Goal: Information Seeking & Learning: Compare options

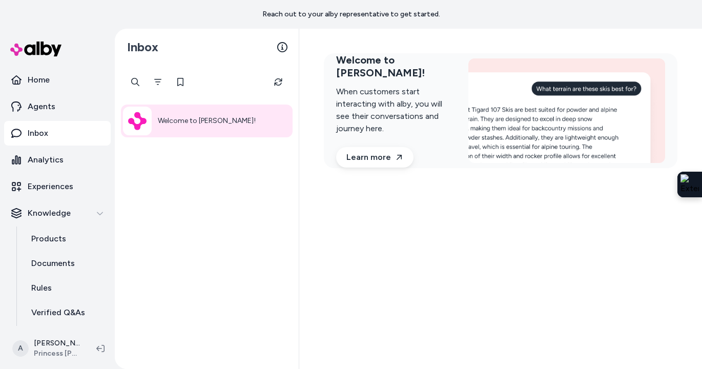
click at [44, 134] on p "Inbox" at bounding box center [38, 133] width 21 height 12
click at [164, 87] on button "Filter" at bounding box center [158, 82] width 21 height 21
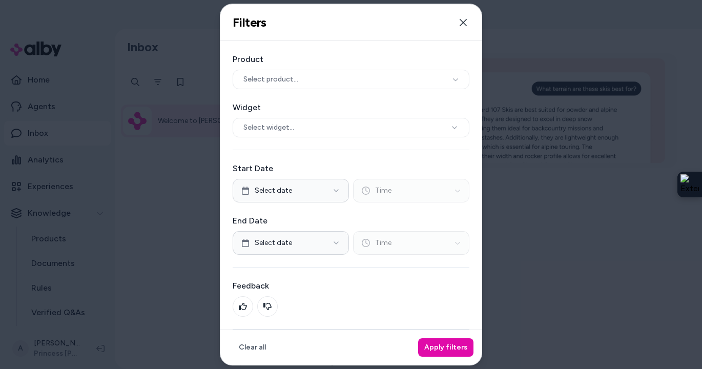
scroll to position [49, 0]
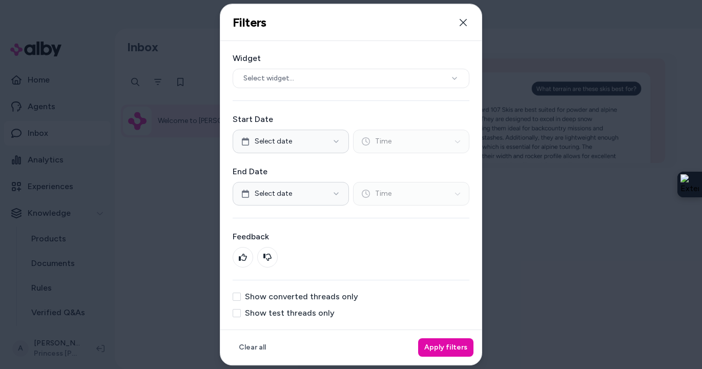
click at [241, 313] on div "Show test threads only" at bounding box center [351, 313] width 237 height 8
click at [235, 312] on button "Show test threads only" at bounding box center [237, 313] width 8 height 8
click at [444, 345] on button "Apply filters" at bounding box center [445, 347] width 55 height 18
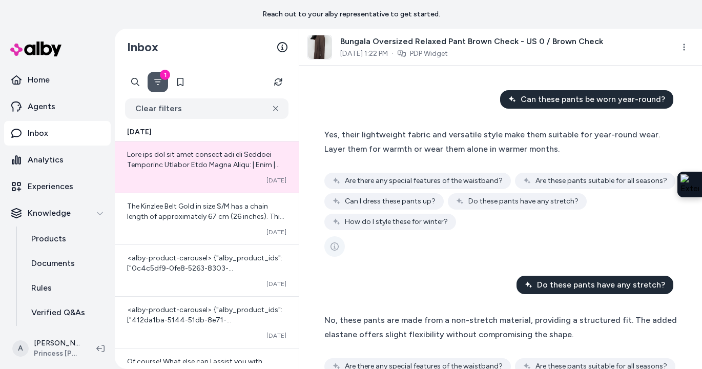
click at [334, 247] on icon "See more" at bounding box center [335, 246] width 8 height 8
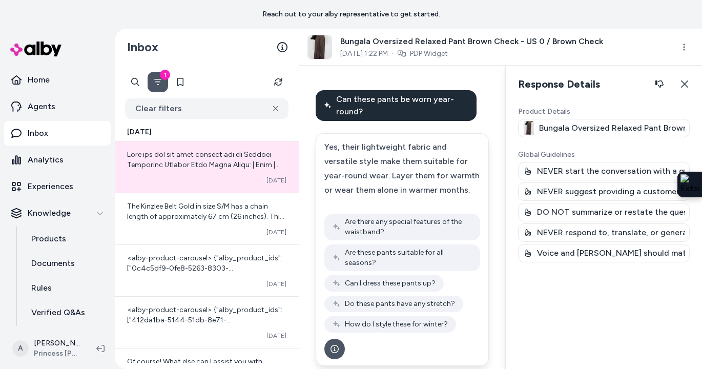
scroll to position [4, 0]
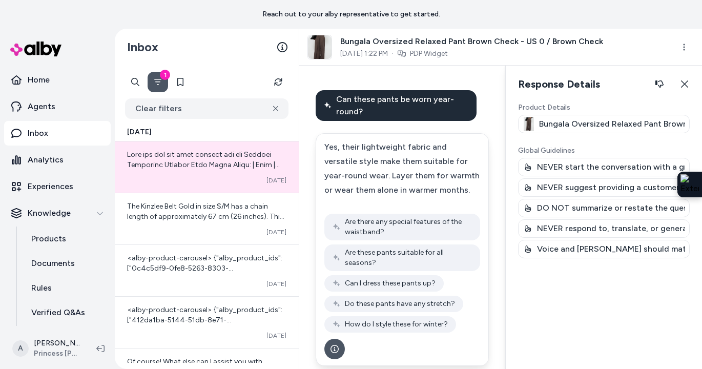
click at [152, 78] on button "1" at bounding box center [158, 82] width 21 height 21
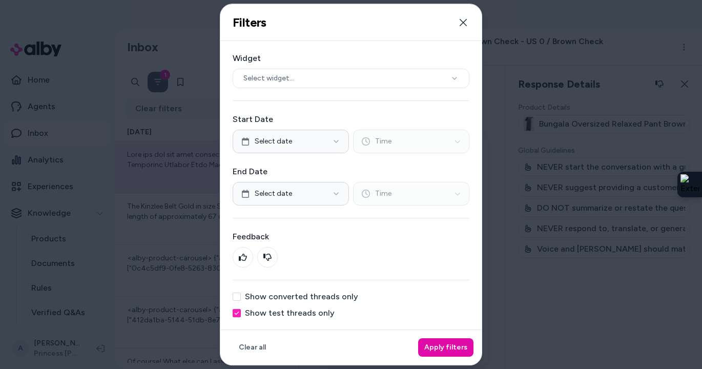
scroll to position [0, 0]
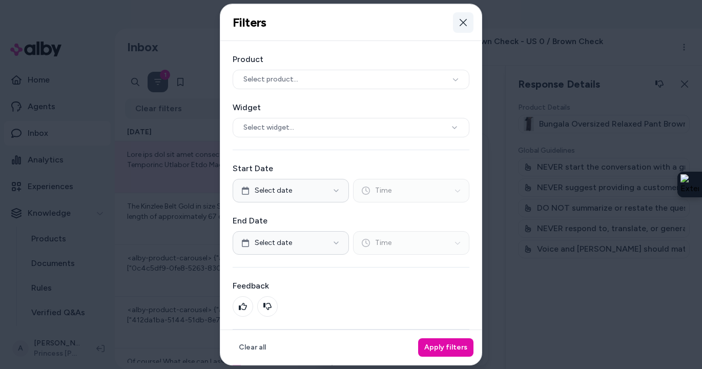
click at [465, 23] on icon "button" at bounding box center [463, 22] width 8 height 8
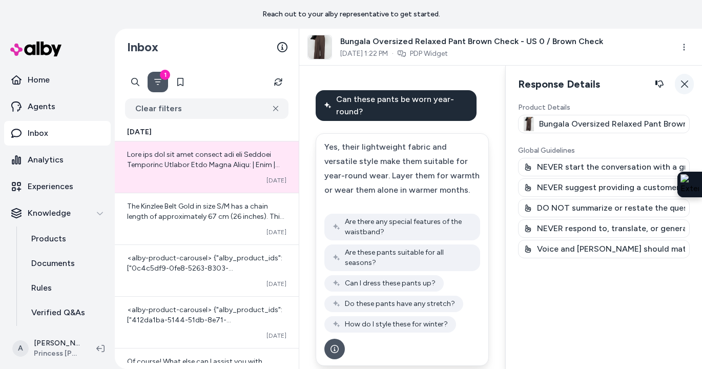
click at [688, 80] on icon "button" at bounding box center [685, 84] width 8 height 8
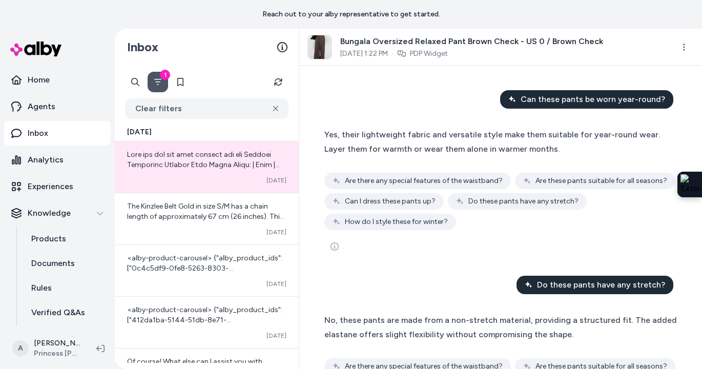
click at [162, 84] on button "1" at bounding box center [158, 82] width 21 height 21
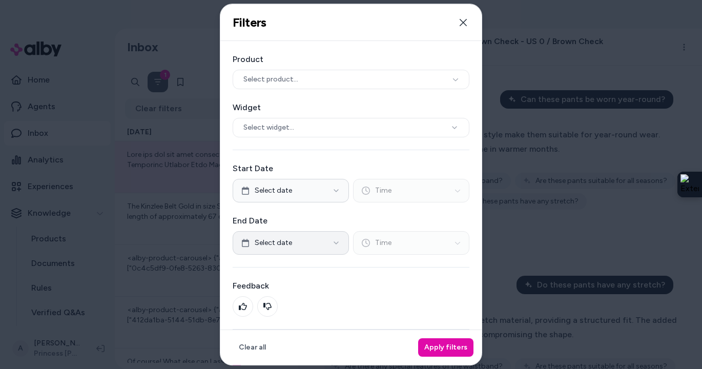
scroll to position [49, 0]
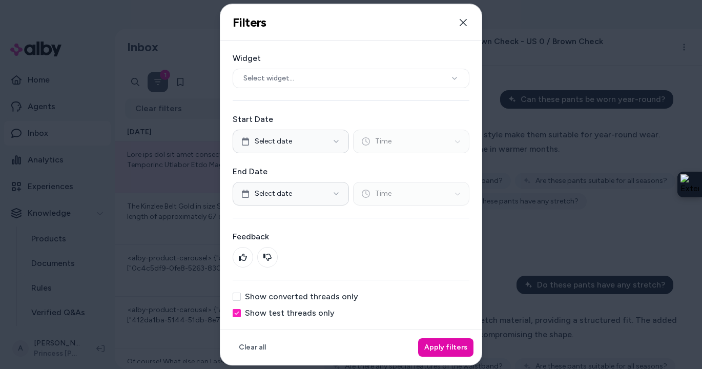
click at [240, 296] on button "Show converted threads only" at bounding box center [237, 297] width 8 height 8
click at [240, 310] on button "Show test threads only" at bounding box center [237, 313] width 8 height 8
click at [440, 351] on button "Apply filters" at bounding box center [445, 347] width 55 height 18
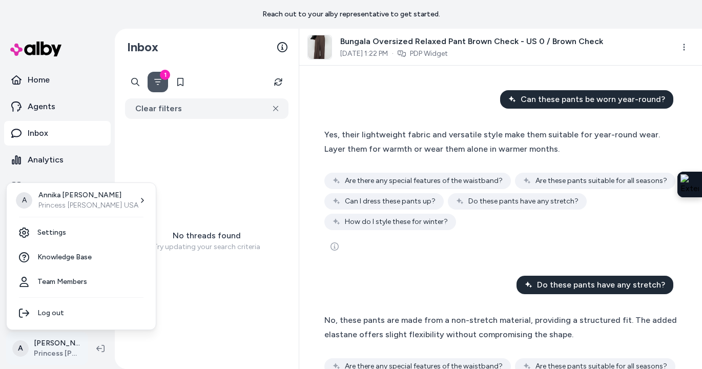
click at [52, 347] on html "Reach out to your alby representative to get started. Home Agents Inbox Analyti…" at bounding box center [351, 184] width 702 height 369
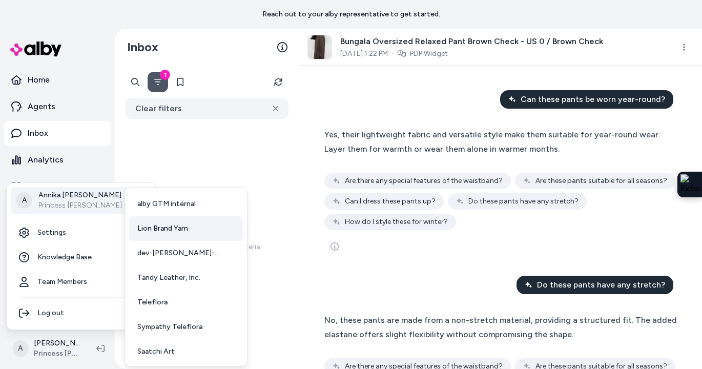
click at [157, 232] on span "Lion Brand Yarn" at bounding box center [162, 228] width 51 height 10
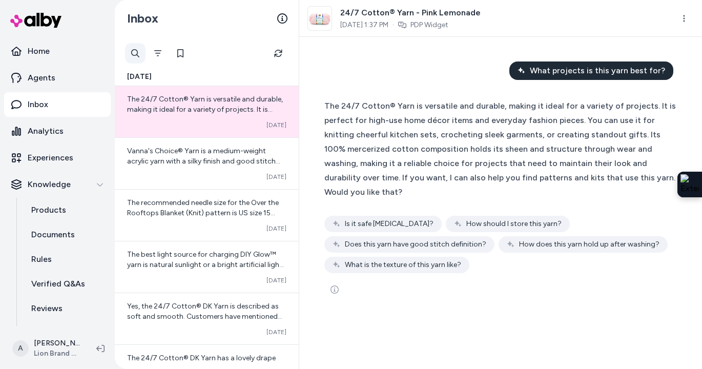
click at [134, 52] on div at bounding box center [135, 53] width 21 height 21
click at [134, 52] on input "text" at bounding box center [176, 53] width 103 height 21
click at [217, 76] on div "[DATE]" at bounding box center [207, 77] width 184 height 18
click at [157, 51] on icon "Filter" at bounding box center [157, 53] width 7 height 6
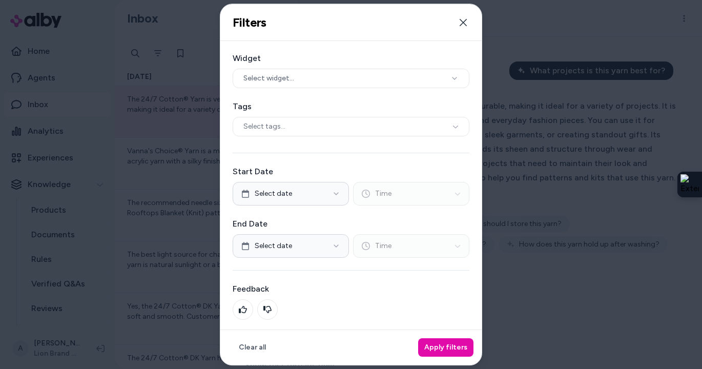
scroll to position [101, 0]
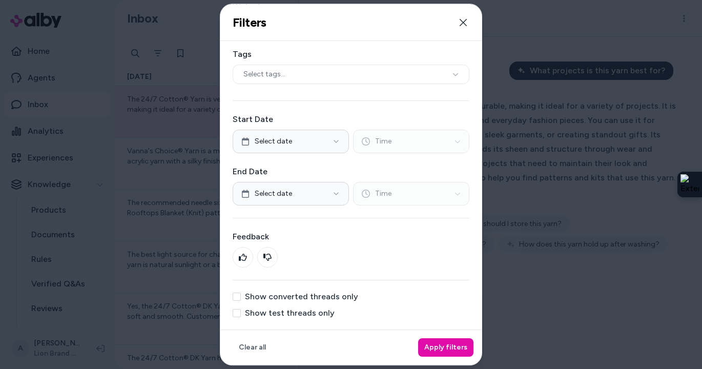
click at [237, 298] on button "Show converted threads only" at bounding box center [237, 297] width 8 height 8
click at [462, 345] on button "Apply filters" at bounding box center [445, 347] width 55 height 18
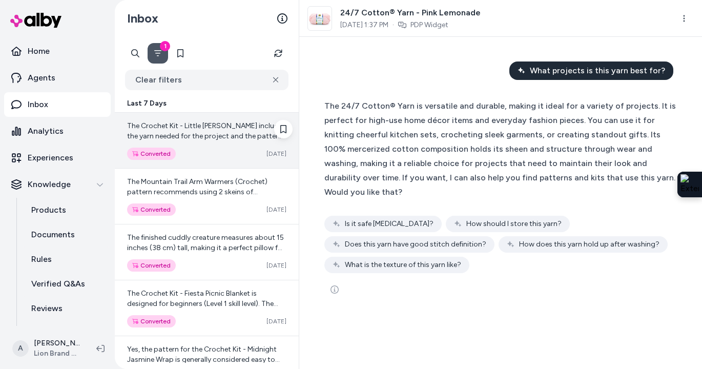
click at [211, 141] on div "The Crochet Kit - Little [PERSON_NAME] includes the yarn needed for the project…" at bounding box center [207, 140] width 184 height 55
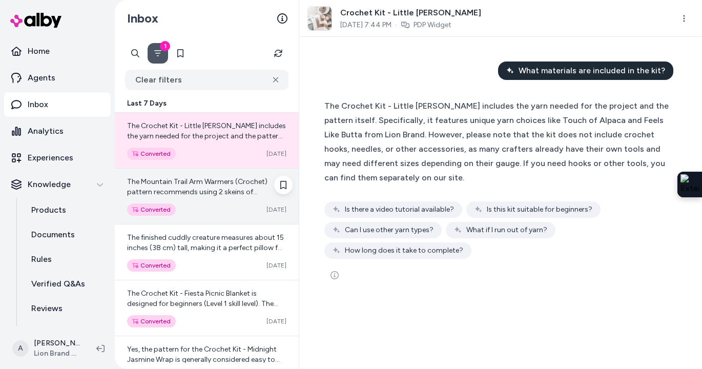
click at [226, 192] on span "The Mountain Trail Arm Warmers (Crochet) pattern recommends using 2 skeins of F…" at bounding box center [204, 202] width 155 height 50
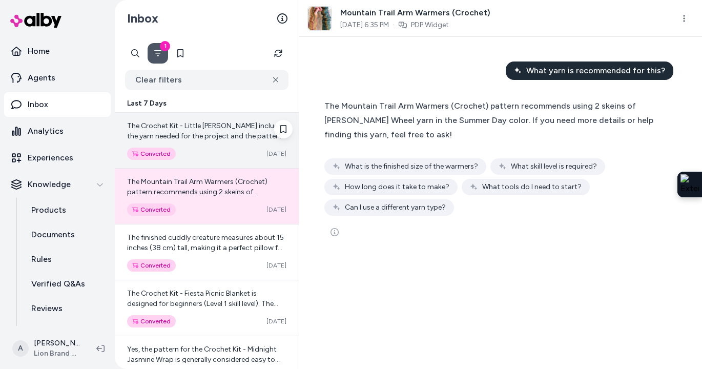
click at [232, 138] on span "The Crochet Kit - Little Lamb Lovey includes the yarn needed for the project an…" at bounding box center [206, 176] width 159 height 111
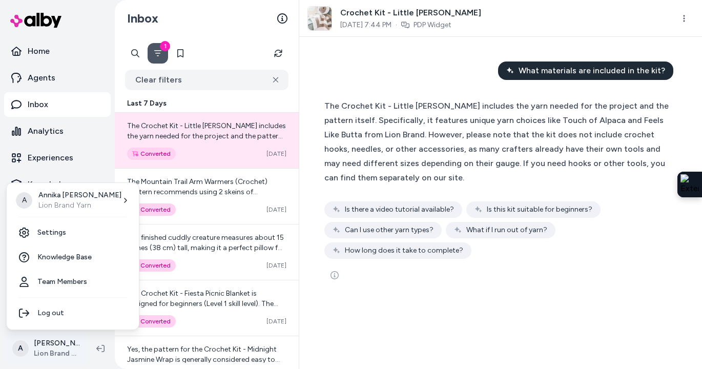
click at [44, 353] on html "Home Agents Inbox Analytics Experiences Knowledge Products Documents Rules Veri…" at bounding box center [351, 184] width 702 height 369
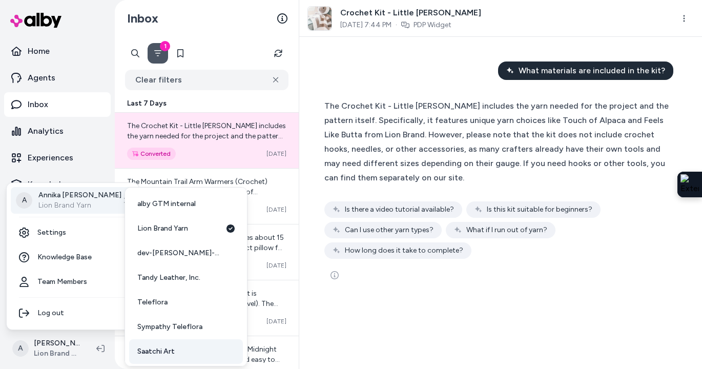
scroll to position [27, 0]
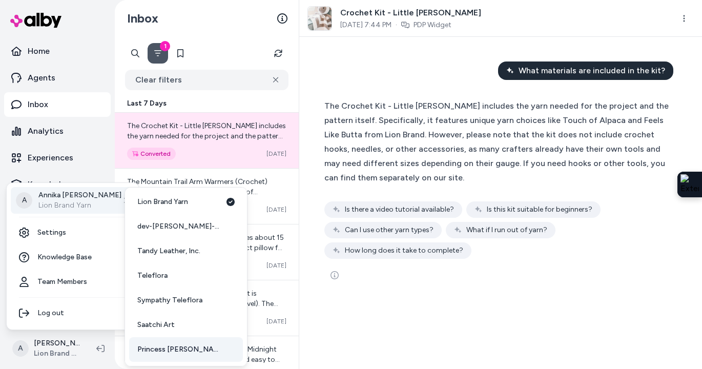
click at [154, 355] on link "Princess [PERSON_NAME] USA" at bounding box center [186, 349] width 114 height 25
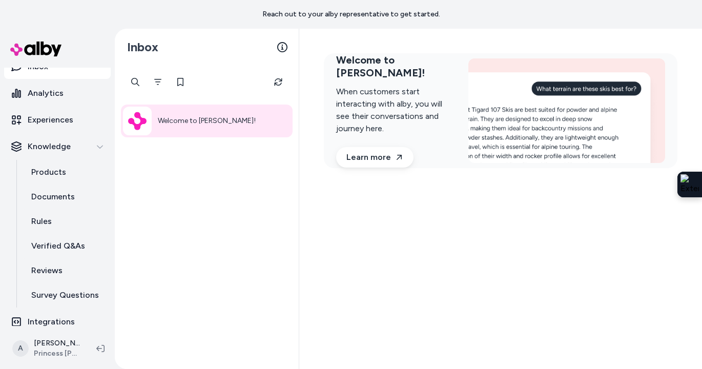
scroll to position [73, 0]
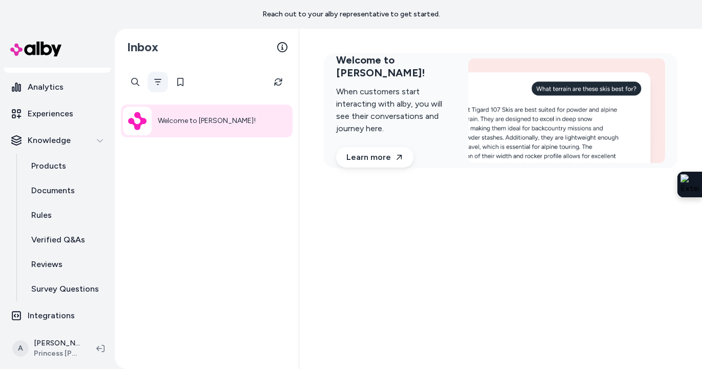
click at [156, 83] on icon "Filter" at bounding box center [158, 82] width 8 height 8
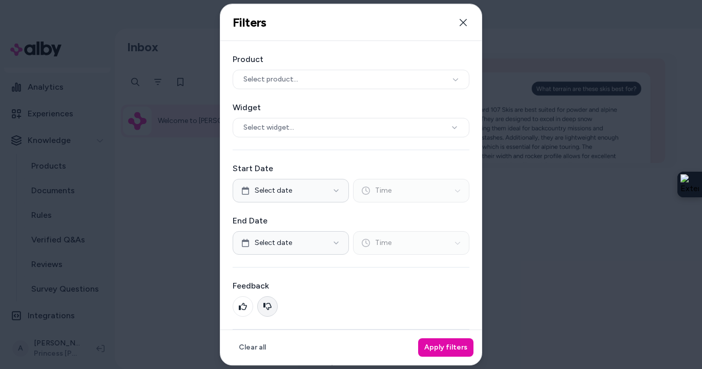
scroll to position [49, 0]
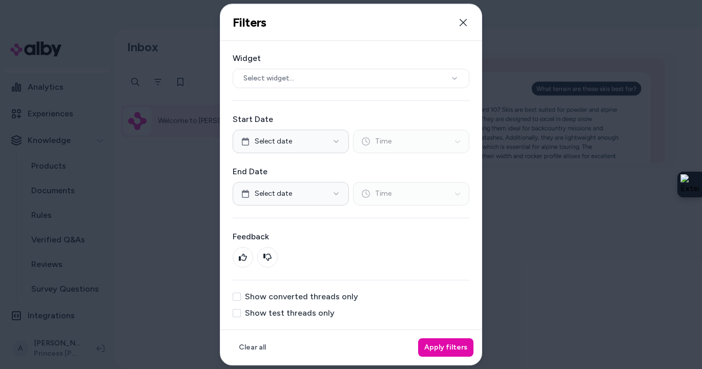
click at [241, 313] on div "Show test threads only" at bounding box center [351, 313] width 237 height 8
click at [235, 313] on button "Show test threads only" at bounding box center [237, 313] width 8 height 8
click at [455, 344] on button "Apply filters" at bounding box center [445, 347] width 55 height 18
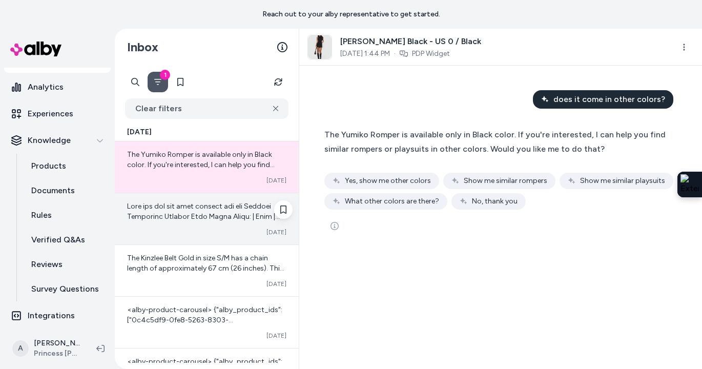
click at [224, 211] on span at bounding box center [206, 309] width 159 height 214
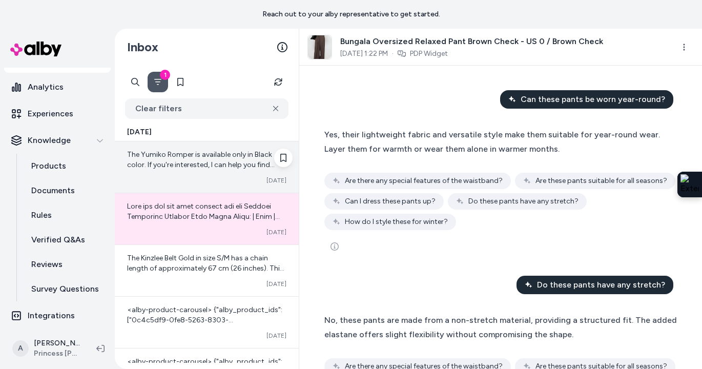
click at [221, 176] on div "Converted Oct 06" at bounding box center [206, 180] width 159 height 8
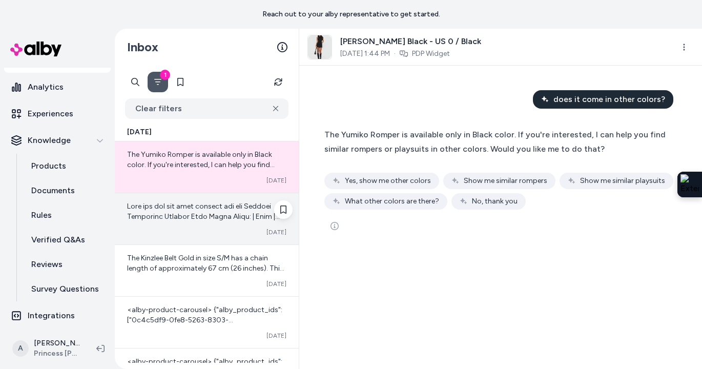
click at [208, 212] on div at bounding box center [206, 211] width 159 height 21
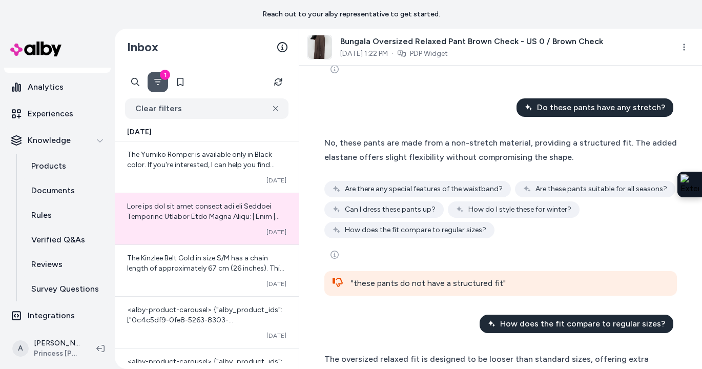
scroll to position [176, 0]
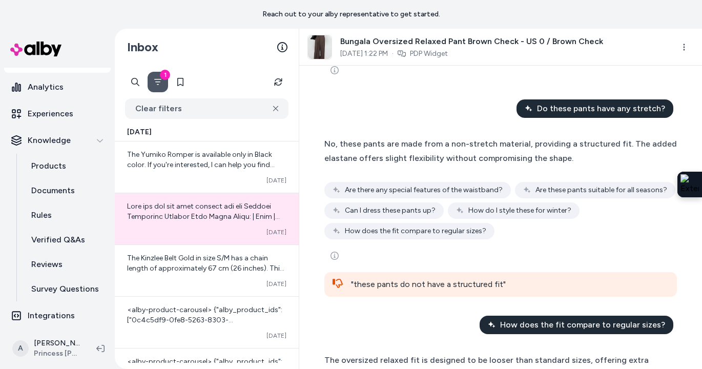
click at [432, 41] on span "Bungala Oversized Relaxed Pant Brown Check - US 0 / Brown Check" at bounding box center [471, 41] width 263 height 12
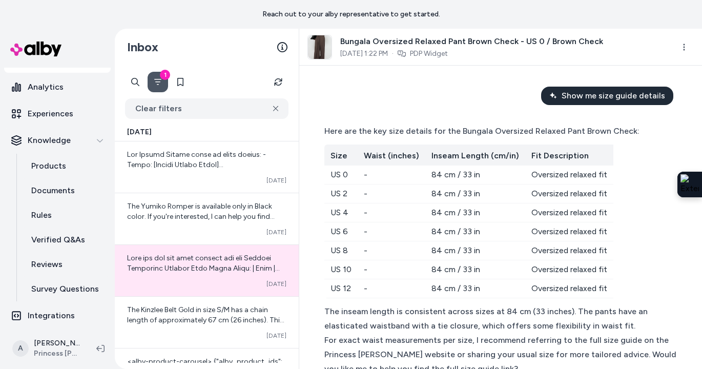
scroll to position [989, 0]
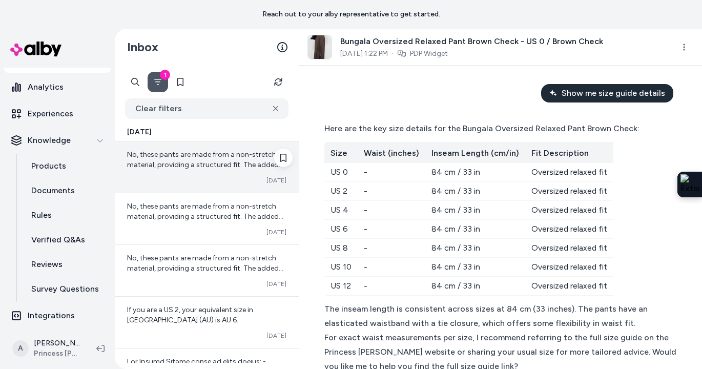
click at [236, 159] on div "No, these pants are made from a non-stretch material, providing a structured fi…" at bounding box center [206, 160] width 159 height 21
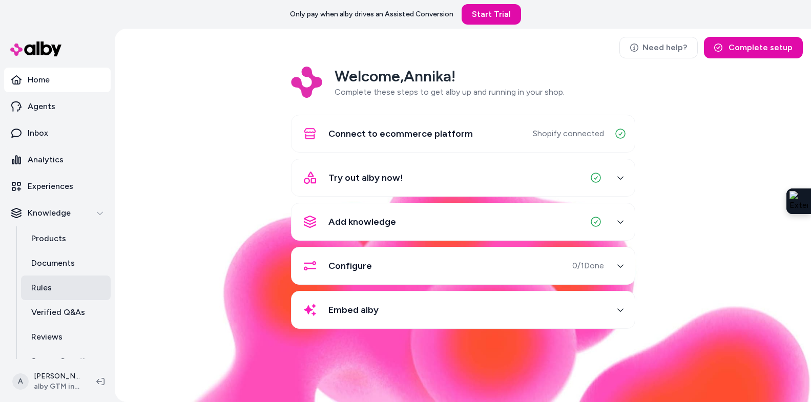
scroll to position [42, 0]
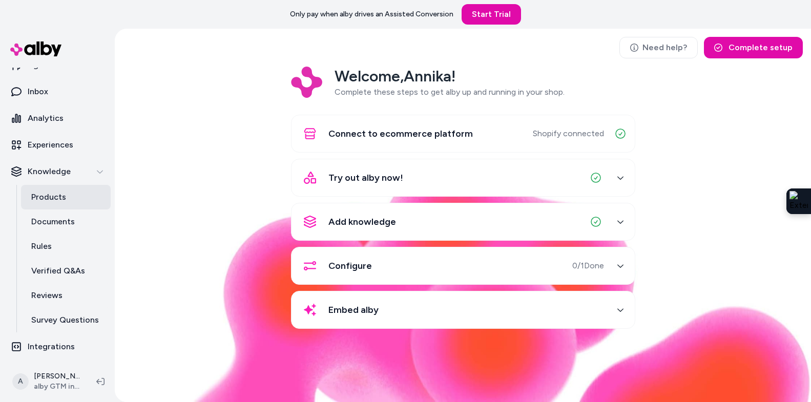
click at [65, 194] on link "Products" at bounding box center [66, 197] width 90 height 25
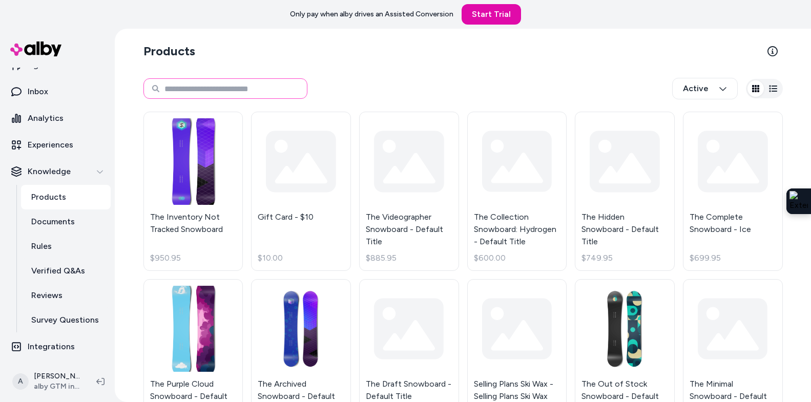
click at [185, 92] on input at bounding box center [226, 88] width 164 height 21
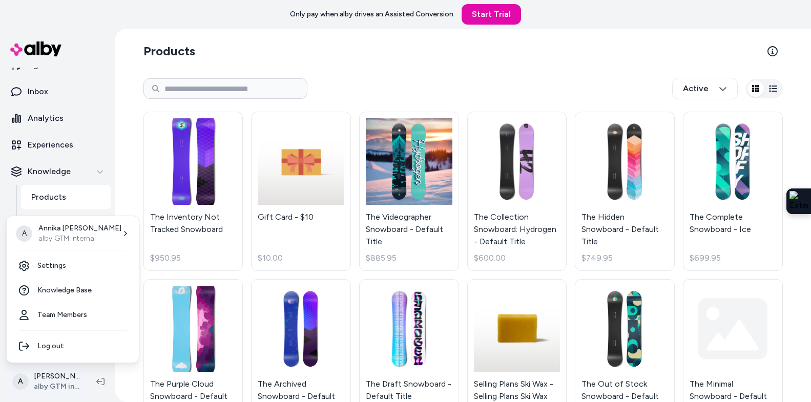
click at [65, 383] on html "Only pay when alby drives an Assisted Conversion Start Trial Home Agents Inbox …" at bounding box center [405, 201] width 811 height 402
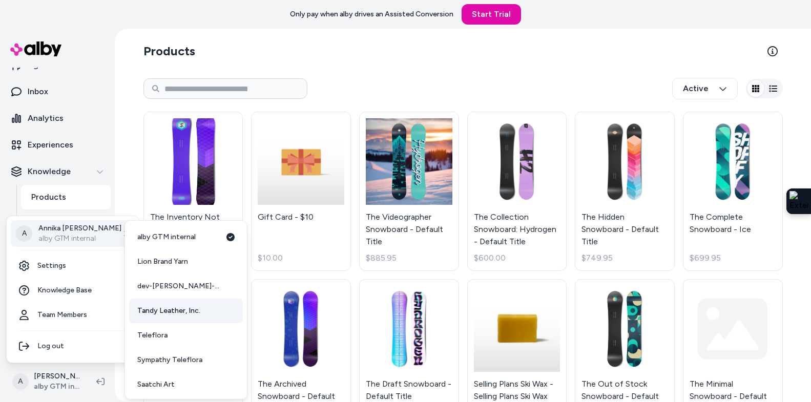
scroll to position [27, 0]
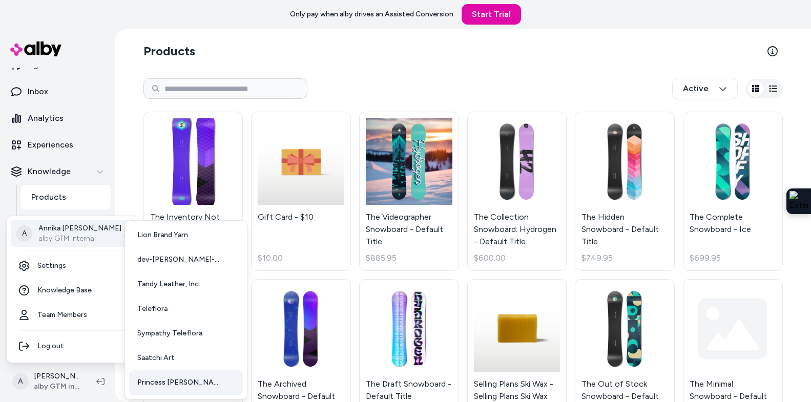
click at [156, 394] on link "Princess [PERSON_NAME] USA" at bounding box center [186, 383] width 114 height 25
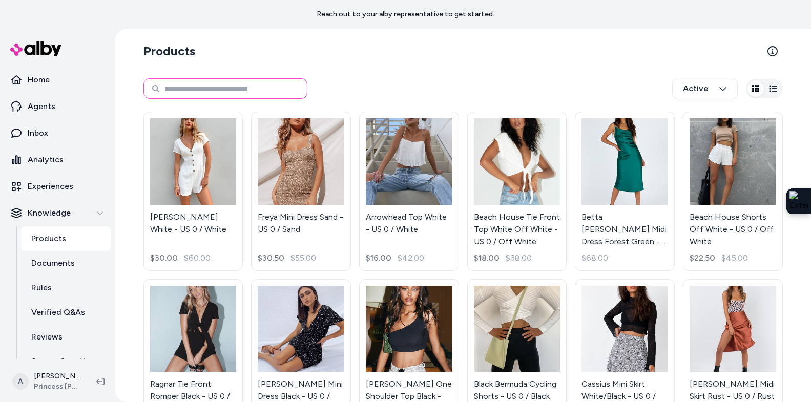
click at [187, 93] on input at bounding box center [226, 88] width 164 height 21
type input "**********"
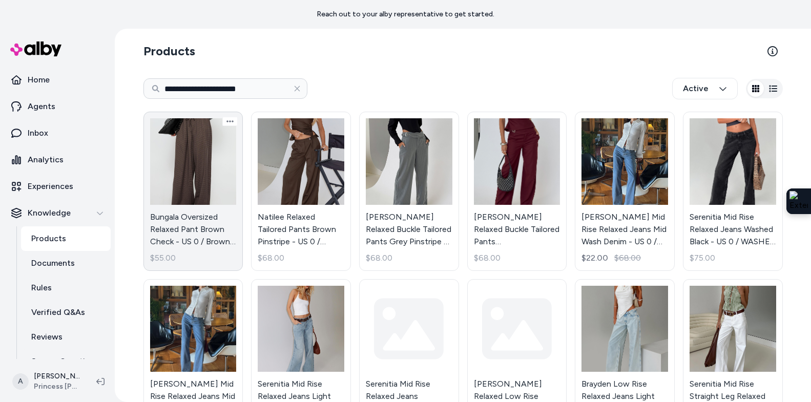
click at [192, 158] on link "Bungala Oversized Relaxed Pant Brown Check - US 0 / Brown Check $55.00" at bounding box center [194, 191] width 100 height 159
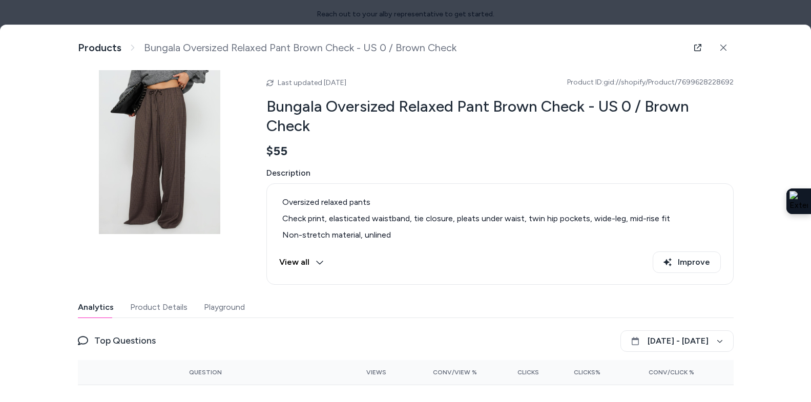
click at [319, 263] on icon at bounding box center [319, 263] width 7 height 4
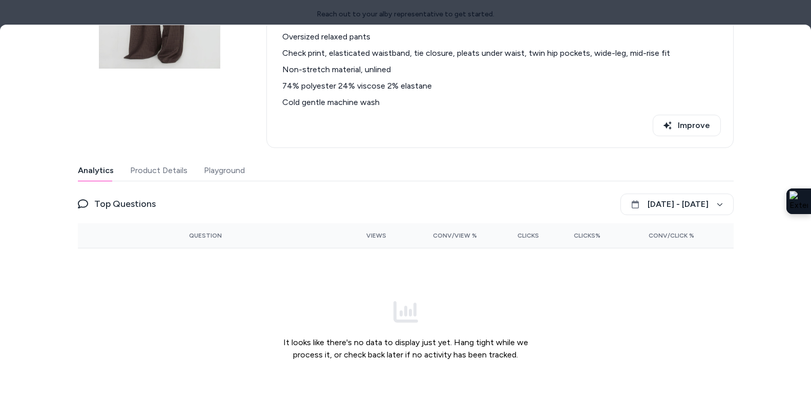
scroll to position [168, 0]
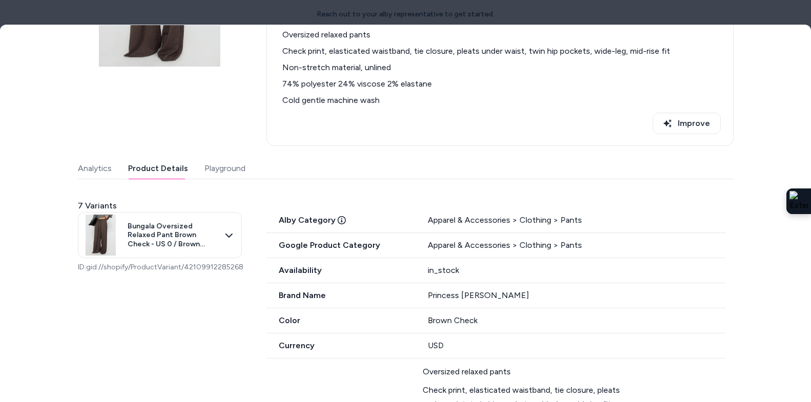
click at [166, 163] on button "Product Details" at bounding box center [158, 168] width 60 height 21
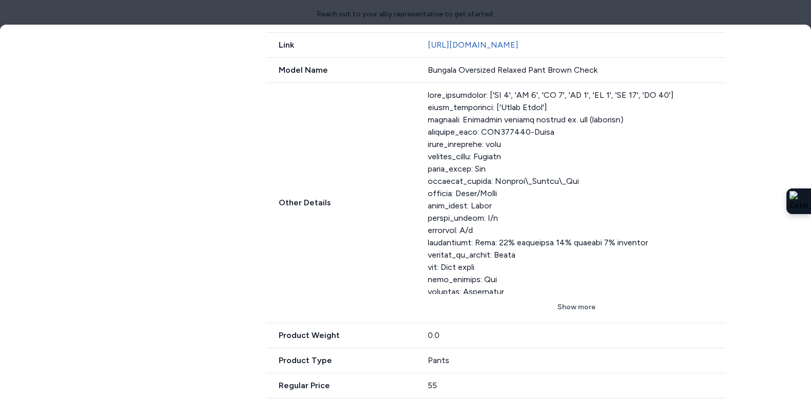
scroll to position [654, 0]
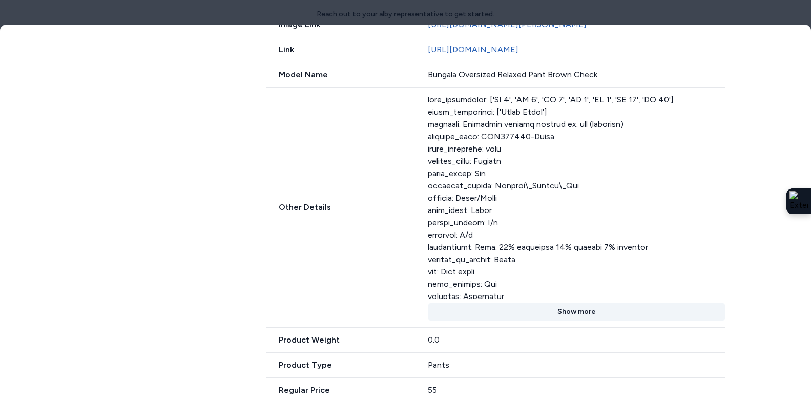
click at [559, 321] on button "Show more" at bounding box center [577, 312] width 298 height 18
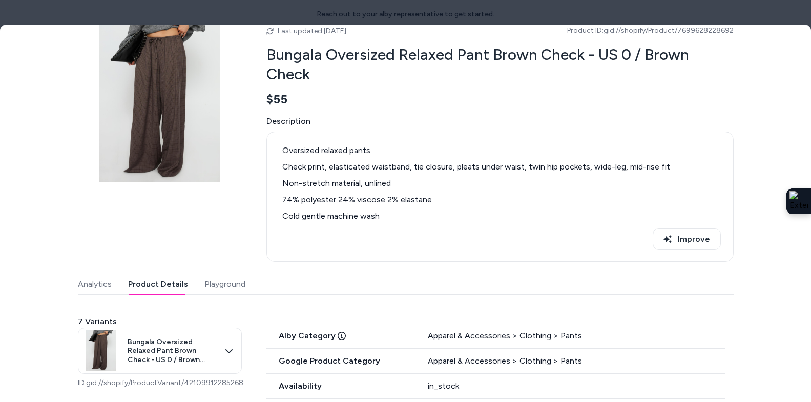
scroll to position [54, 0]
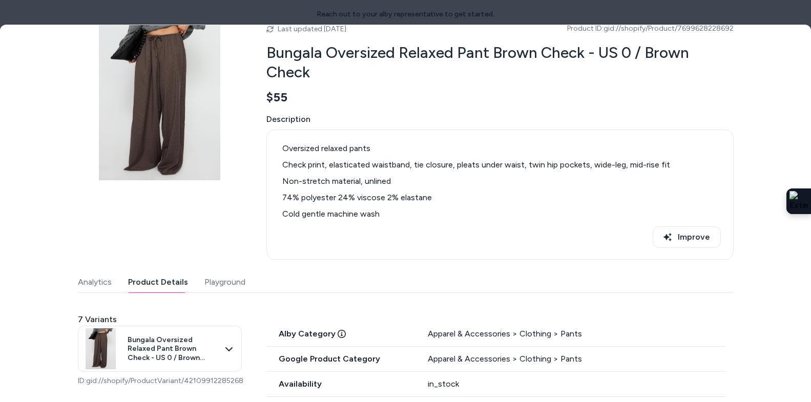
click at [225, 284] on button "Playground" at bounding box center [224, 282] width 41 height 21
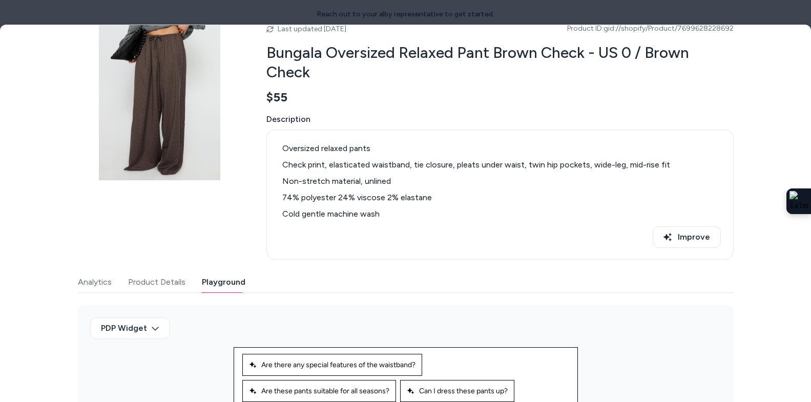
scroll to position [154, 0]
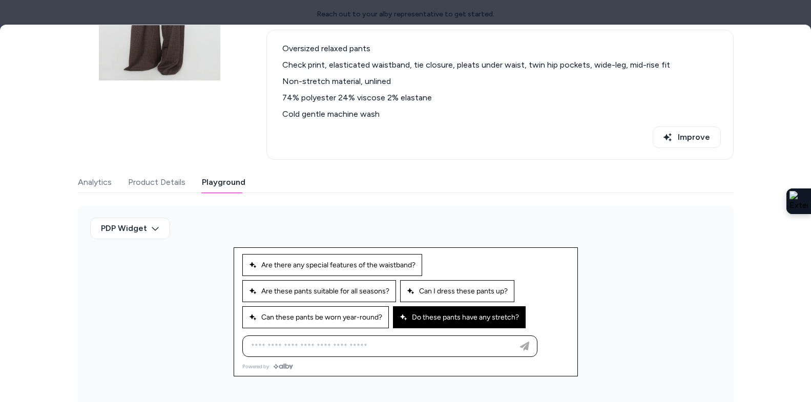
click at [446, 321] on span "Do these pants have any stretch?" at bounding box center [459, 317] width 119 height 9
type input "**********"
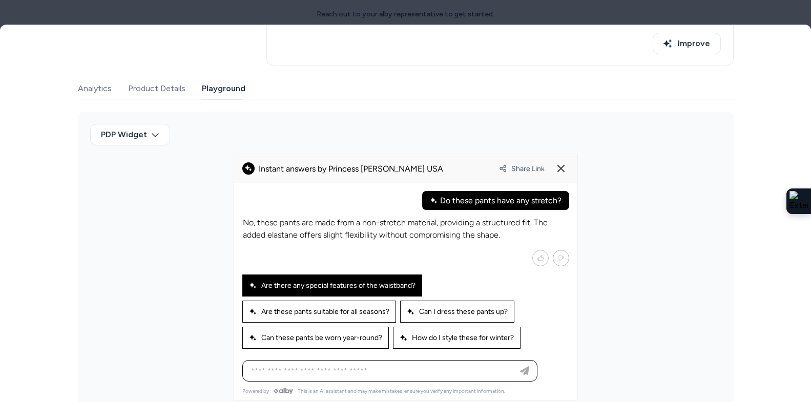
scroll to position [250, 0]
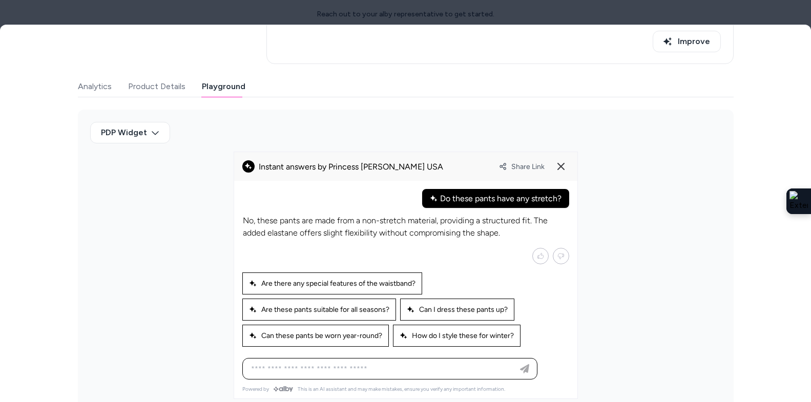
click at [424, 223] on p "No, these pants are made from a non-stretch material, providing a structured fi…" at bounding box center [406, 227] width 326 height 25
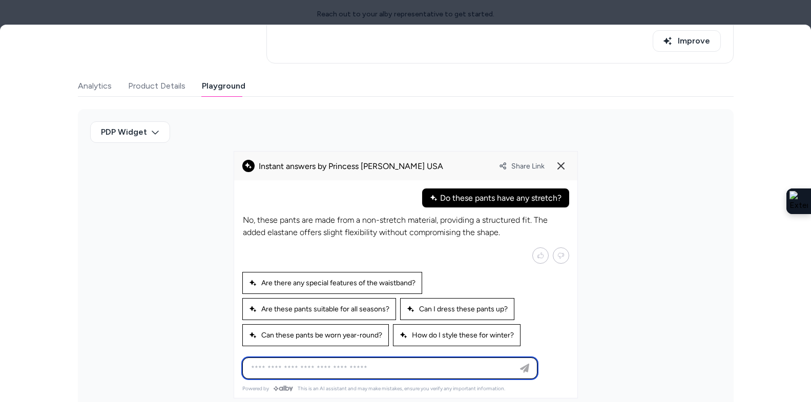
click at [367, 369] on input at bounding box center [380, 368] width 270 height 12
type input "**********"
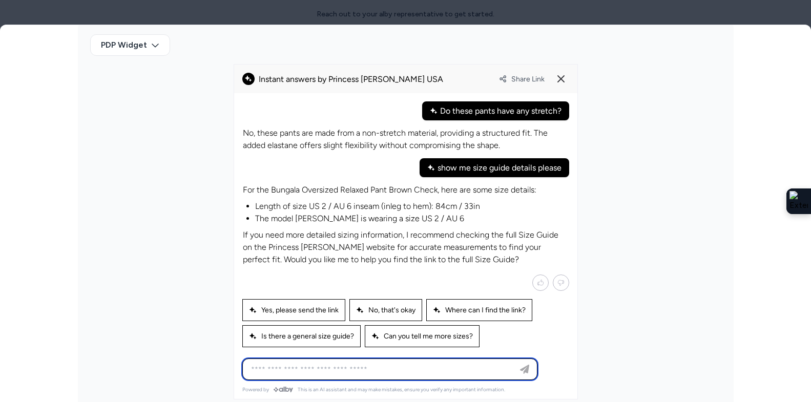
scroll to position [338, 0]
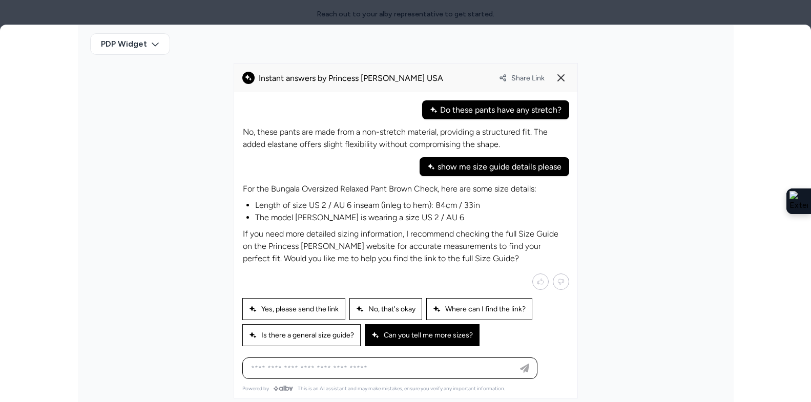
click at [411, 330] on div "Can you tell me more sizes?" at bounding box center [422, 335] width 115 height 22
type input "**********"
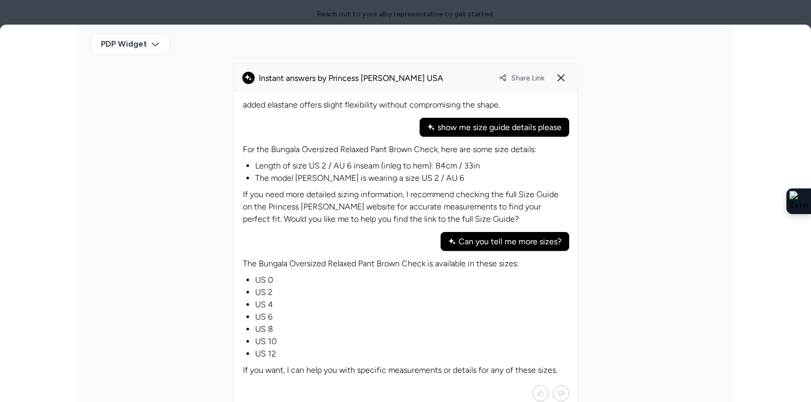
scroll to position [394, 0]
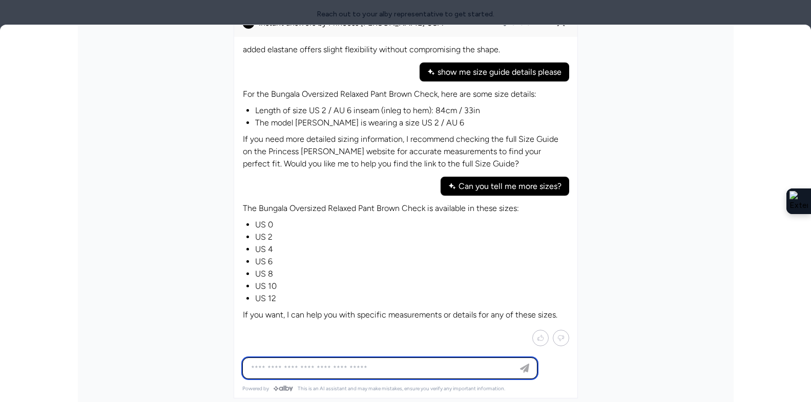
click at [345, 370] on input at bounding box center [380, 368] width 270 height 12
type input "**********"
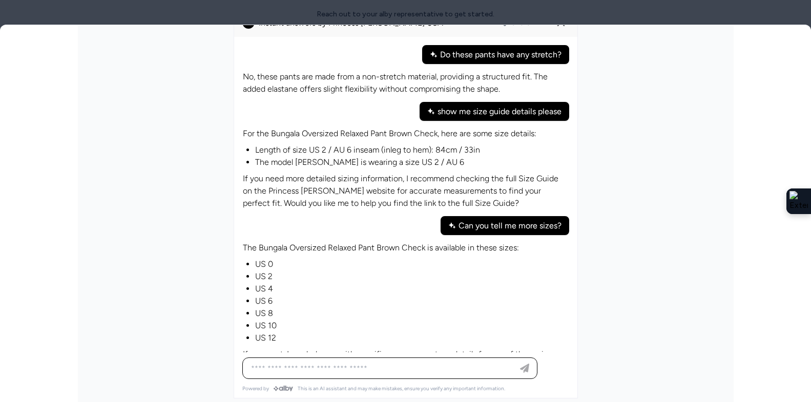
click at [392, 245] on p "The Bungala Oversized Relaxed Pant Brown Check is available in these sizes:" at bounding box center [400, 248] width 315 height 12
click at [376, 284] on li "US 4" at bounding box center [406, 289] width 302 height 12
click at [327, 346] on div "The Bungala Oversized Relaxed Pant Brown Check is available in these sizes: US …" at bounding box center [400, 301] width 315 height 119
click at [327, 352] on p "If you want, I can help you with specific measurements or details for any of th…" at bounding box center [400, 355] width 315 height 12
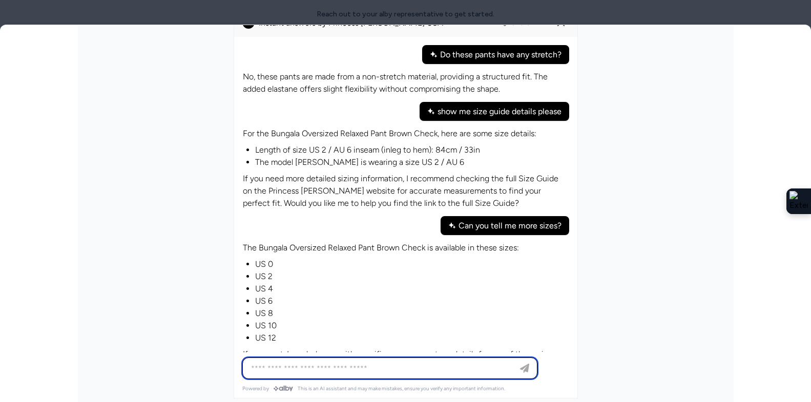
click at [299, 366] on input at bounding box center [380, 368] width 270 height 12
type input "**********"
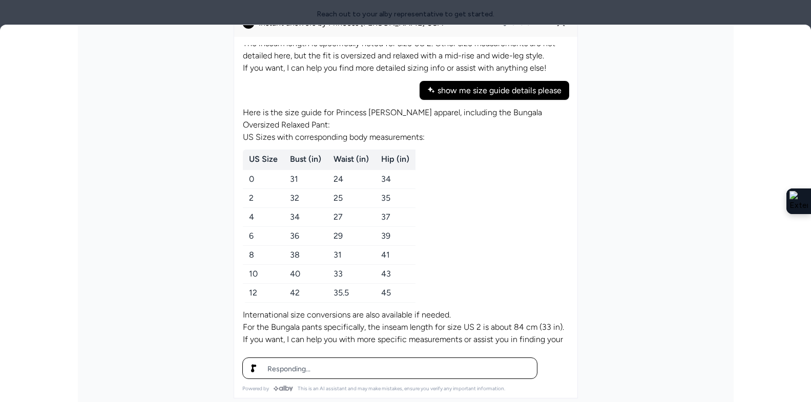
scroll to position [559, 0]
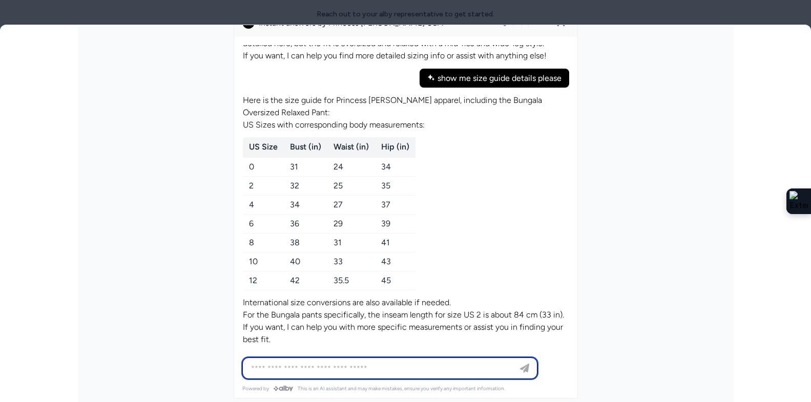
click at [316, 369] on input at bounding box center [380, 368] width 270 height 12
click at [431, 369] on input at bounding box center [380, 368] width 270 height 12
type input "**********"
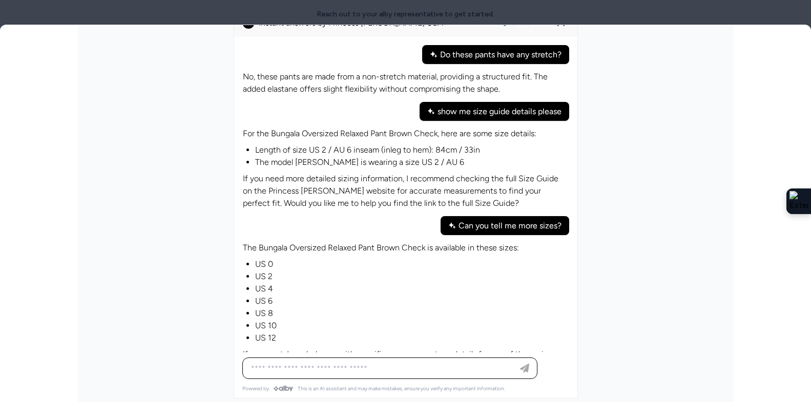
scroll to position [0, 0]
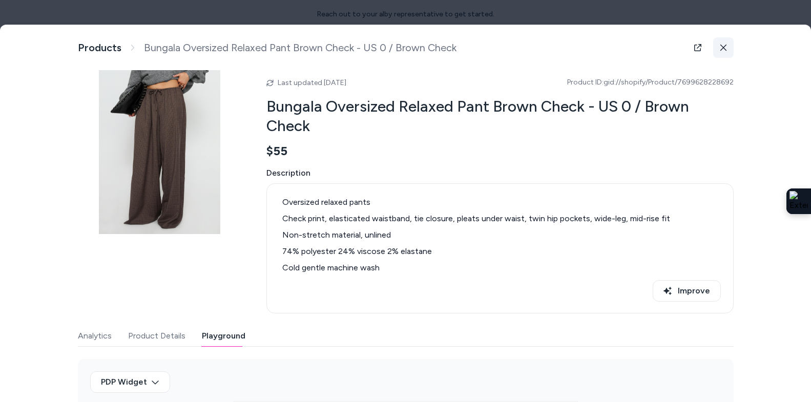
click at [722, 52] on button at bounding box center [723, 47] width 21 height 21
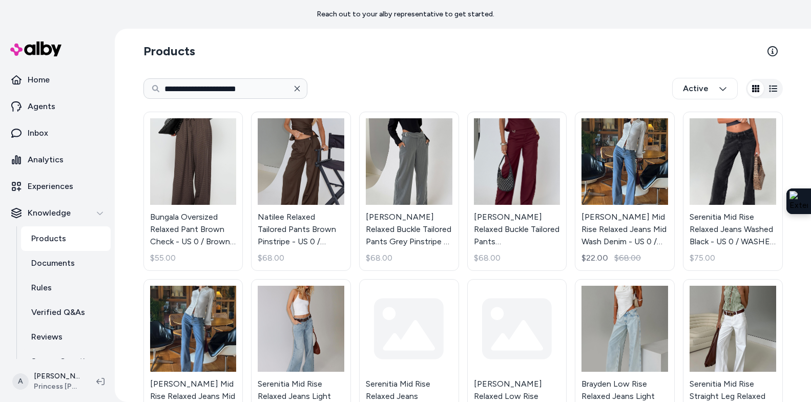
click at [297, 85] on icon "button" at bounding box center [297, 89] width 8 height 8
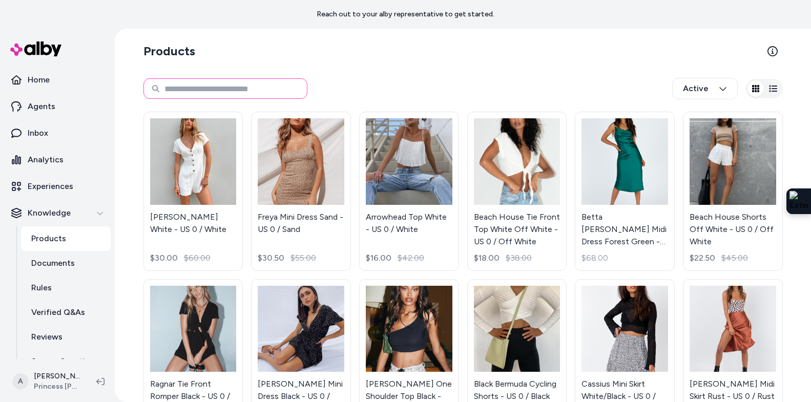
click at [246, 85] on input at bounding box center [226, 88] width 164 height 21
type input "******"
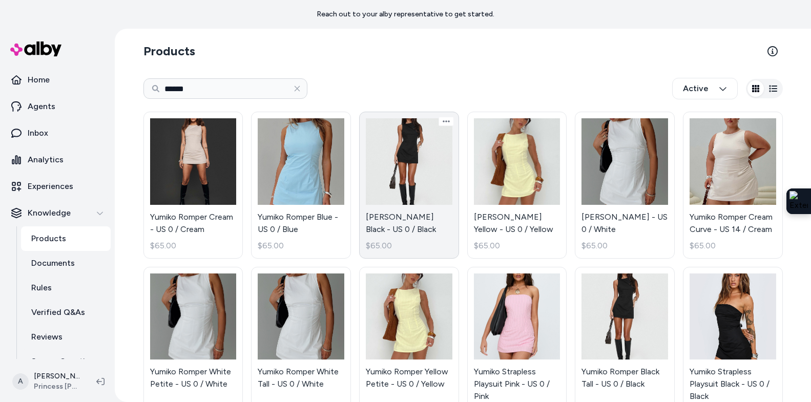
click at [397, 163] on link "Yumiko Romper Black - US 0 / Black $65.00" at bounding box center [409, 185] width 100 height 147
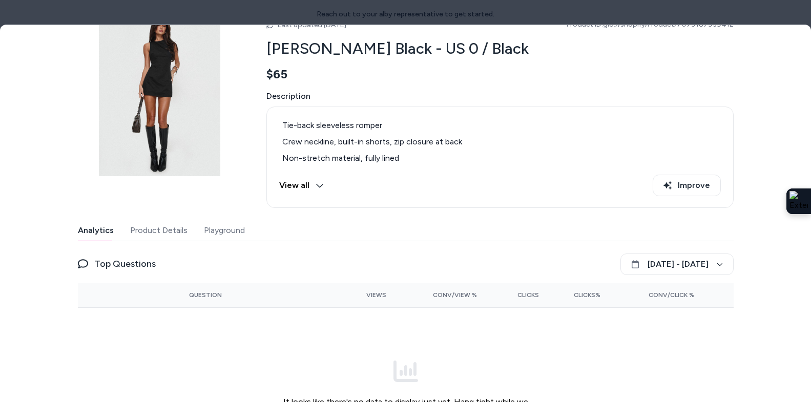
click at [237, 226] on button "Playground" at bounding box center [224, 230] width 41 height 21
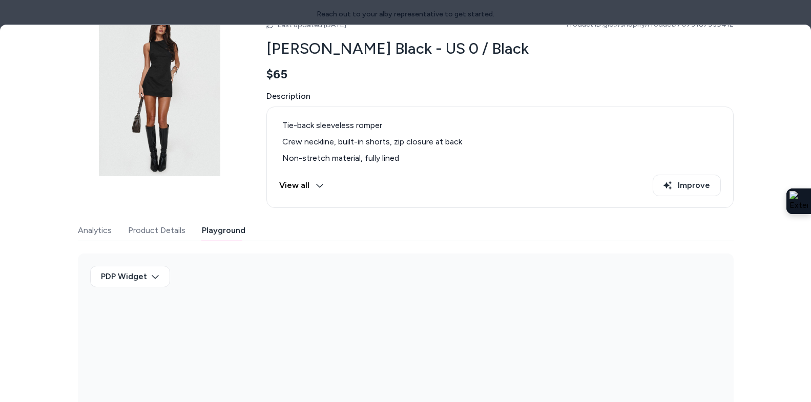
scroll to position [106, 0]
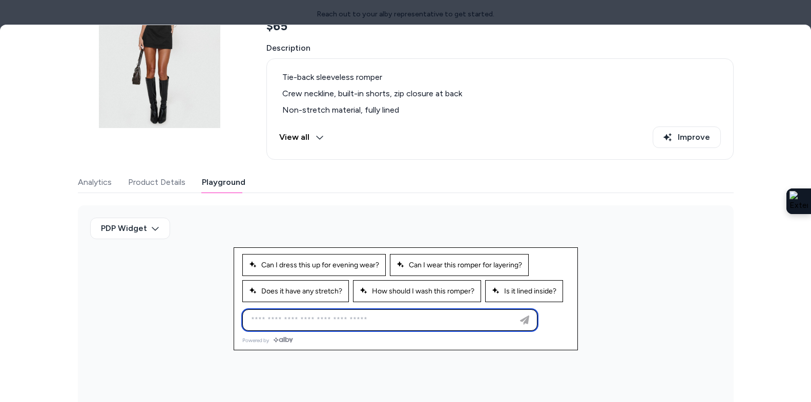
click at [417, 323] on input at bounding box center [380, 320] width 270 height 12
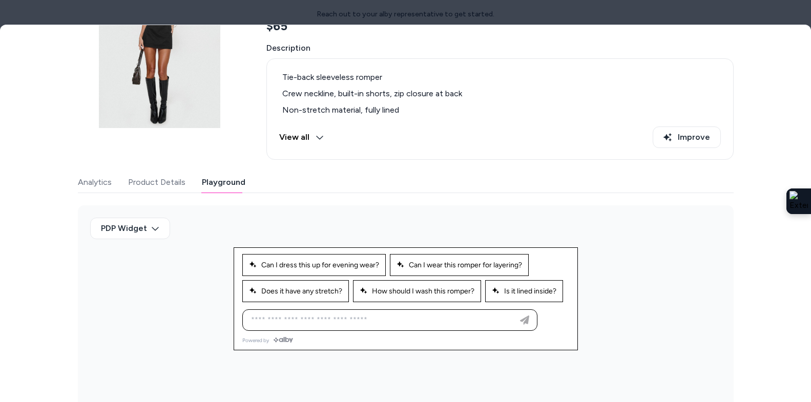
click at [386, 379] on div "PDP Widget" at bounding box center [406, 308] width 656 height 205
click at [389, 310] on div "Ask any question about this product" at bounding box center [389, 321] width 295 height 22
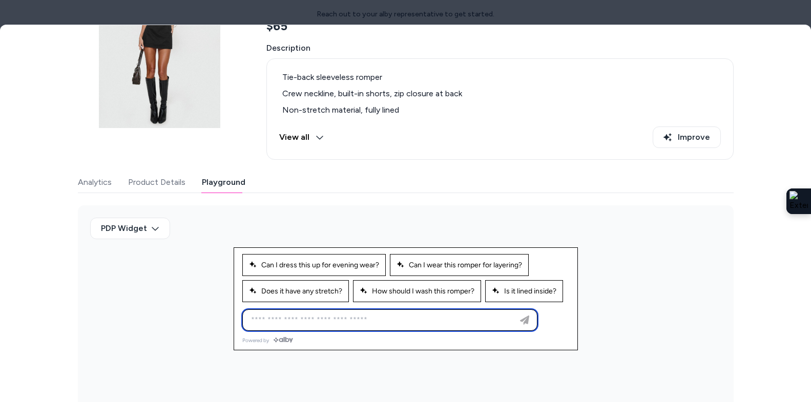
click at [387, 318] on input at bounding box center [380, 320] width 270 height 12
type input "*"
type input "**********"
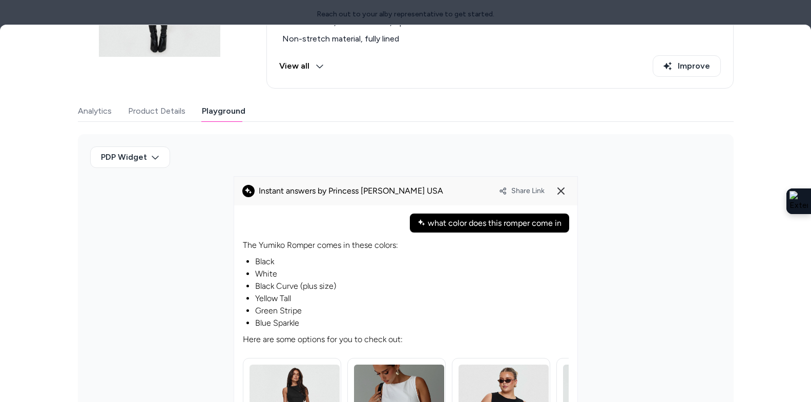
scroll to position [346, 0]
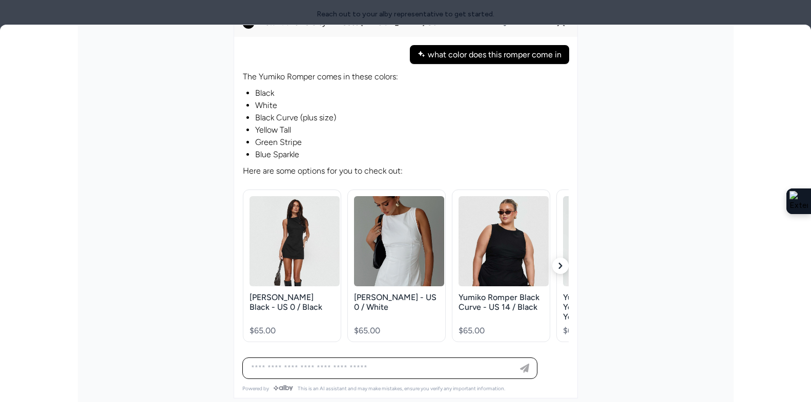
click at [172, 209] on div "PDP Widget" at bounding box center [406, 188] width 656 height 445
click at [559, 267] on icon "button" at bounding box center [561, 266] width 6 height 6
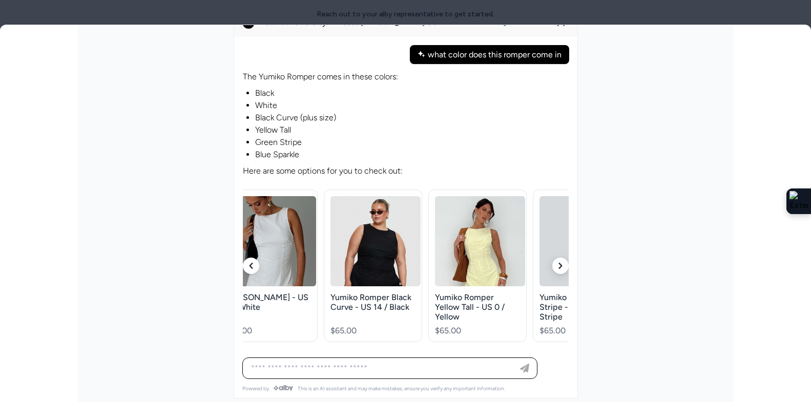
click at [559, 267] on icon "button" at bounding box center [561, 266] width 6 height 6
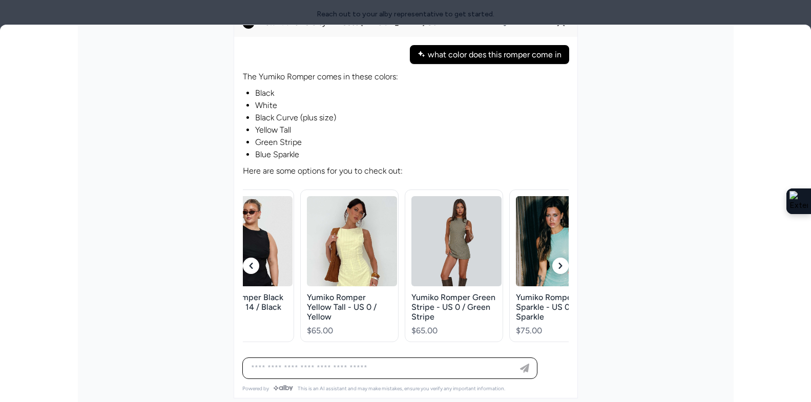
click at [559, 267] on icon "button" at bounding box center [561, 266] width 6 height 6
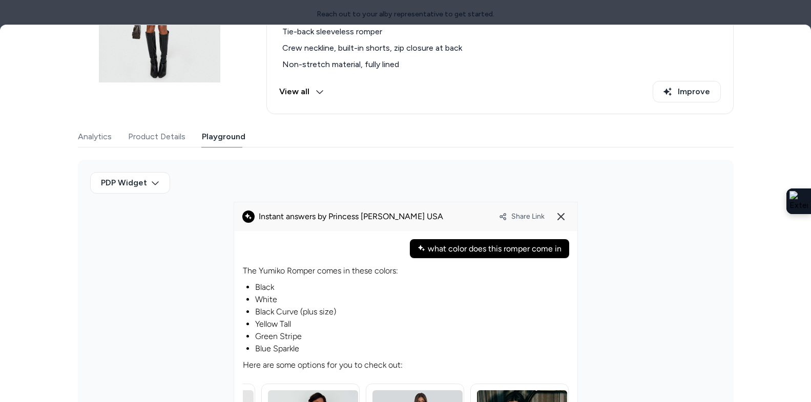
scroll to position [0, 0]
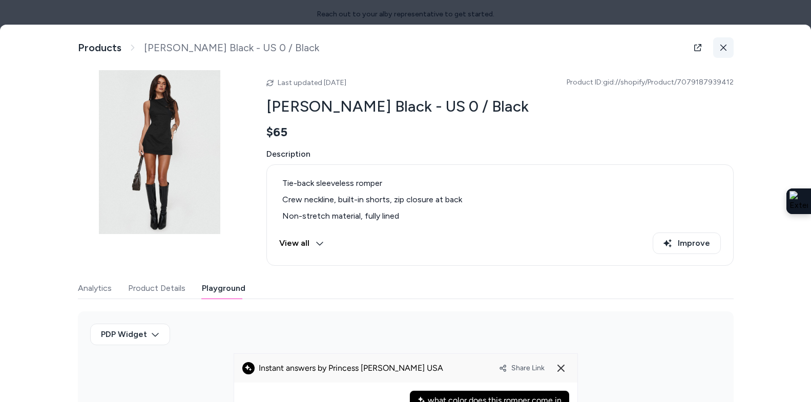
click at [726, 48] on icon at bounding box center [723, 47] width 7 height 7
click at [726, 48] on html "Reach out to your alby representative to get started. Home Agents Inbox Analyti…" at bounding box center [405, 201] width 811 height 402
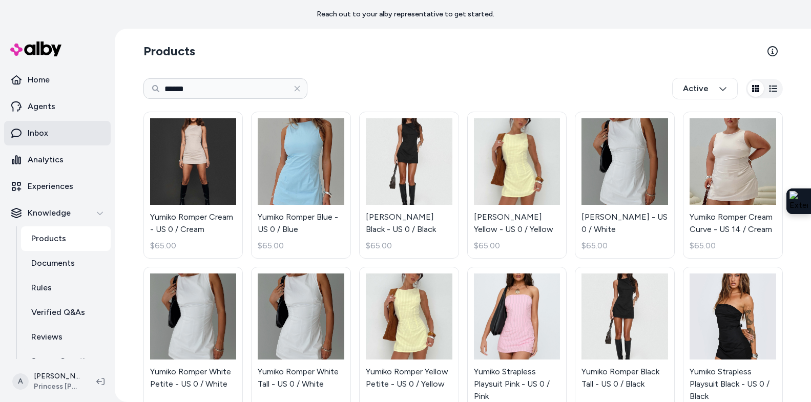
click at [65, 127] on link "Inbox" at bounding box center [57, 133] width 107 height 25
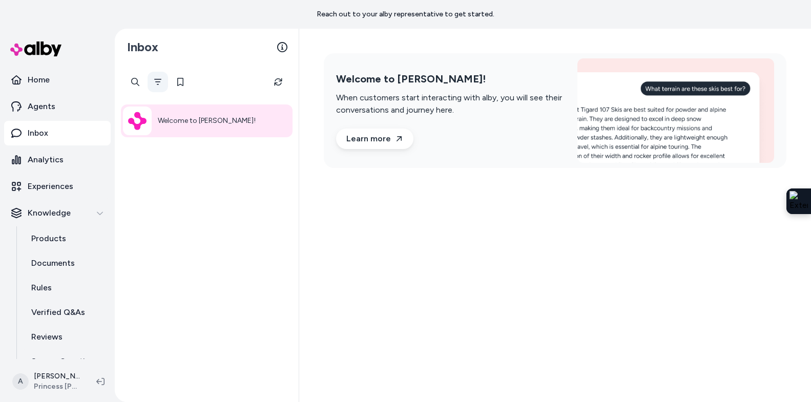
click at [154, 82] on icon "Filter" at bounding box center [158, 82] width 8 height 8
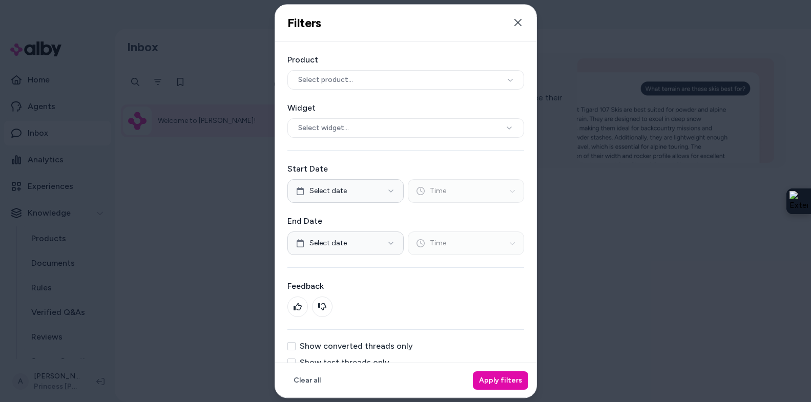
scroll to position [17, 0]
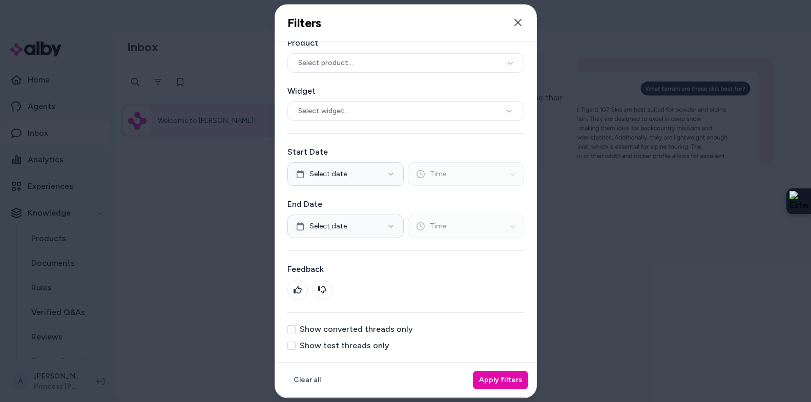
click at [296, 347] on div "Show test threads only" at bounding box center [406, 346] width 237 height 8
click at [292, 344] on button "Show test threads only" at bounding box center [292, 346] width 8 height 8
click at [479, 374] on button "Apply filters" at bounding box center [500, 380] width 55 height 18
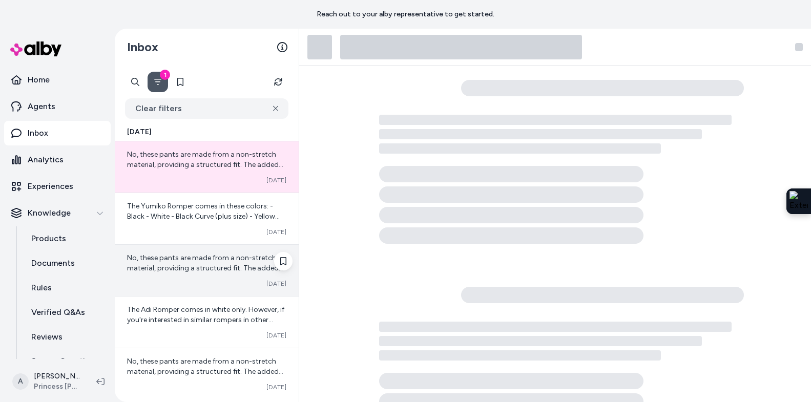
click at [223, 259] on span "No, these pants are made from a non-stretch material, providing a structured fi…" at bounding box center [205, 273] width 156 height 39
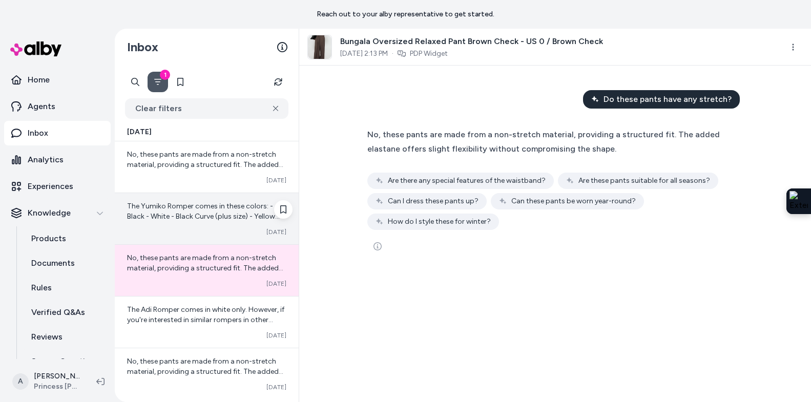
click at [231, 208] on span "The Yumiko Romper comes in these colors: - Black - White - Black Curve (plus si…" at bounding box center [206, 278] width 159 height 152
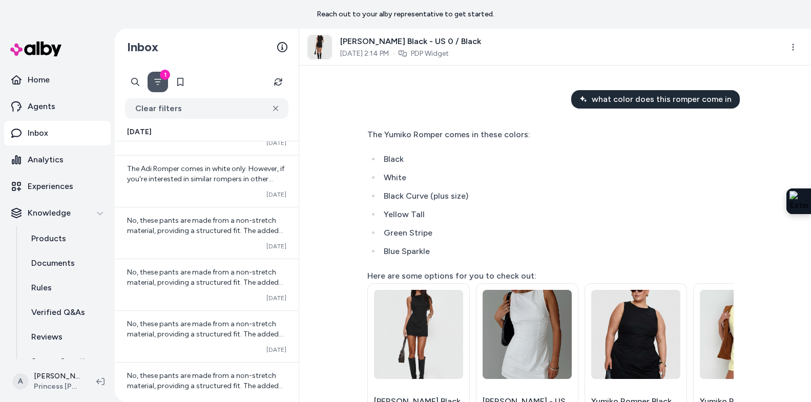
scroll to position [180, 0]
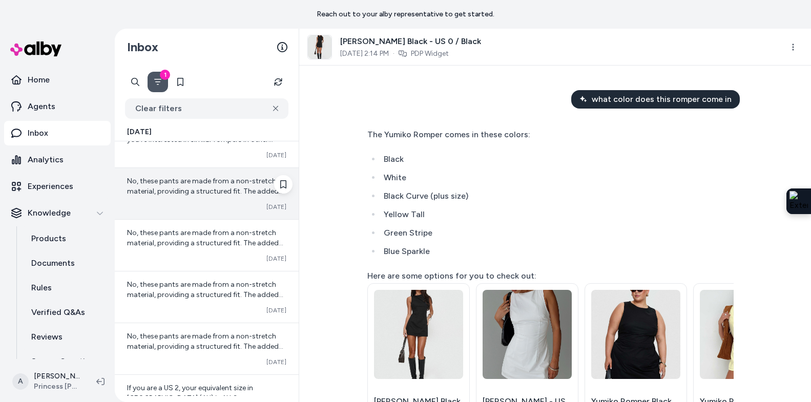
click at [224, 193] on span "No, these pants are made from a non-stretch material, providing a structured fi…" at bounding box center [205, 196] width 156 height 39
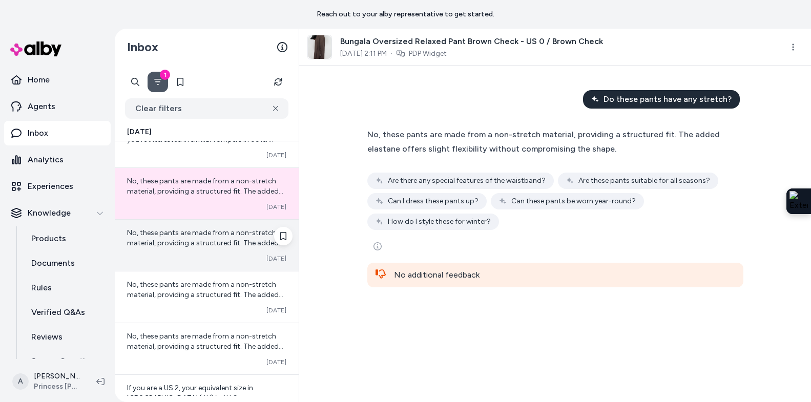
click at [214, 248] on div "No, these pants are made from a non-stretch material, providing a structured fi…" at bounding box center [206, 238] width 159 height 21
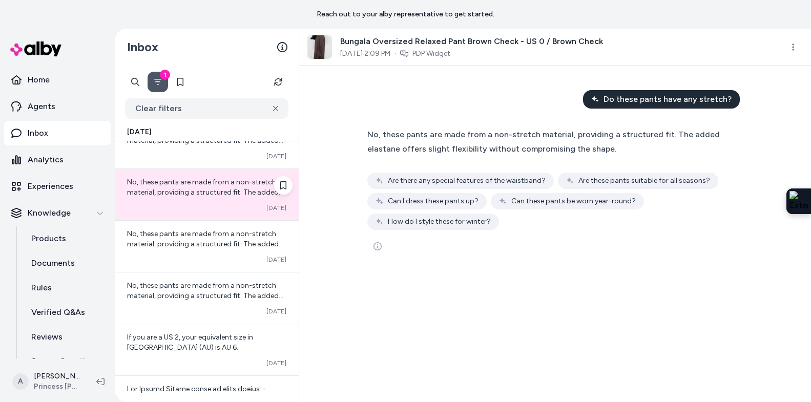
scroll to position [232, 0]
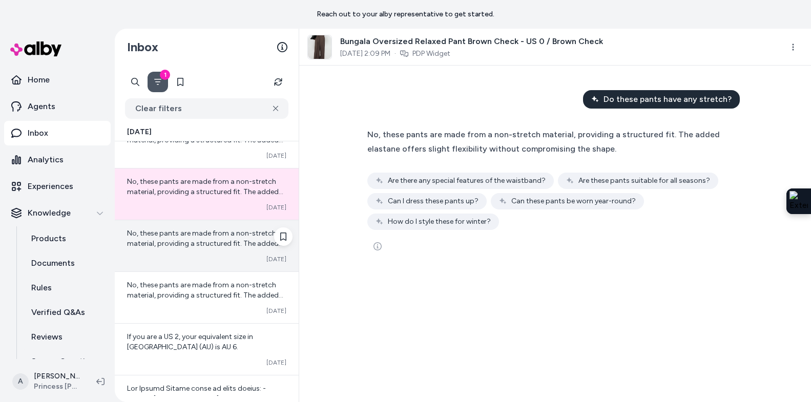
click at [213, 251] on div "No, these pants are made from a non-stretch material, providing a structured fi…" at bounding box center [207, 245] width 184 height 51
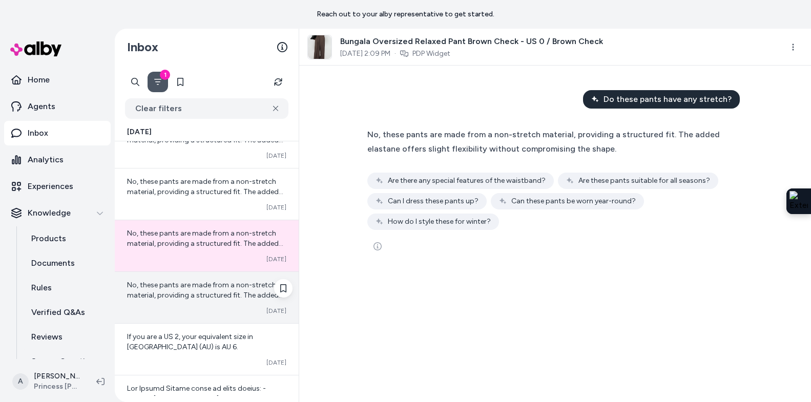
click at [204, 294] on span "No, these pants are made from a non-stretch material, providing a structured fi…" at bounding box center [205, 300] width 156 height 39
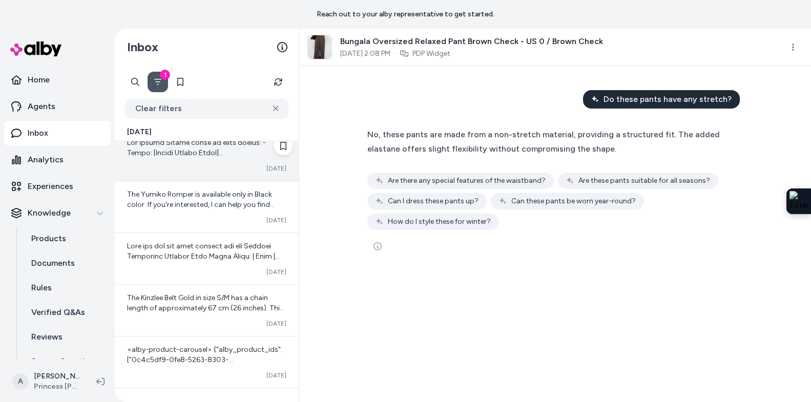
scroll to position [539, 0]
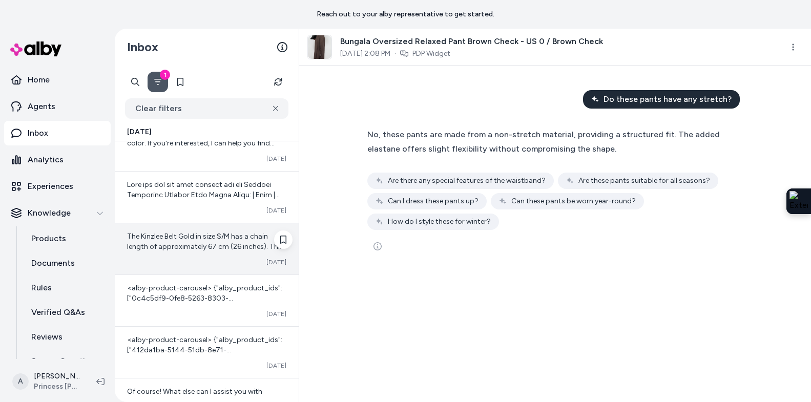
click at [213, 245] on span "The Kinzlee Belt Gold in size S/M has a chain length of approximately 67 cm (26…" at bounding box center [205, 257] width 157 height 50
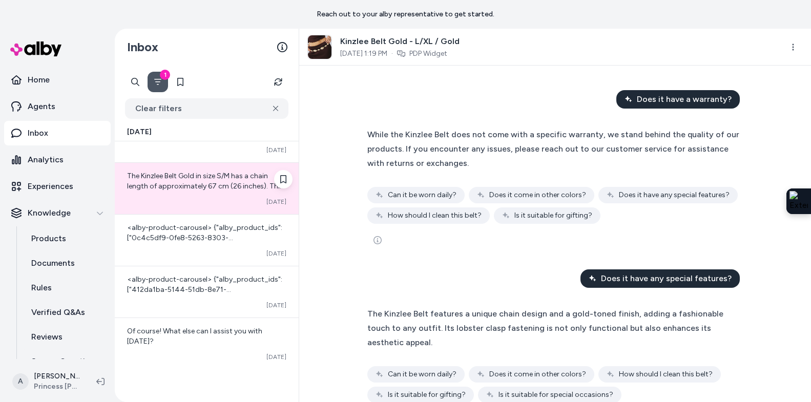
scroll to position [601, 0]
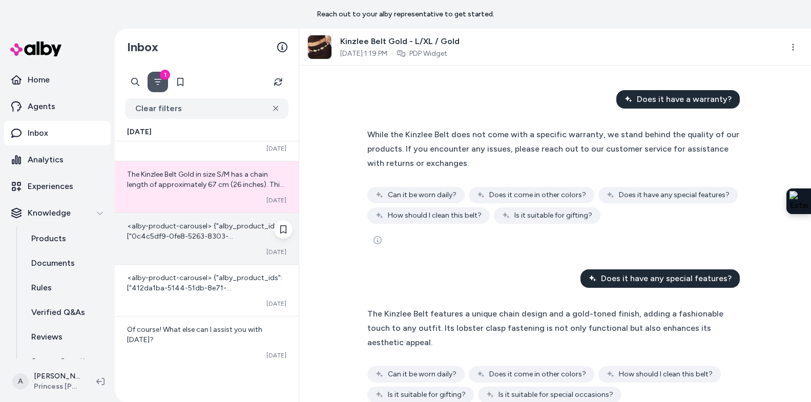
click at [207, 258] on div "<alby-product-carousel> {"alby_product_ids":["0c4c5df9-0fe8-5263-8303-10e4fa699…" at bounding box center [207, 238] width 184 height 51
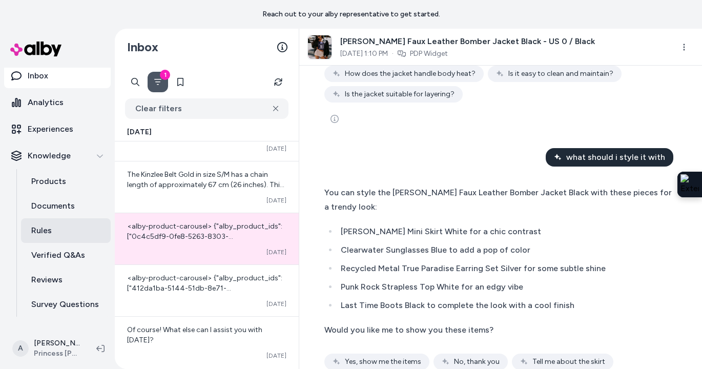
scroll to position [75, 0]
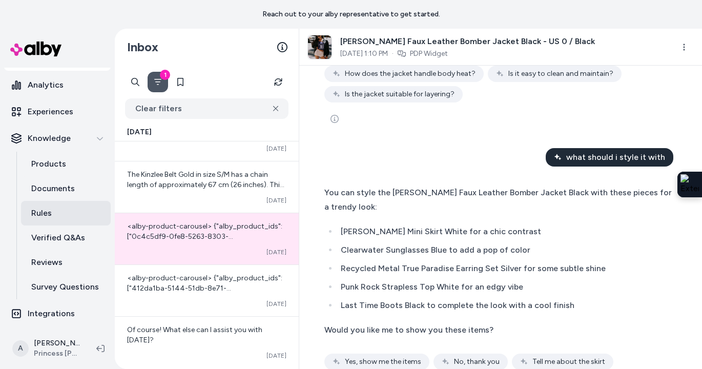
click at [57, 218] on link "Rules" at bounding box center [66, 213] width 90 height 25
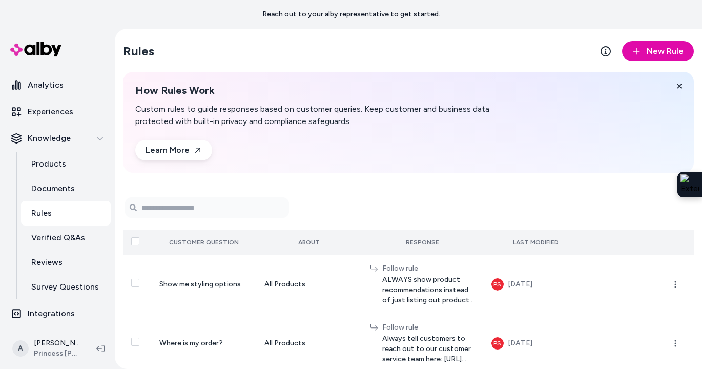
scroll to position [60, 0]
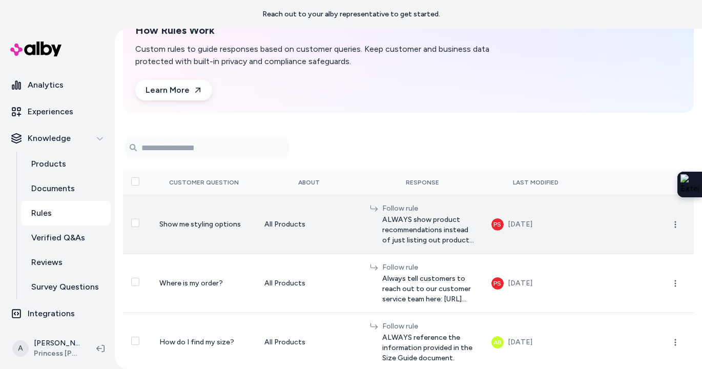
click at [452, 226] on span "ALWAYS show product recommendations instead of just listing out product titles.…" at bounding box center [428, 230] width 93 height 31
click at [675, 227] on icon "button" at bounding box center [675, 224] width 8 height 8
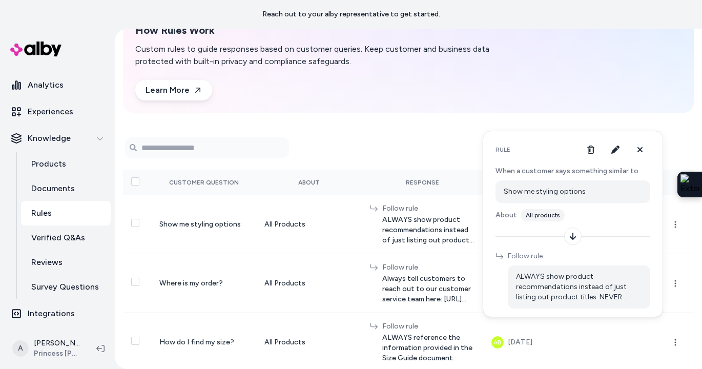
click at [575, 289] on span "ALWAYS show product recommendations instead of just listing out product titles.…" at bounding box center [579, 287] width 126 height 31
click at [573, 285] on span "ALWAYS show product recommendations instead of just listing out product titles.…" at bounding box center [579, 287] width 126 height 31
click at [566, 282] on span "ALWAYS show product recommendations instead of just listing out product titles.…" at bounding box center [579, 287] width 126 height 31
click at [615, 148] on icon "button" at bounding box center [615, 150] width 8 height 8
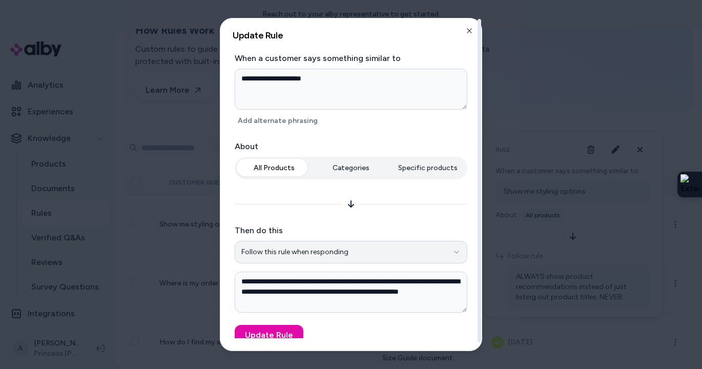
scroll to position [7, 0]
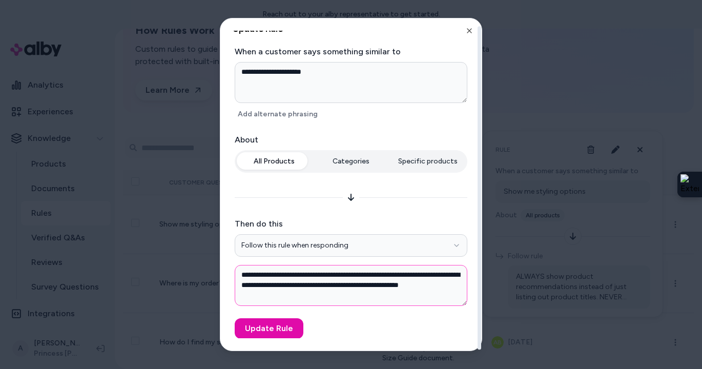
type textarea "*"
click at [376, 276] on textarea "**********" at bounding box center [351, 285] width 233 height 41
type textarea "**********"
type textarea "*"
paste textarea "**********"
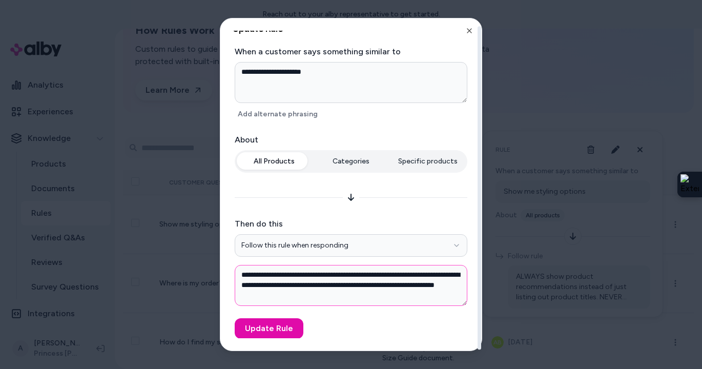
click at [377, 275] on textarea "**********" at bounding box center [351, 285] width 233 height 41
click at [263, 285] on textarea "**********" at bounding box center [351, 285] width 233 height 41
type textarea "**********"
click at [270, 329] on button "Update Rule" at bounding box center [269, 328] width 69 height 21
type textarea "*"
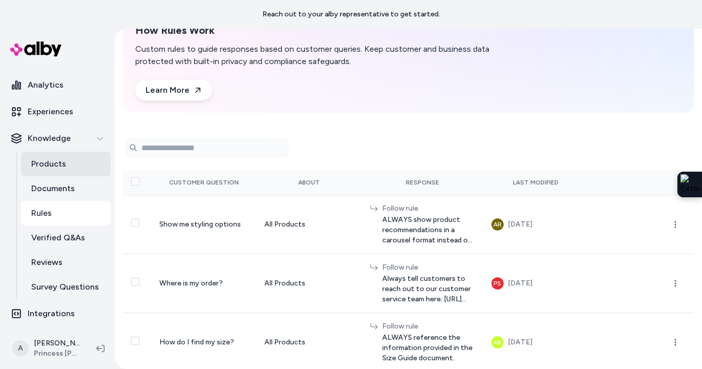
click at [43, 167] on p "Products" at bounding box center [48, 164] width 35 height 12
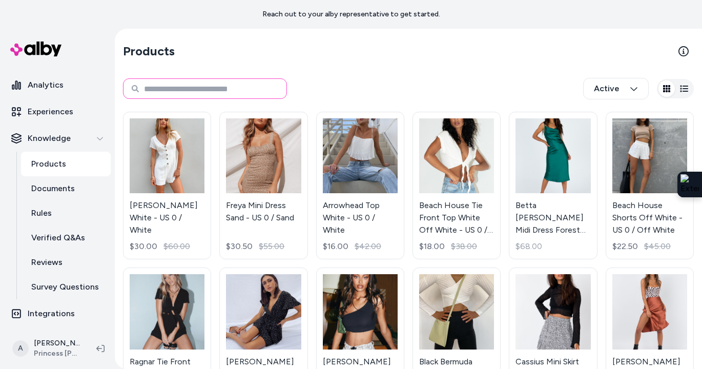
click at [234, 87] on input at bounding box center [205, 88] width 164 height 21
type input "******"
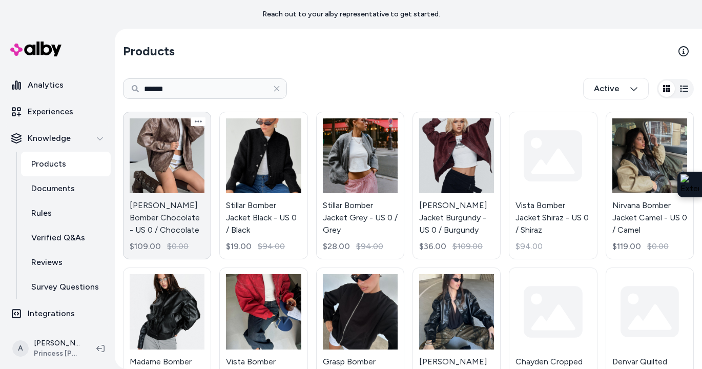
click at [172, 187] on link "Kenny Bomber Chocolate - US 0 / Chocolate $109.00 $0.00" at bounding box center [167, 186] width 88 height 148
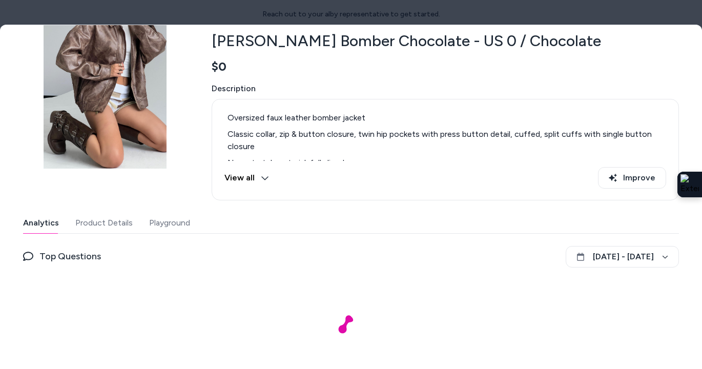
scroll to position [66, 0]
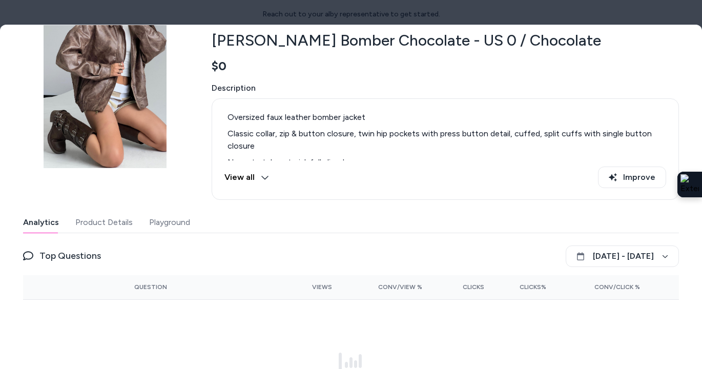
click at [177, 220] on button "Playground" at bounding box center [169, 222] width 41 height 21
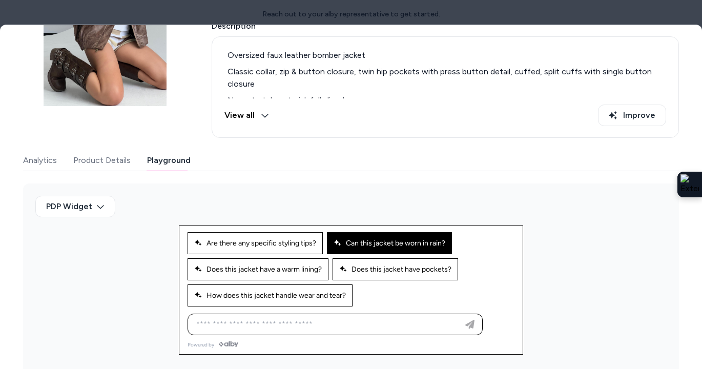
scroll to position [133, 0]
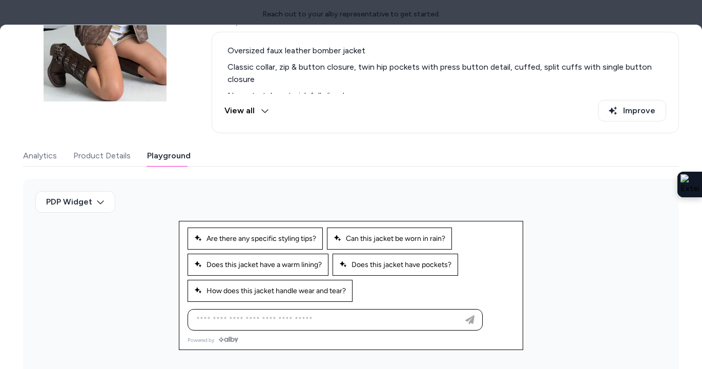
click at [281, 330] on div "Ask any question about this product" at bounding box center [335, 320] width 295 height 22
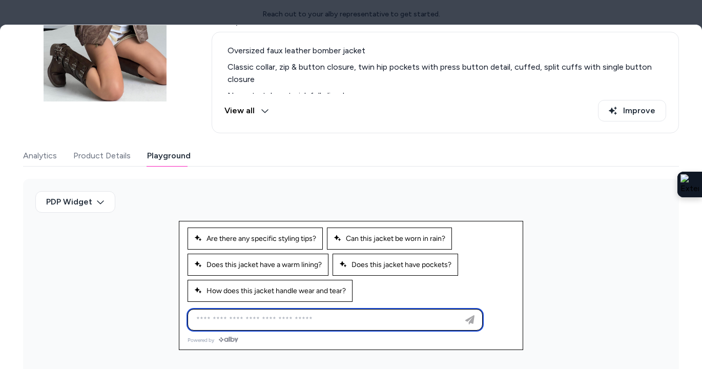
click at [280, 320] on input at bounding box center [325, 320] width 270 height 12
type input "**********"
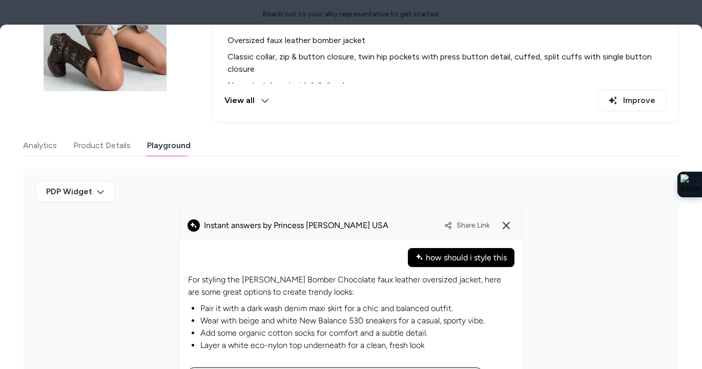
scroll to position [196, 0]
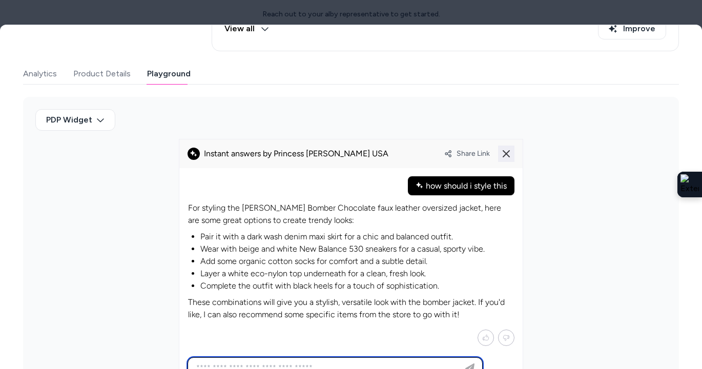
click at [507, 155] on line at bounding box center [506, 154] width 6 height 6
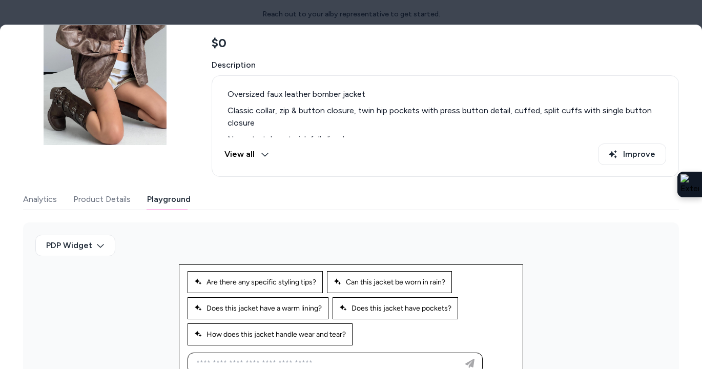
scroll to position [139, 0]
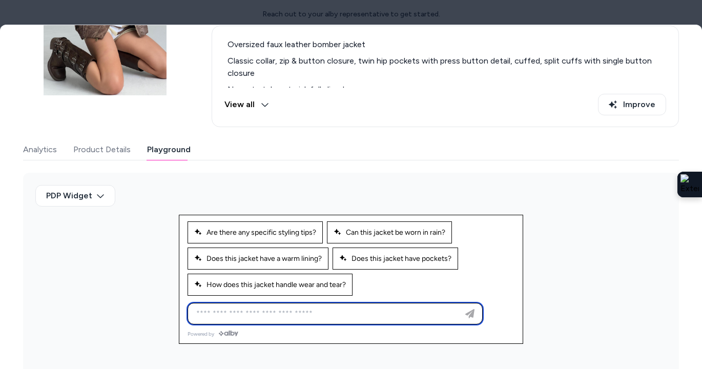
click at [276, 308] on input at bounding box center [325, 314] width 270 height 12
type input "**********"
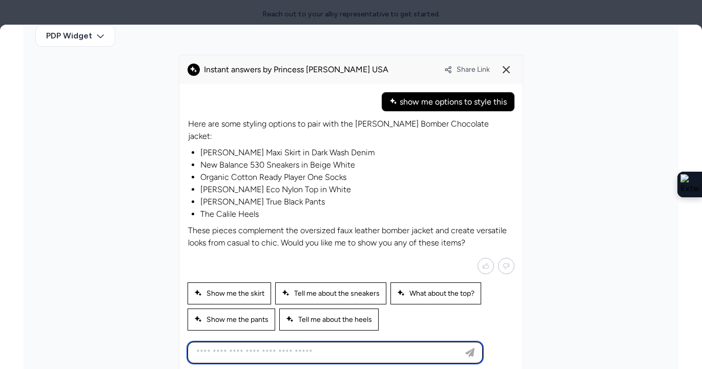
scroll to position [302, 0]
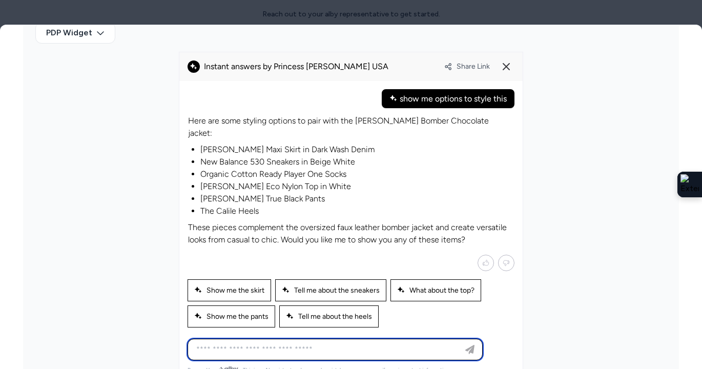
click at [249, 343] on input at bounding box center [325, 349] width 270 height 12
type input "**********"
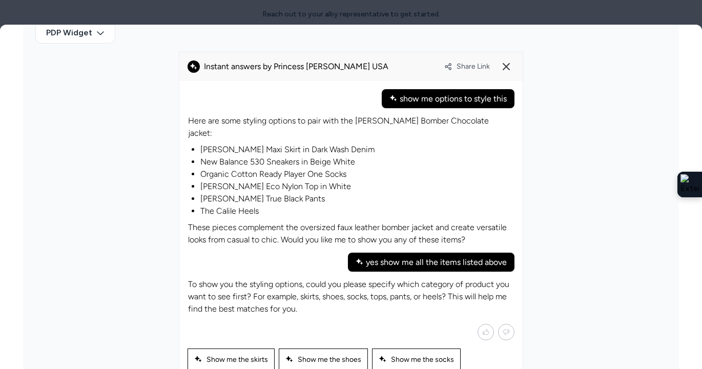
scroll to position [370, 0]
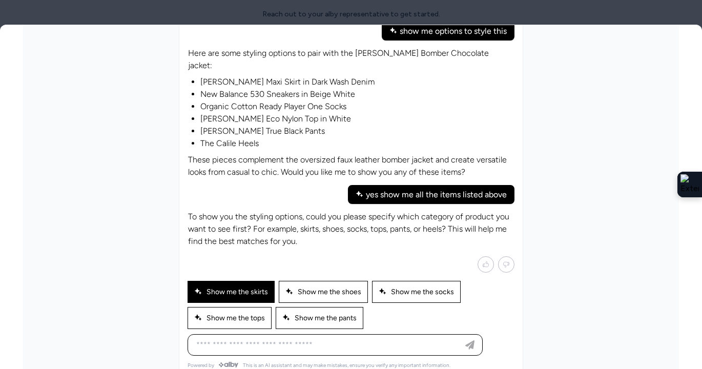
click at [229, 283] on div "Show me the skirts" at bounding box center [231, 292] width 87 height 22
type input "**********"
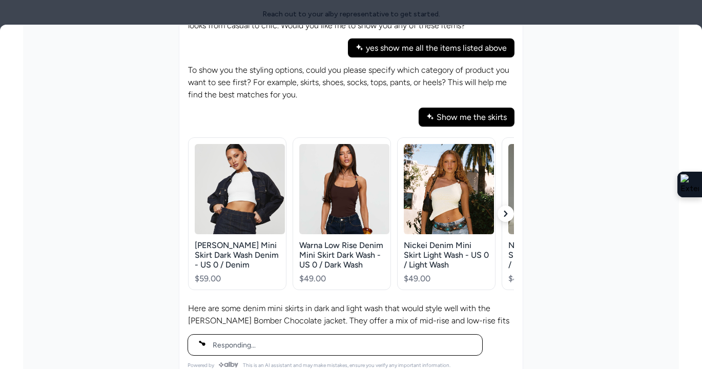
scroll to position [159, 0]
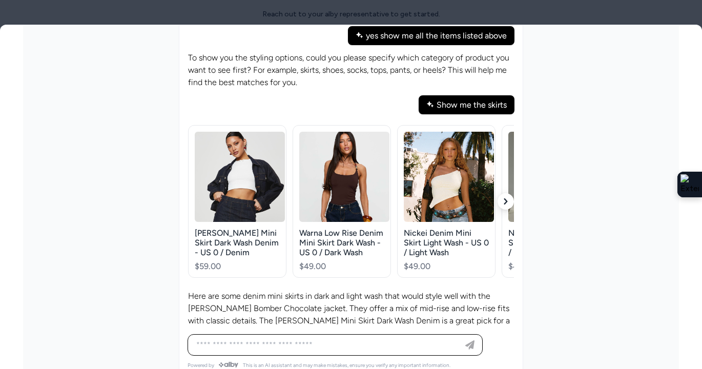
click at [506, 198] on icon "button" at bounding box center [506, 201] width 6 height 6
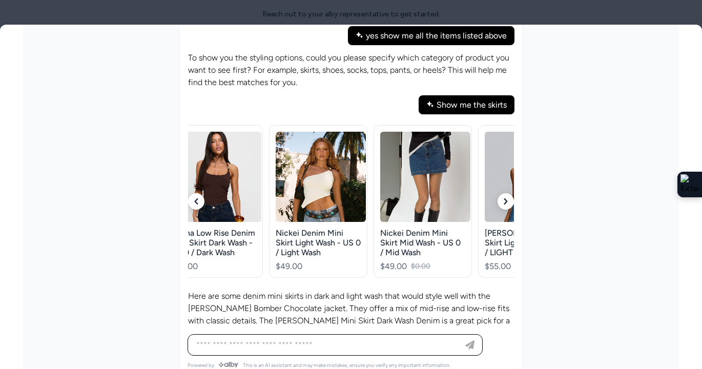
click at [506, 198] on icon "button" at bounding box center [506, 201] width 6 height 6
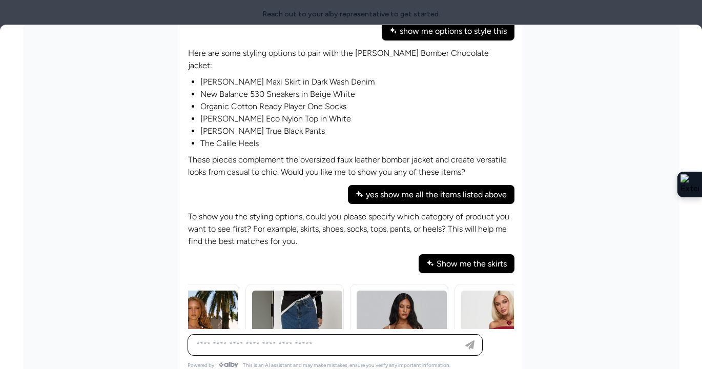
scroll to position [0, 0]
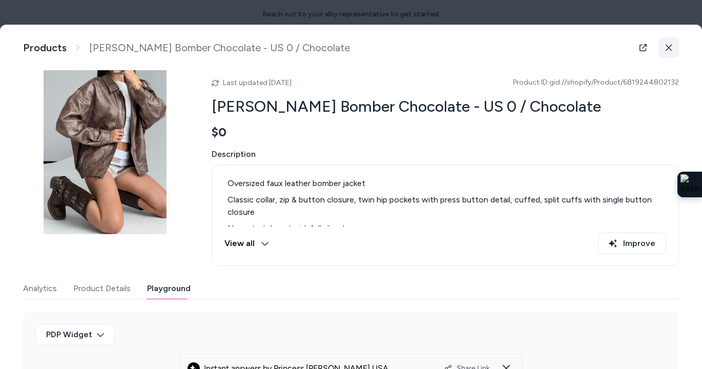
click at [669, 49] on icon at bounding box center [668, 47] width 7 height 7
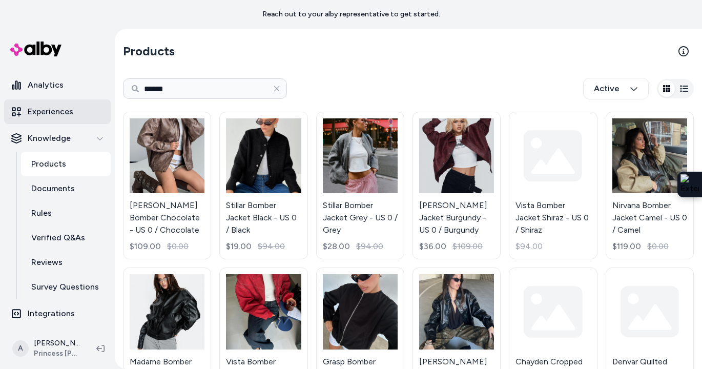
click at [65, 117] on p "Experiences" at bounding box center [51, 112] width 46 height 12
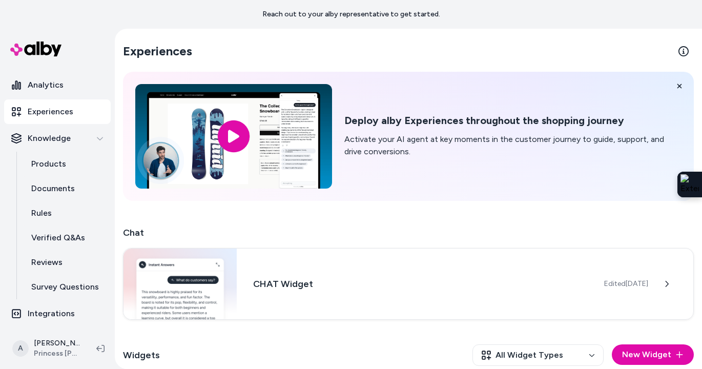
scroll to position [96, 0]
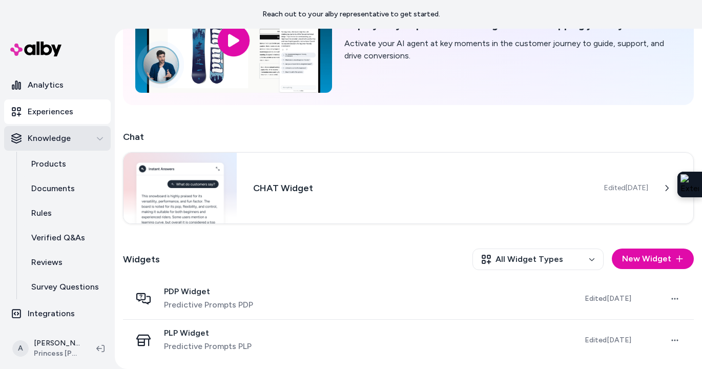
click at [35, 144] on p "Knowledge" at bounding box center [49, 138] width 43 height 12
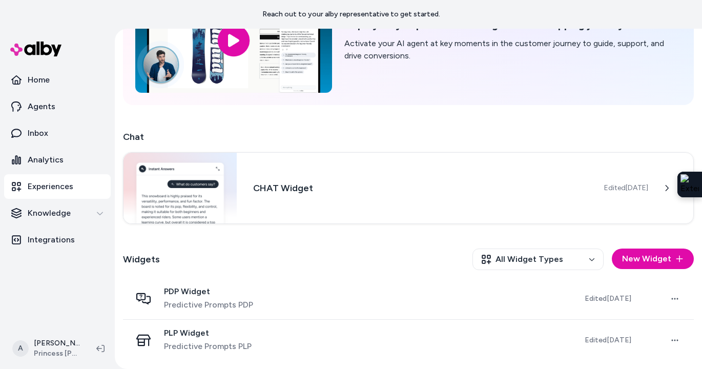
click at [38, 190] on p "Experiences" at bounding box center [51, 186] width 46 height 12
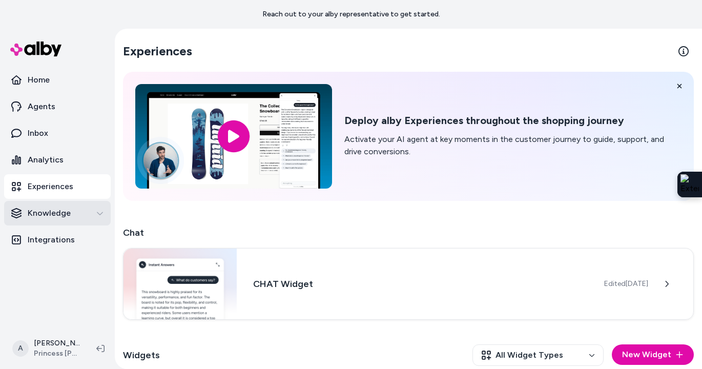
click at [39, 216] on p "Knowledge" at bounding box center [49, 213] width 43 height 12
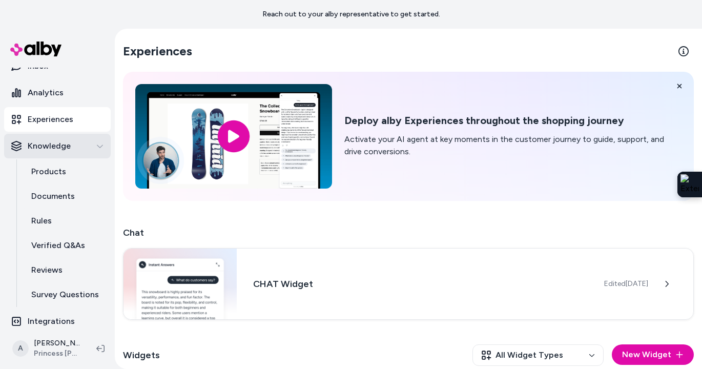
scroll to position [75, 0]
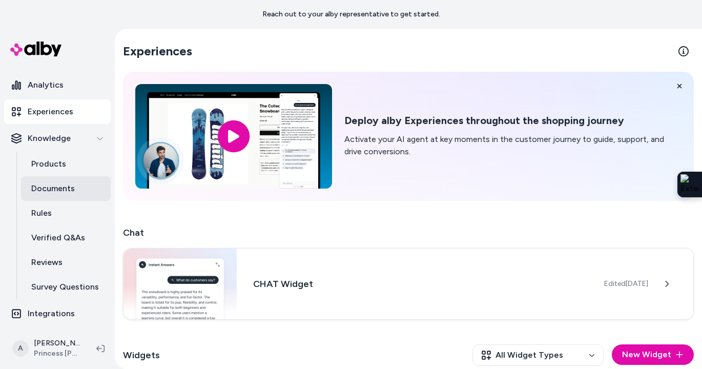
click at [54, 187] on p "Documents" at bounding box center [53, 188] width 44 height 12
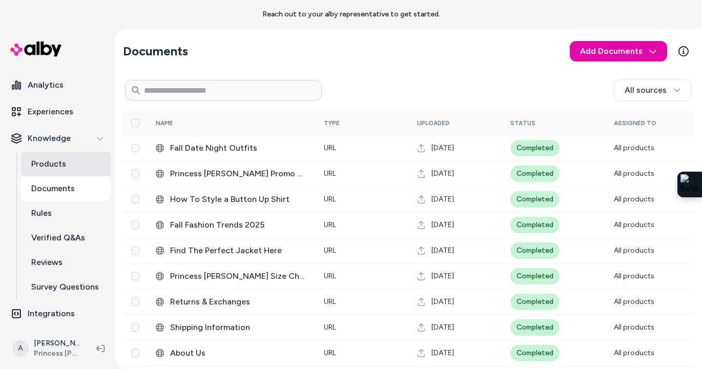
click at [56, 163] on p "Products" at bounding box center [48, 164] width 35 height 12
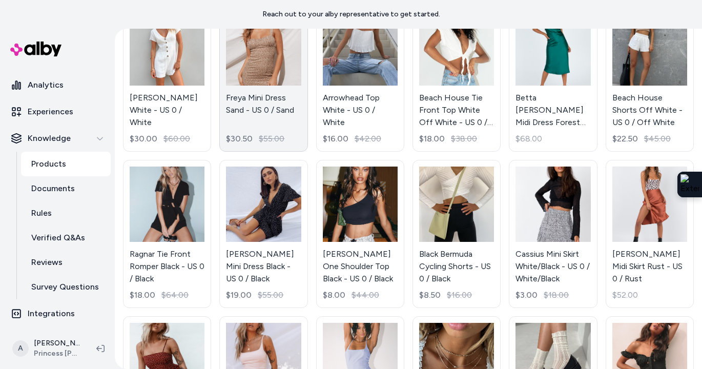
scroll to position [111, 0]
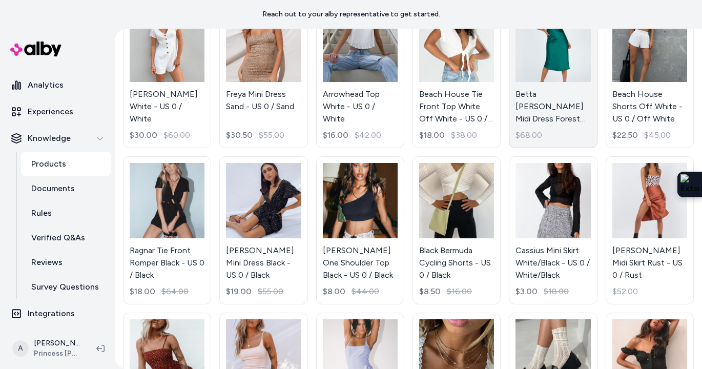
click at [539, 64] on link "Betta Vanore Midi Dress Forest Green - US 0 / Forest Green $68.00" at bounding box center [553, 75] width 88 height 148
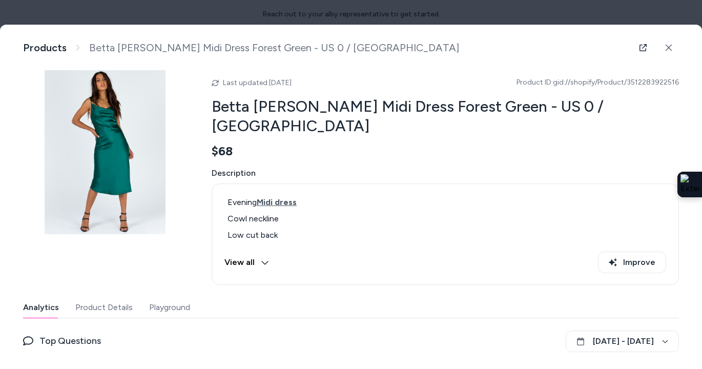
scroll to position [66, 0]
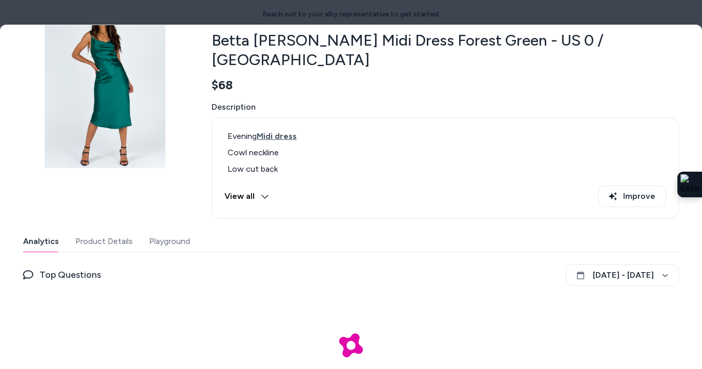
click at [180, 231] on button "Playground" at bounding box center [169, 241] width 41 height 21
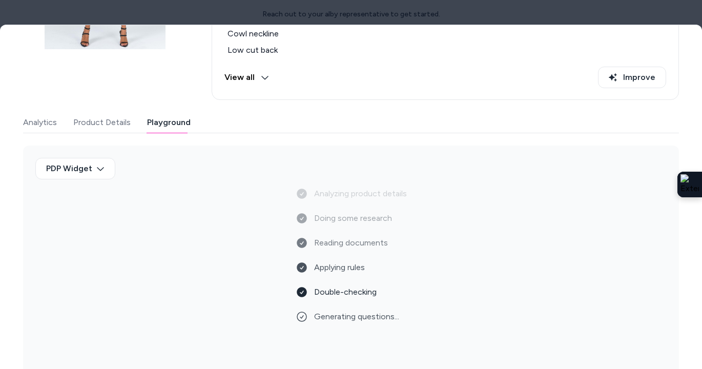
scroll to position [139, 0]
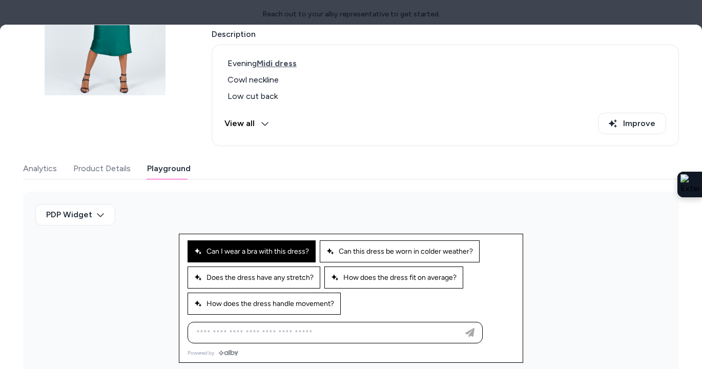
click at [298, 240] on button "Can I wear a bra with this dress?" at bounding box center [252, 251] width 128 height 22
type input "**********"
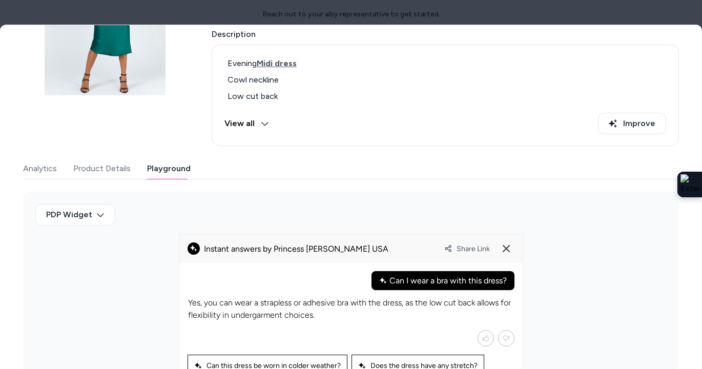
scroll to position [234, 0]
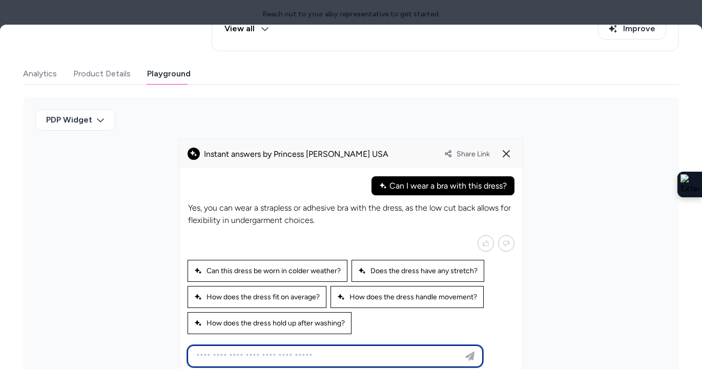
click at [243, 350] on input at bounding box center [325, 356] width 270 height 12
type input "**********"
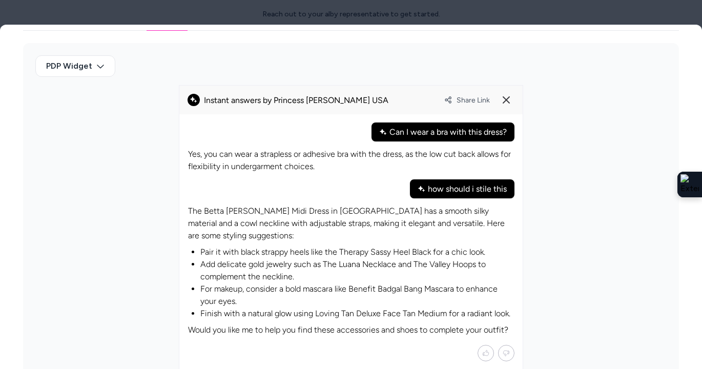
scroll to position [313, 0]
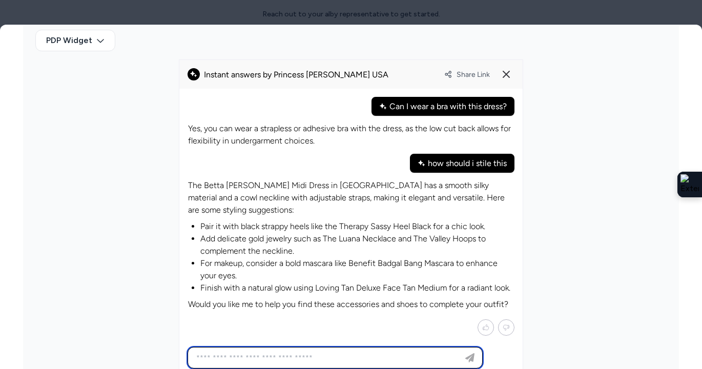
click at [280, 352] on input at bounding box center [325, 358] width 270 height 12
type input "***"
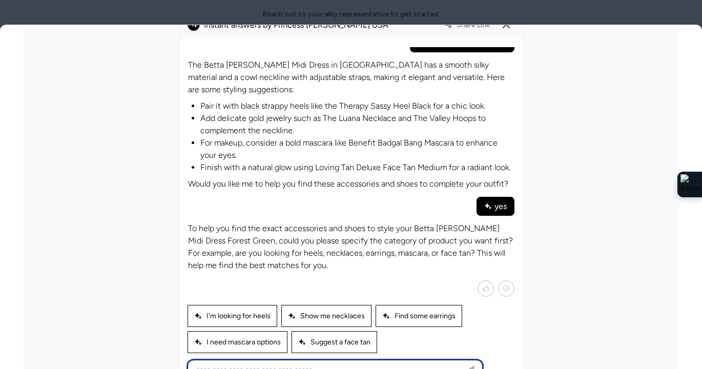
scroll to position [372, 0]
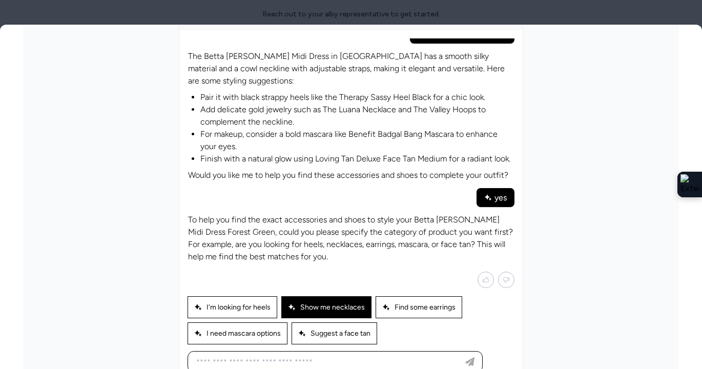
click at [336, 296] on div "Show me necklaces" at bounding box center [326, 307] width 90 height 22
type input "**********"
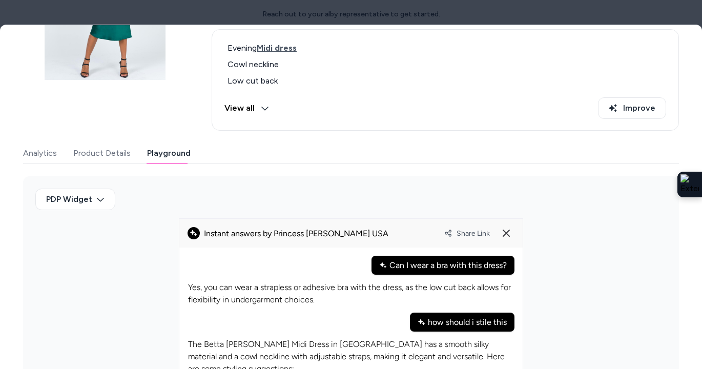
scroll to position [0, 0]
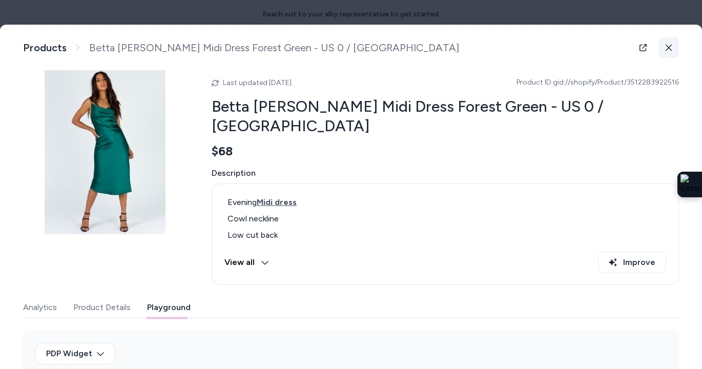
click at [674, 51] on button at bounding box center [669, 47] width 21 height 21
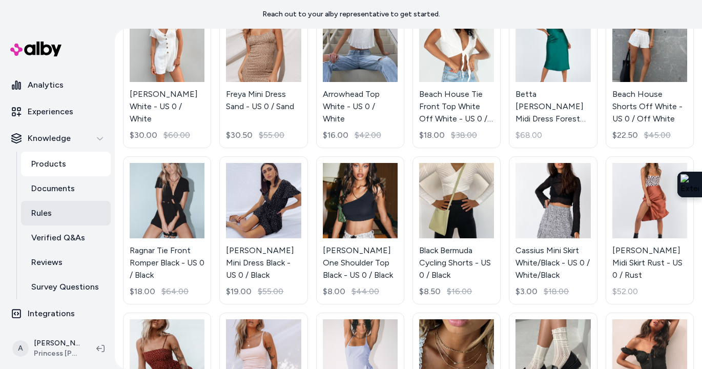
click at [55, 216] on link "Rules" at bounding box center [66, 213] width 90 height 25
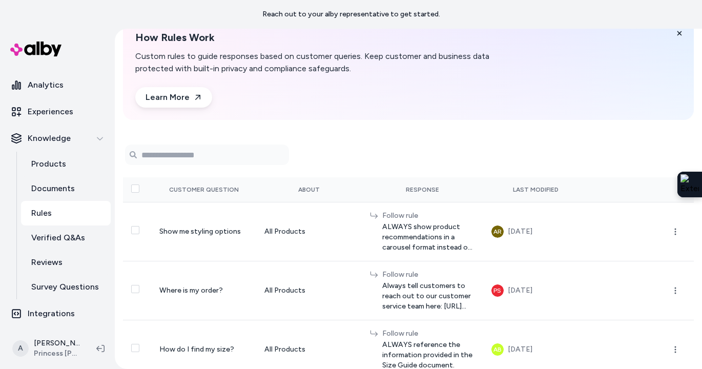
scroll to position [60, 0]
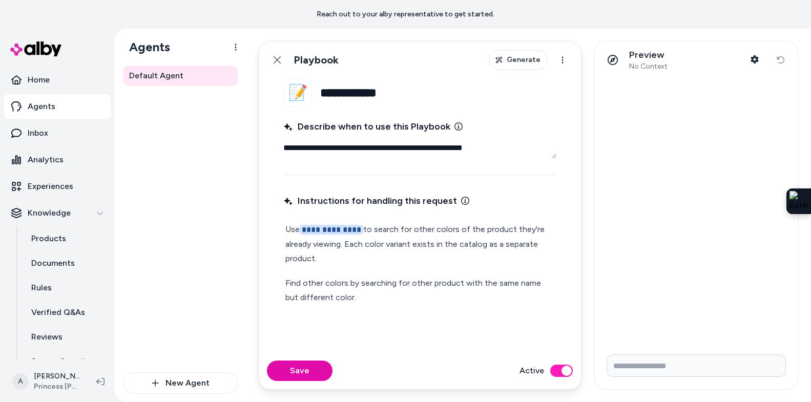
type textarea "*"
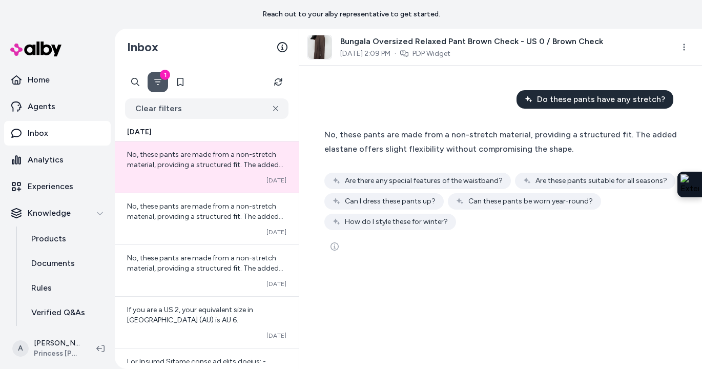
click at [215, 178] on div "Converted Oct 06" at bounding box center [206, 180] width 159 height 8
click at [157, 83] on icon "Filter" at bounding box center [158, 82] width 8 height 8
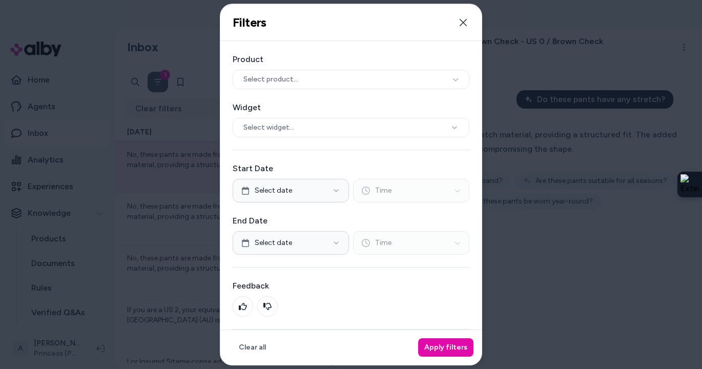
click at [157, 83] on div at bounding box center [351, 184] width 702 height 369
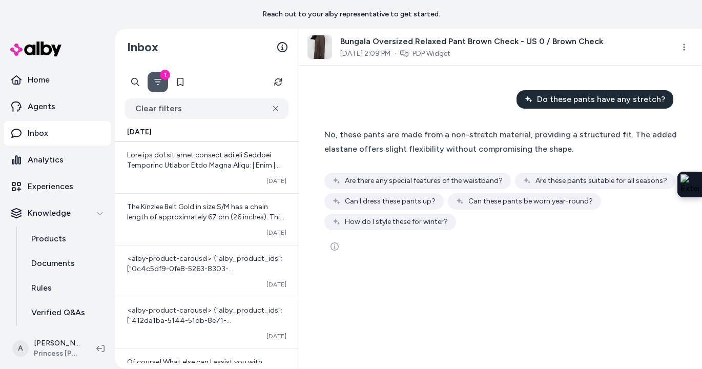
scroll to position [374, 0]
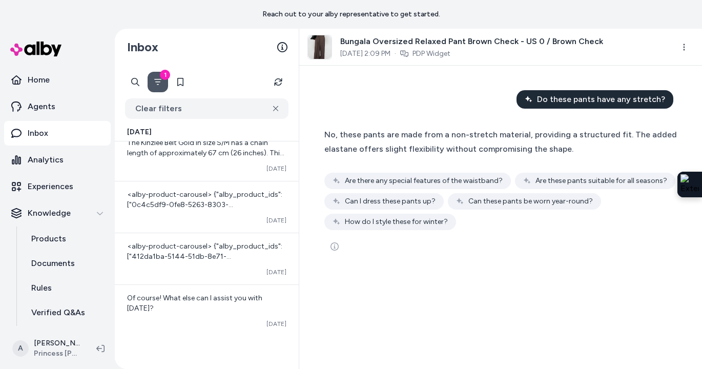
click at [214, 211] on div "<alby-product-carousel> {"alby_product_ids":["0c4c5df9-0fe8-5263-8303-10e4fa699…" at bounding box center [207, 206] width 184 height 51
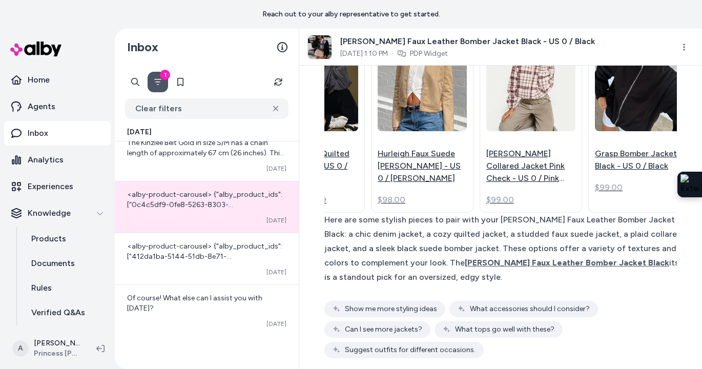
scroll to position [794, 0]
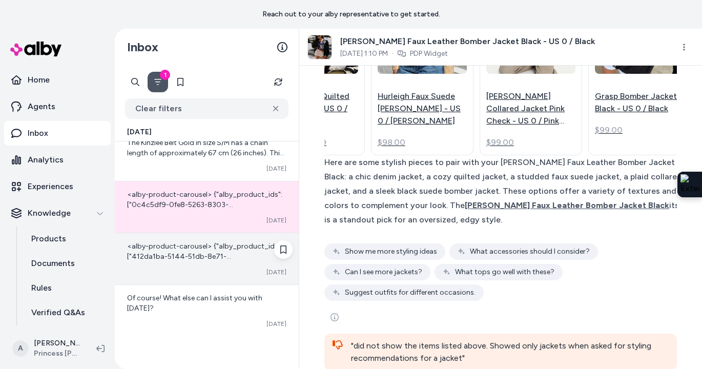
click at [198, 258] on span "<alby-product-carousel> {"alby_product_ids":["412da1ba-5144-51db-8e71-236444065…" at bounding box center [206, 313] width 159 height 142
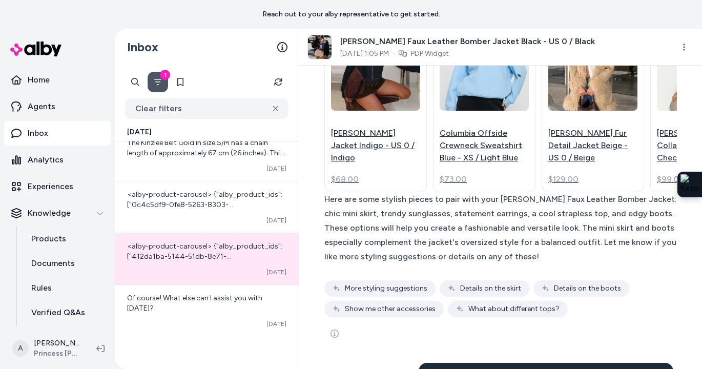
scroll to position [1348, 0]
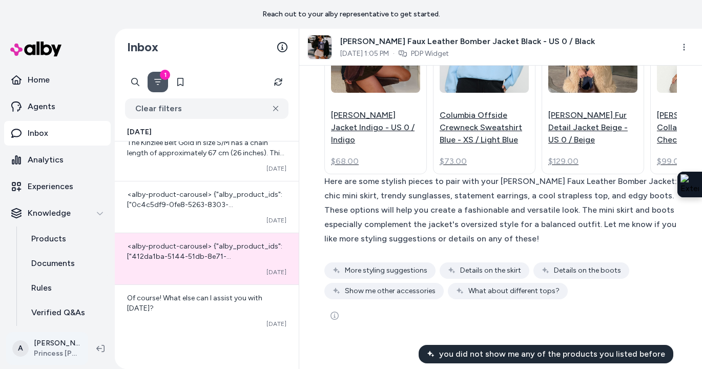
click at [63, 346] on html "Reach out to your alby representative to get started. Home Agents Inbox Analyti…" at bounding box center [351, 184] width 702 height 369
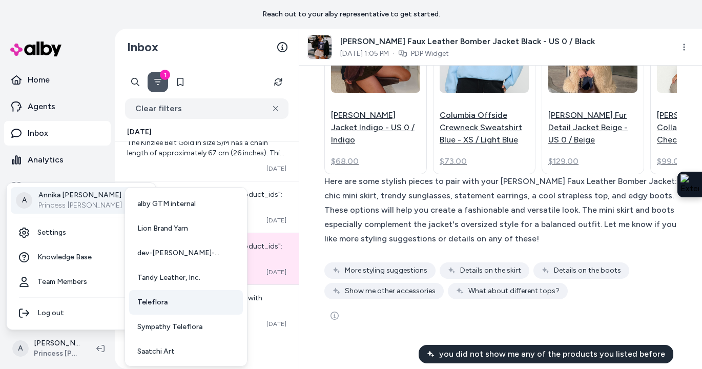
scroll to position [27, 0]
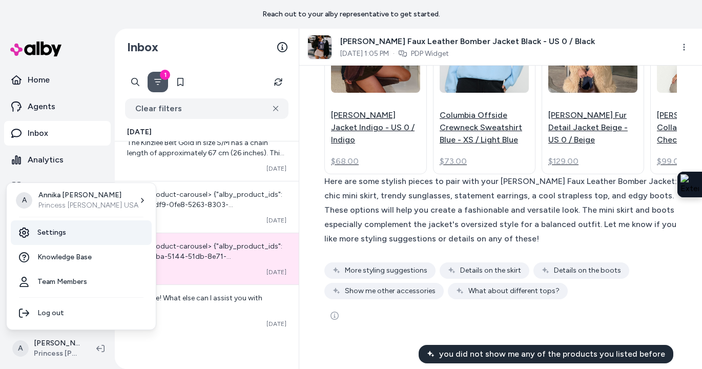
click at [66, 228] on link "Settings" at bounding box center [81, 232] width 141 height 25
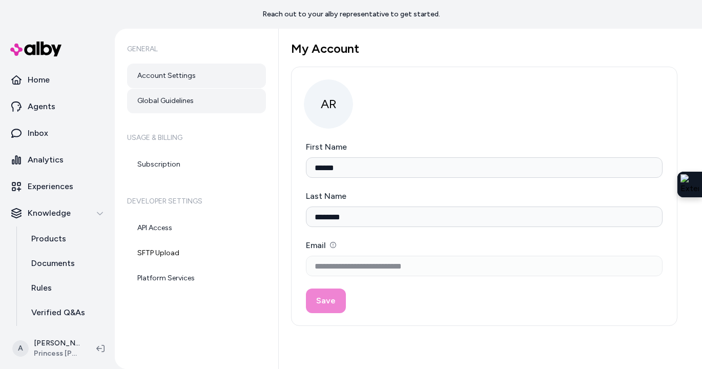
click at [175, 105] on link "Global Guidelines" at bounding box center [196, 101] width 139 height 25
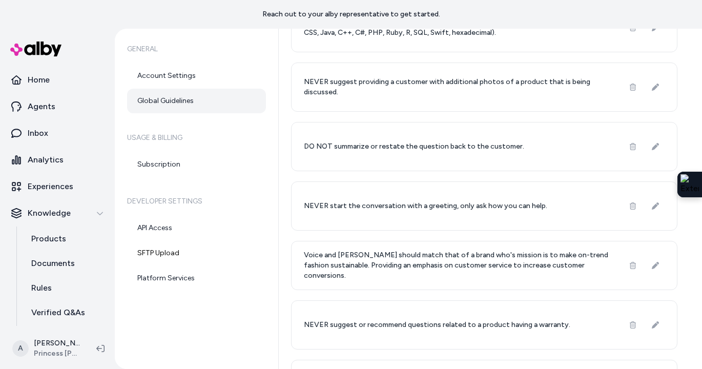
scroll to position [174, 0]
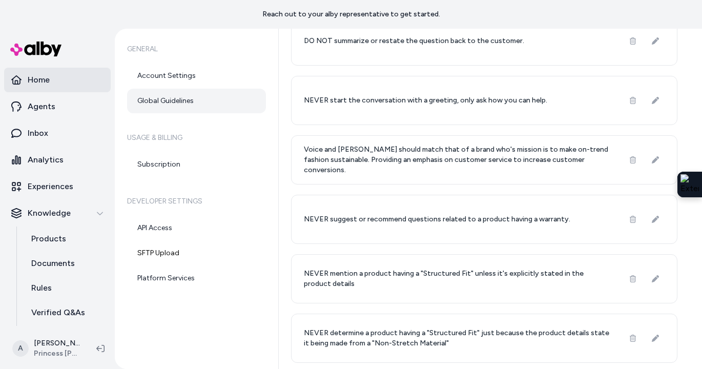
click at [45, 75] on p "Home" at bounding box center [39, 80] width 22 height 12
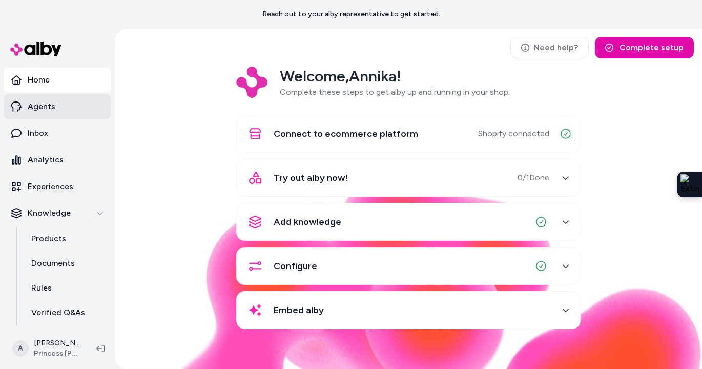
click at [53, 112] on p "Agents" at bounding box center [42, 106] width 28 height 12
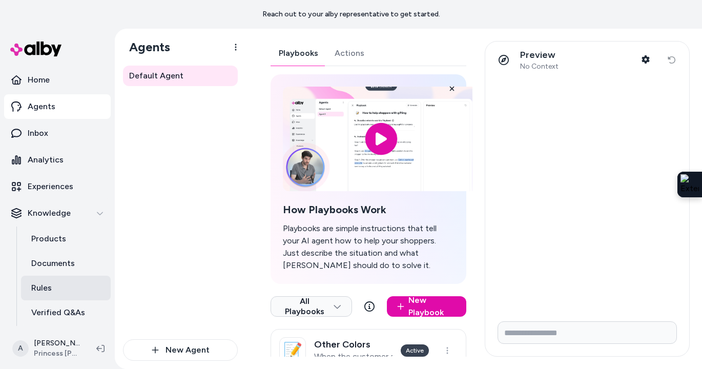
click at [53, 283] on link "Rules" at bounding box center [66, 288] width 90 height 25
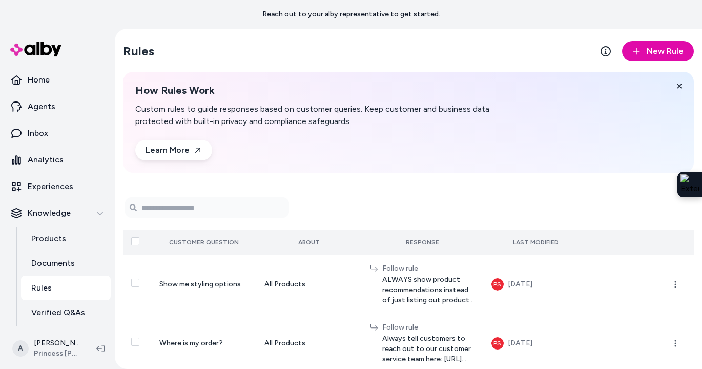
scroll to position [60, 0]
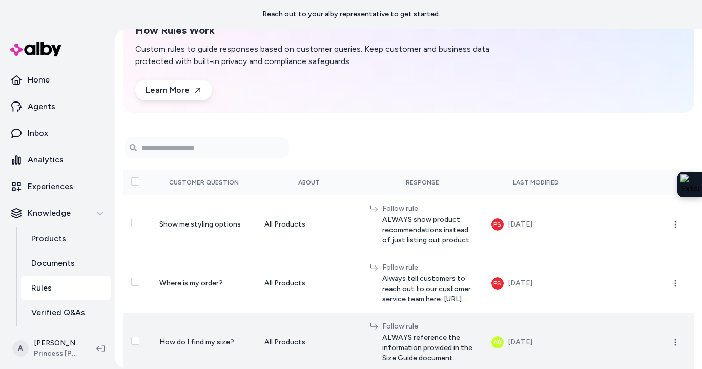
click at [314, 339] on td "All Products" at bounding box center [309, 342] width 106 height 59
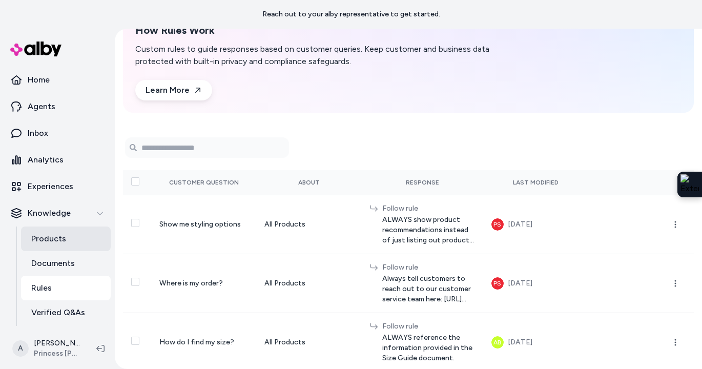
click at [43, 240] on p "Products" at bounding box center [48, 239] width 35 height 12
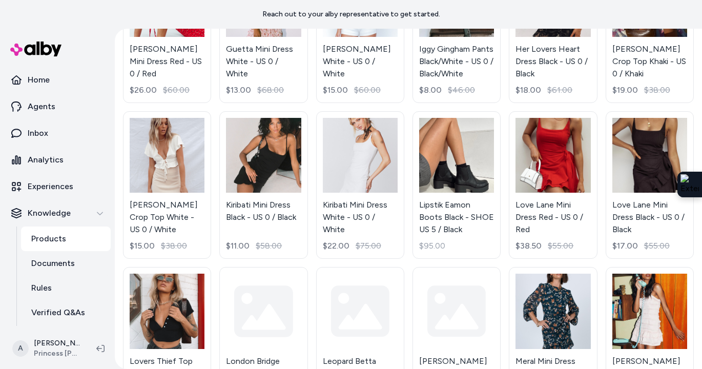
scroll to position [959, 0]
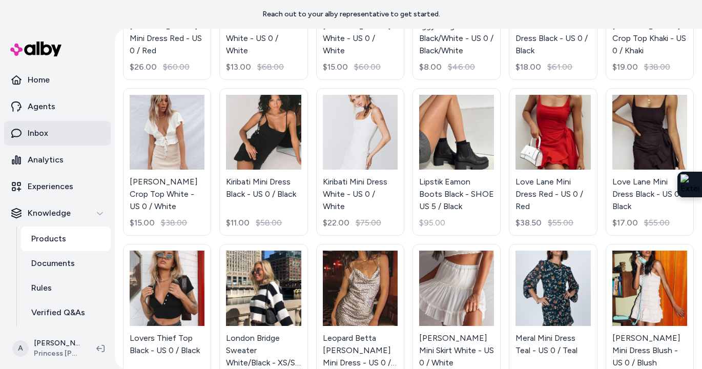
click at [62, 136] on link "Inbox" at bounding box center [57, 133] width 107 height 25
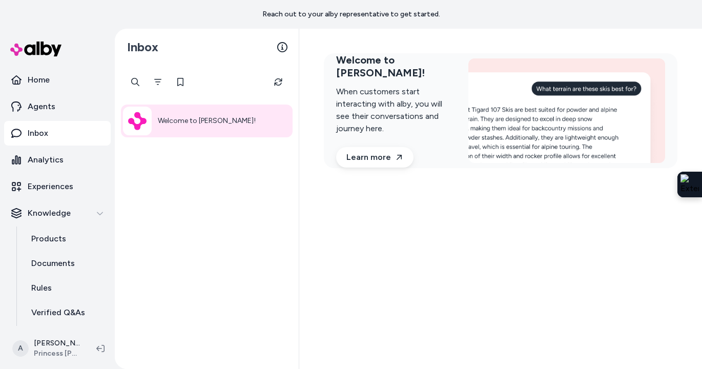
click at [157, 71] on div "Welcome to alby!" at bounding box center [207, 217] width 184 height 303
click at [157, 79] on icon "Filter" at bounding box center [158, 82] width 8 height 8
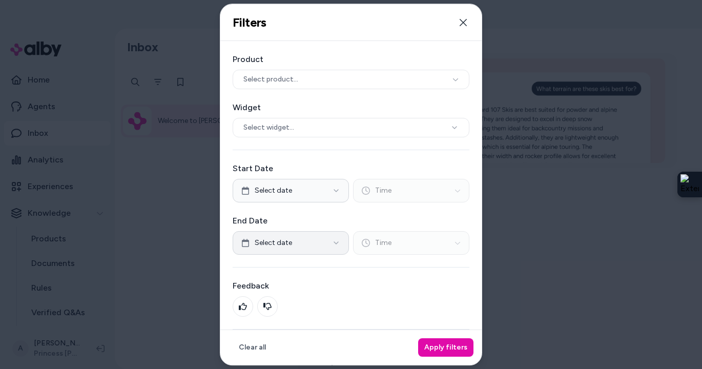
scroll to position [49, 0]
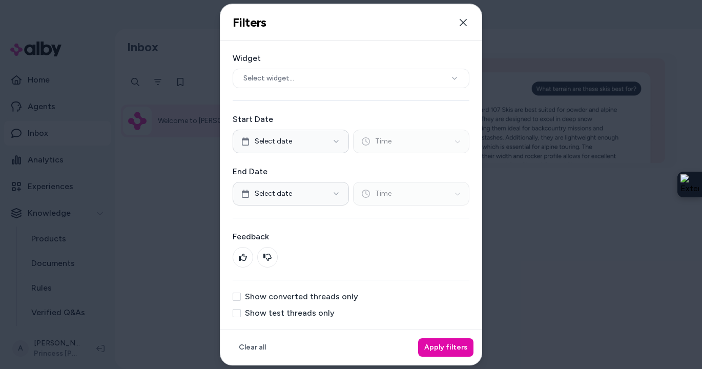
click at [236, 317] on button "Show test threads only" at bounding box center [237, 313] width 8 height 8
click at [434, 340] on button "Apply filters" at bounding box center [445, 347] width 55 height 18
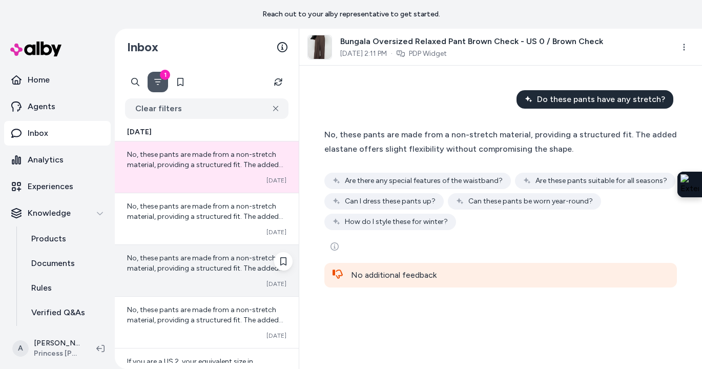
click at [241, 279] on div "No, these pants are made from a non-stretch material, providing a structured fi…" at bounding box center [207, 270] width 184 height 51
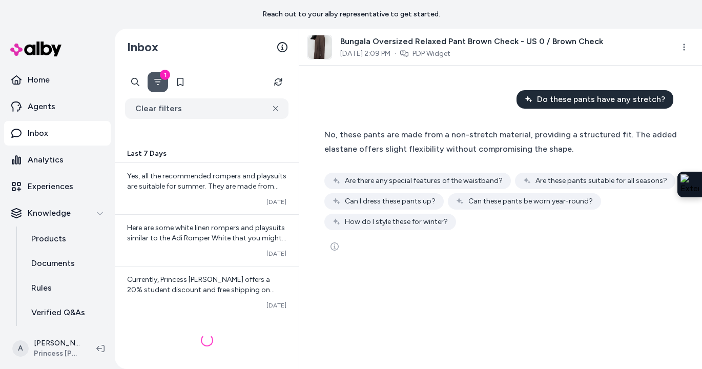
scroll to position [642, 0]
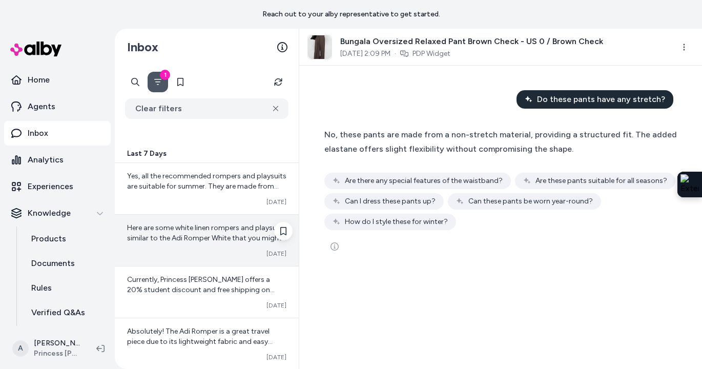
click at [232, 234] on span "Here are some white linen rompers and playsuits similar to the Adi Romper White…" at bounding box center [206, 299] width 159 height 152
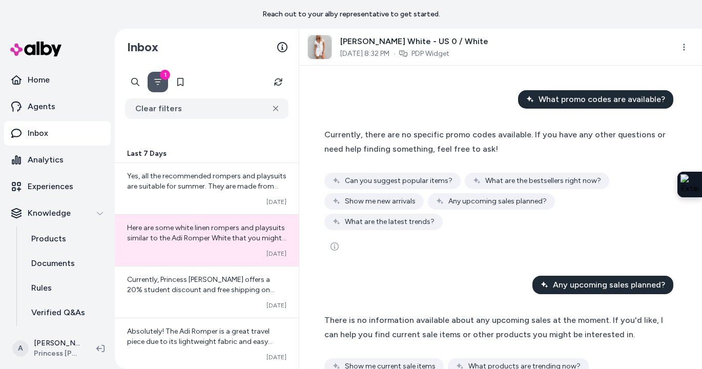
click at [321, 47] on img at bounding box center [320, 47] width 24 height 24
click at [368, 43] on span "[PERSON_NAME] White - US 0 / White" at bounding box center [414, 41] width 148 height 12
click at [59, 238] on p "Products" at bounding box center [48, 239] width 35 height 12
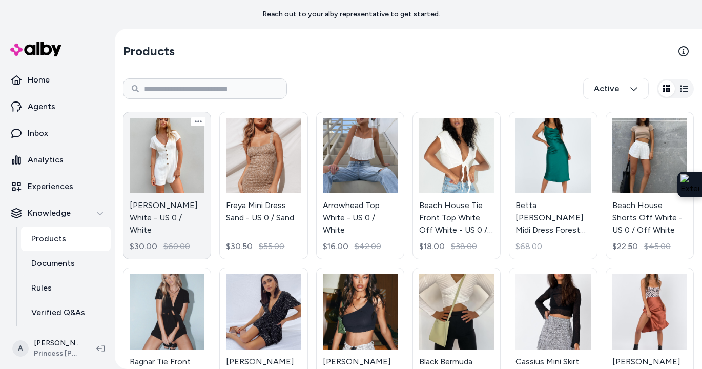
click at [194, 167] on link "Adi Romper White - US 0 / White $30.00 $60.00" at bounding box center [167, 186] width 88 height 148
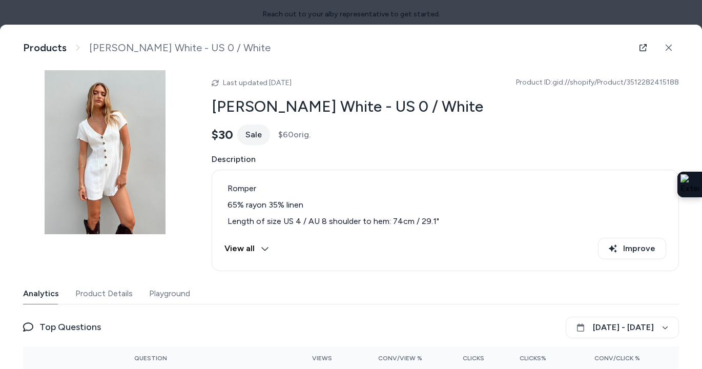
click at [180, 289] on button "Playground" at bounding box center [169, 293] width 41 height 21
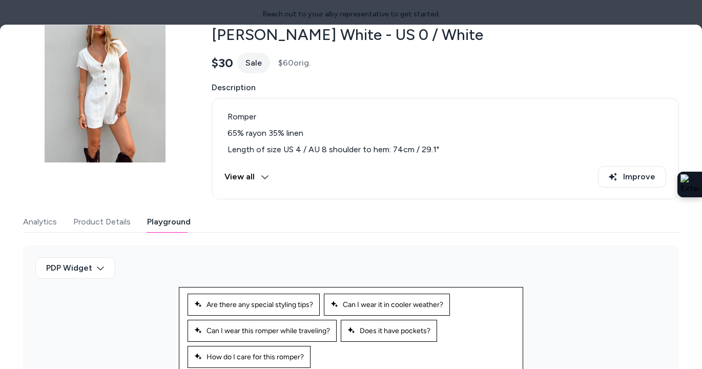
scroll to position [144, 0]
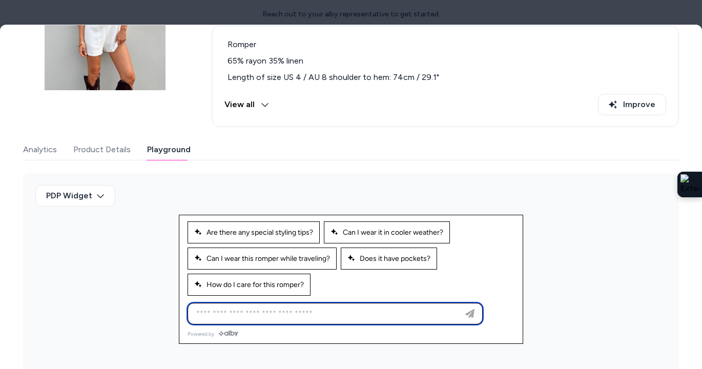
click at [256, 314] on input at bounding box center [325, 314] width 270 height 12
type input "**********"
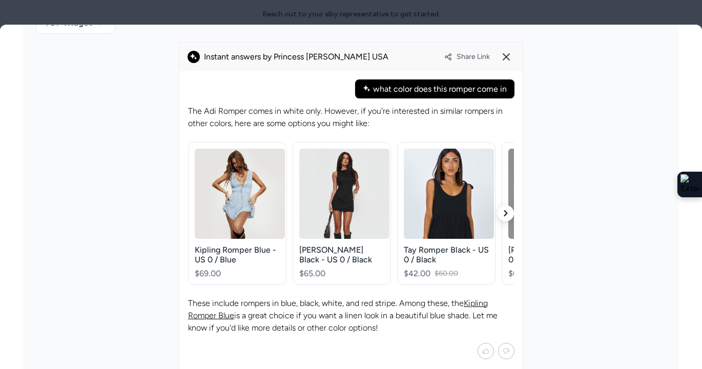
scroll to position [310, 0]
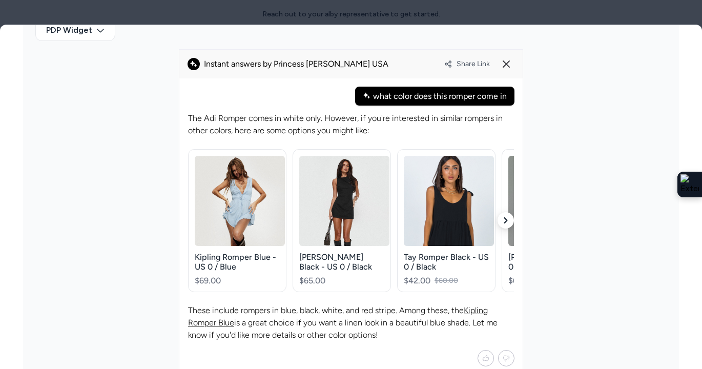
click at [507, 217] on icon "button" at bounding box center [506, 220] width 4 height 6
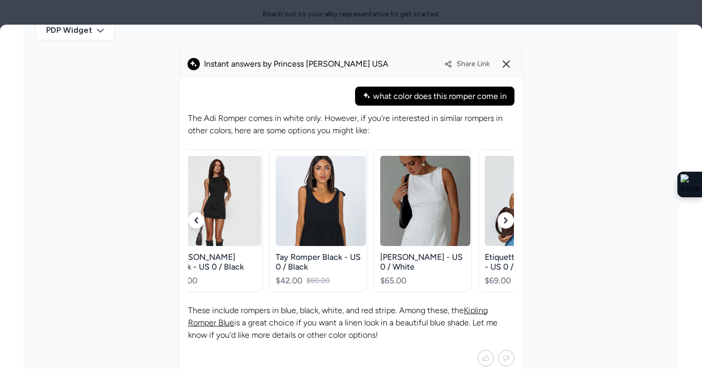
click at [507, 217] on icon "button" at bounding box center [506, 220] width 4 height 6
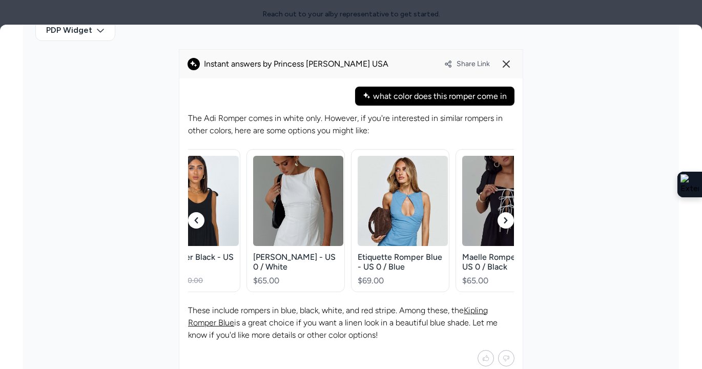
scroll to position [0, 256]
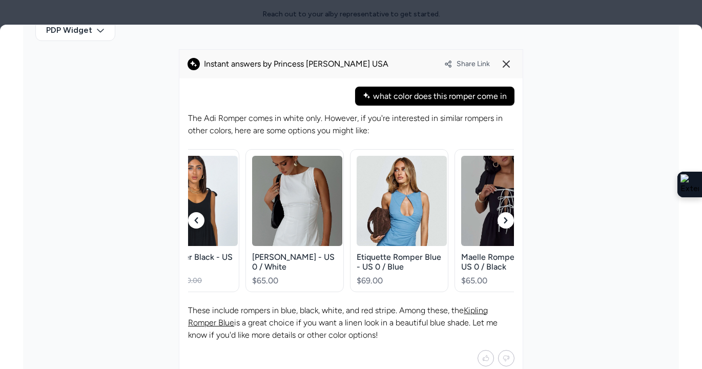
click at [507, 217] on icon "button" at bounding box center [506, 220] width 4 height 6
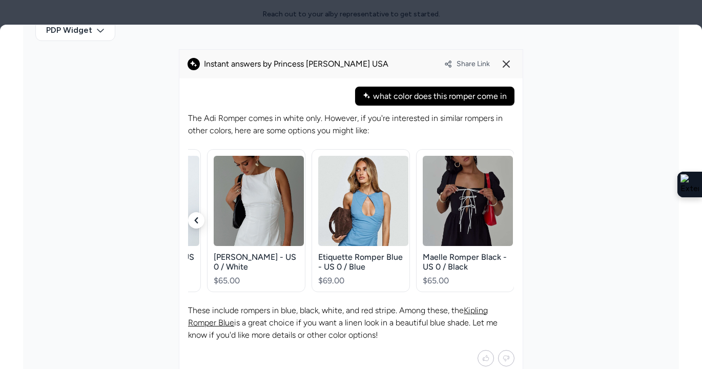
scroll to position [0, 295]
click at [197, 219] on icon "button" at bounding box center [196, 220] width 6 height 6
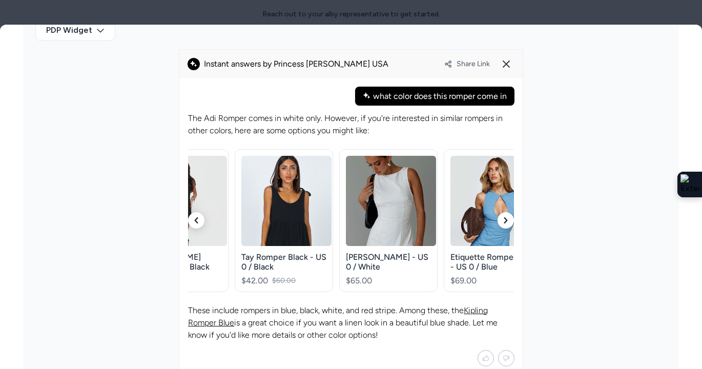
click at [197, 219] on icon "button" at bounding box center [196, 220] width 6 height 6
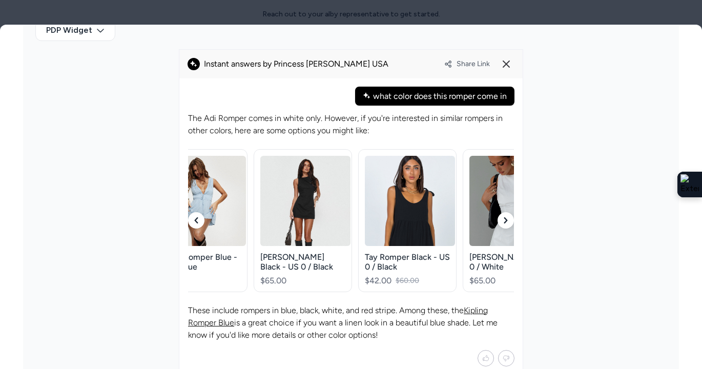
click at [197, 219] on icon "button" at bounding box center [196, 220] width 6 height 6
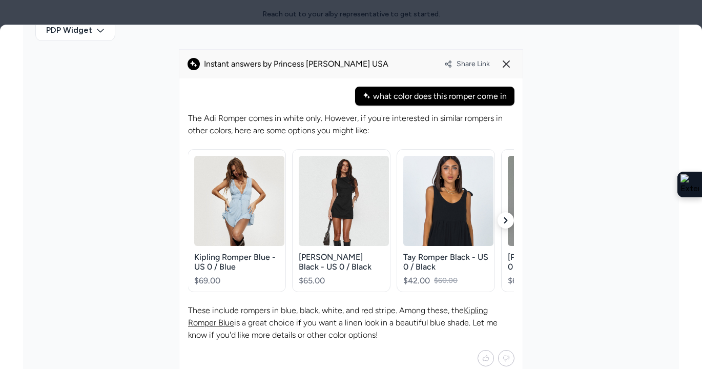
scroll to position [0, 0]
click at [342, 259] on div "[PERSON_NAME] Black - US 0 / Black" at bounding box center [341, 261] width 85 height 19
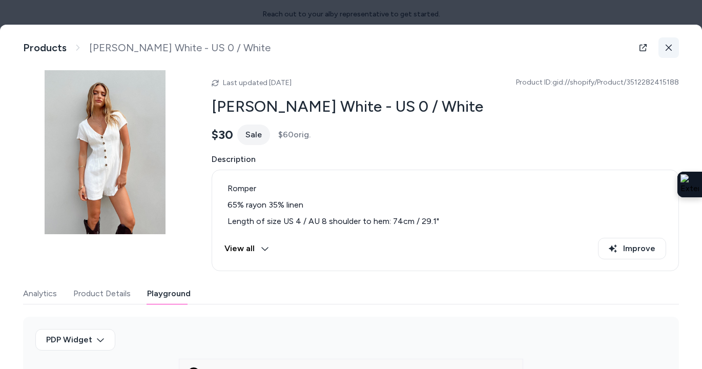
click at [668, 46] on icon at bounding box center [668, 47] width 7 height 7
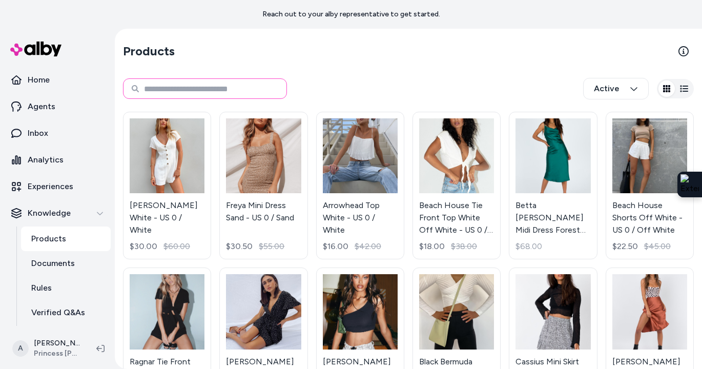
click at [196, 84] on input at bounding box center [205, 88] width 164 height 21
type input "**********"
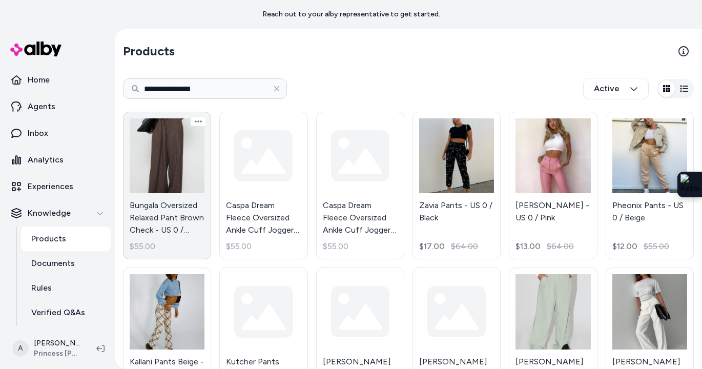
click at [183, 173] on link "Bungala Oversized Relaxed Pant Brown Check - US 0 / Brown Check $55.00" at bounding box center [167, 186] width 88 height 148
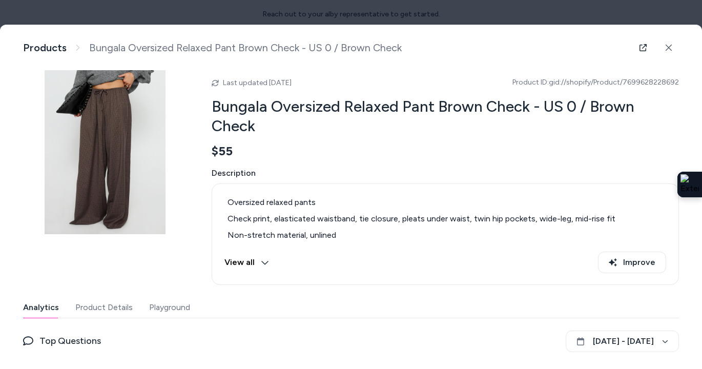
scroll to position [86, 0]
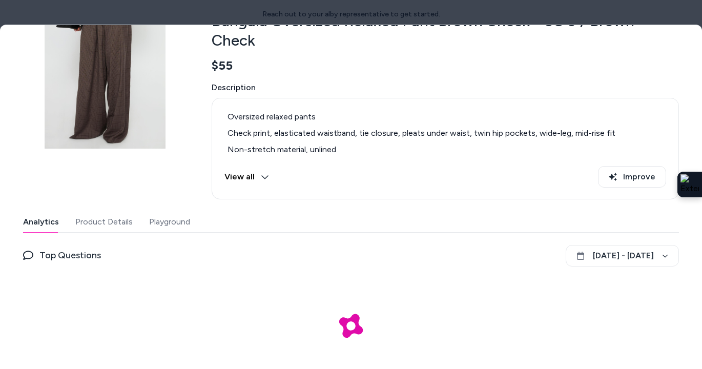
click at [180, 216] on button "Playground" at bounding box center [169, 222] width 41 height 21
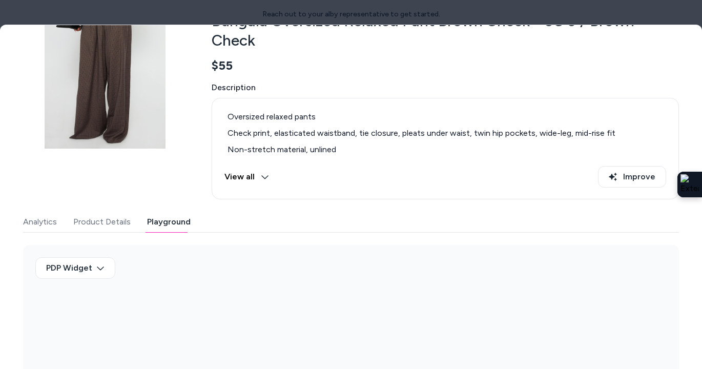
scroll to position [158, 0]
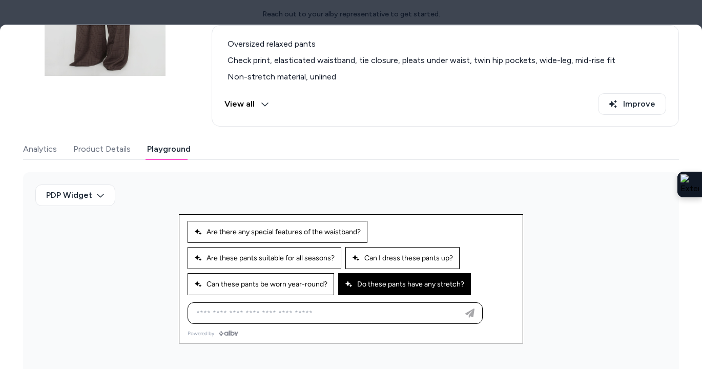
click at [372, 285] on span "Do these pants have any stretch?" at bounding box center [404, 284] width 119 height 9
type input "**********"
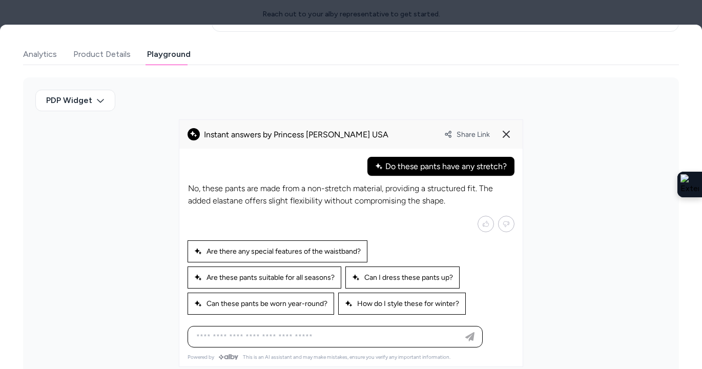
scroll to position [0, 0]
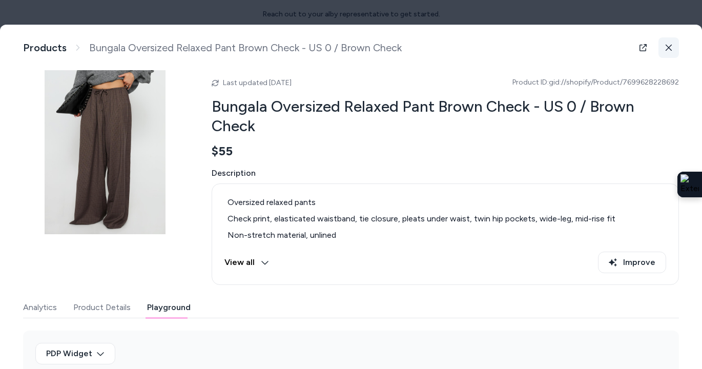
click at [672, 49] on button at bounding box center [669, 47] width 21 height 21
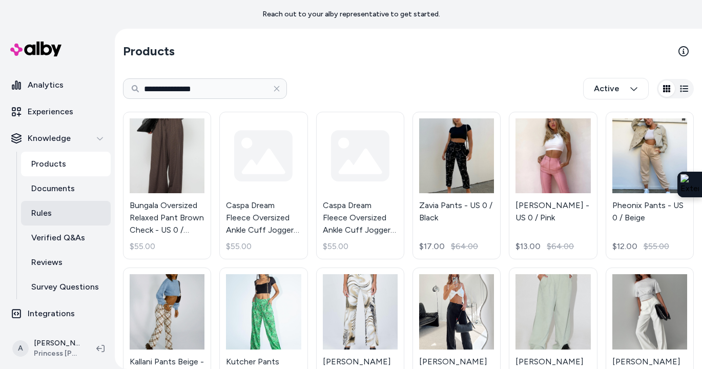
scroll to position [74, 0]
click at [64, 213] on link "Rules" at bounding box center [66, 213] width 90 height 25
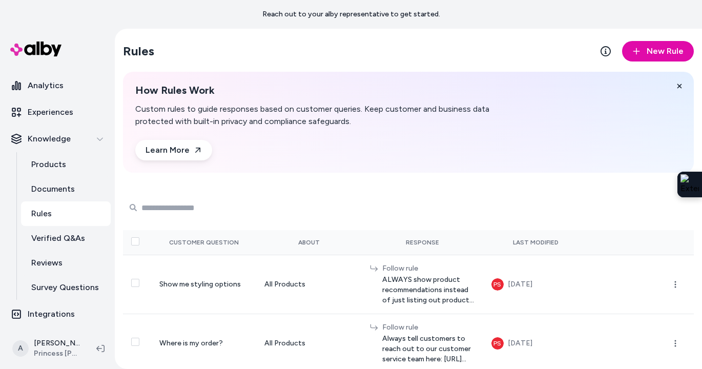
click at [175, 207] on input "Search Products" at bounding box center [207, 207] width 164 height 21
click at [74, 172] on link "Products" at bounding box center [66, 164] width 90 height 25
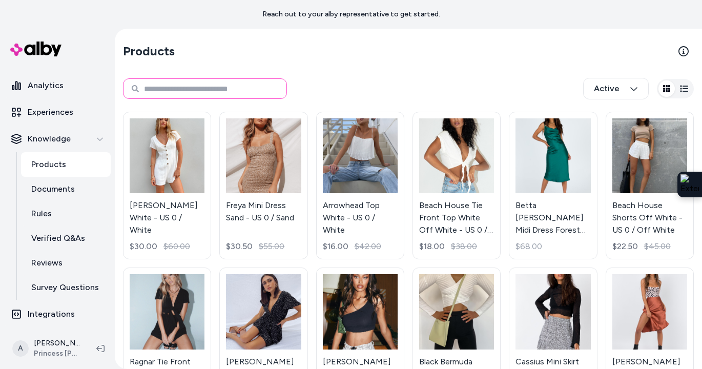
click at [190, 90] on input at bounding box center [205, 88] width 164 height 21
type input "*********"
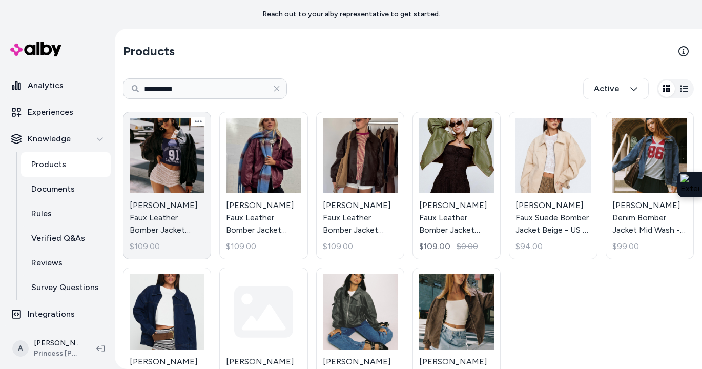
click at [165, 165] on link "Goldsmith Faux Leather Bomber Jacket Black - US 0 / Black $109.00" at bounding box center [167, 186] width 88 height 148
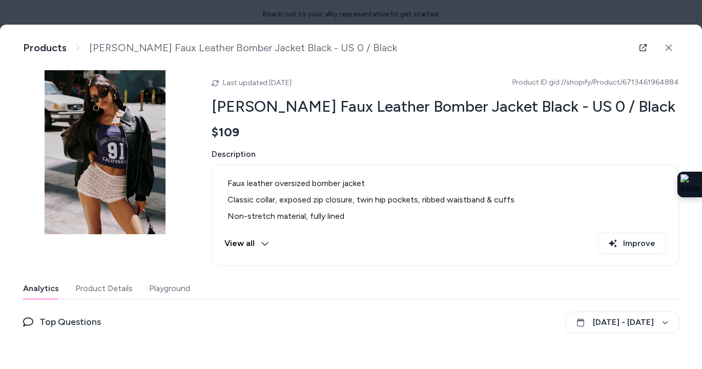
scroll to position [66, 0]
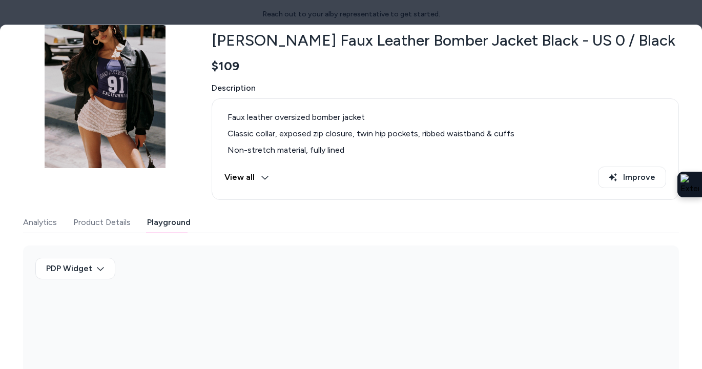
click at [166, 221] on button "Playground" at bounding box center [169, 222] width 44 height 21
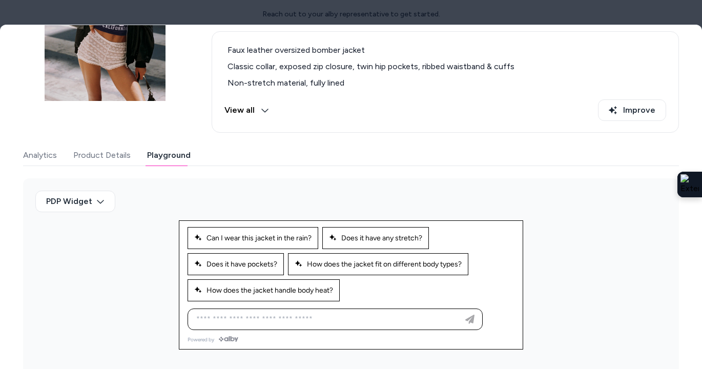
scroll to position [139, 0]
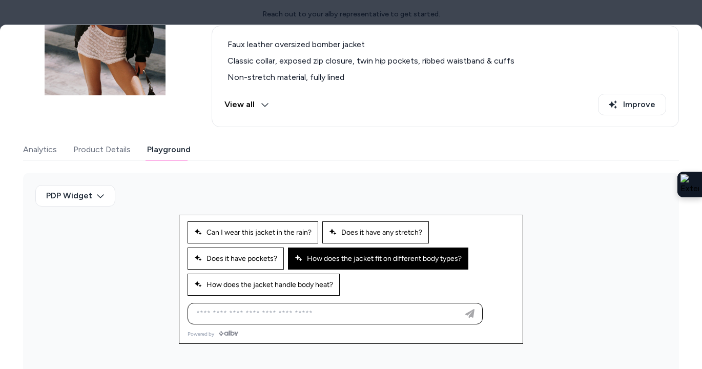
click at [366, 252] on button "How does the jacket fit on different body types?" at bounding box center [378, 259] width 180 height 22
type input "**********"
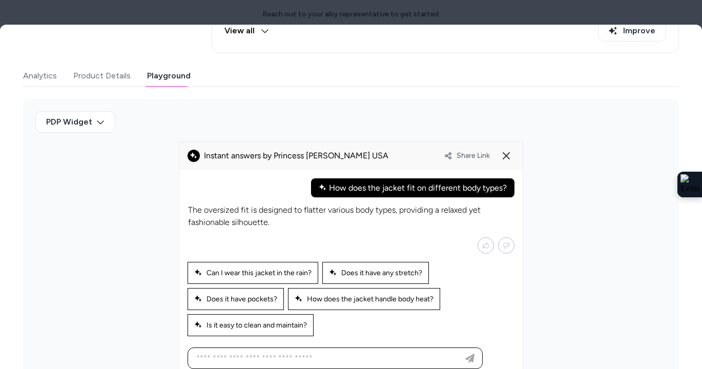
scroll to position [234, 0]
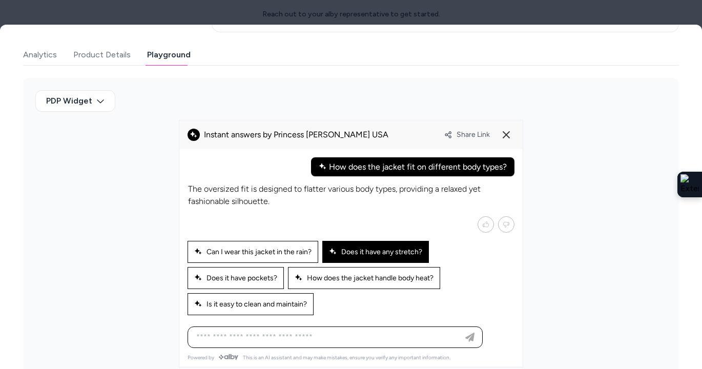
click at [356, 257] on div "Does it have any stretch?" at bounding box center [375, 252] width 107 height 22
type input "**********"
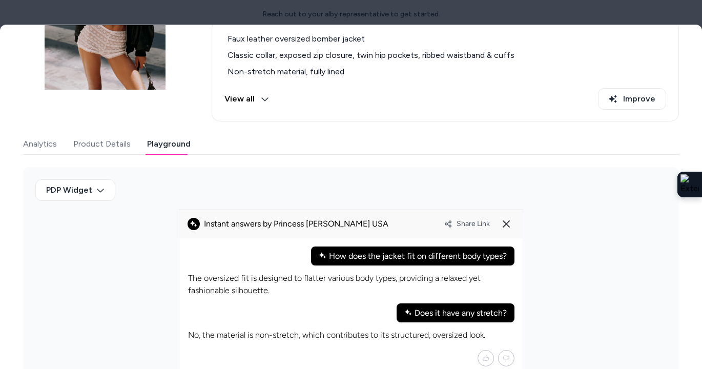
scroll to position [277, 0]
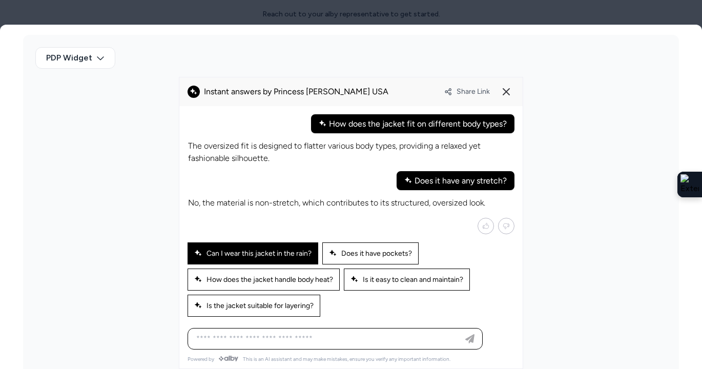
click at [271, 250] on span "Can I wear this jacket in the rain?" at bounding box center [252, 253] width 117 height 9
type input "**********"
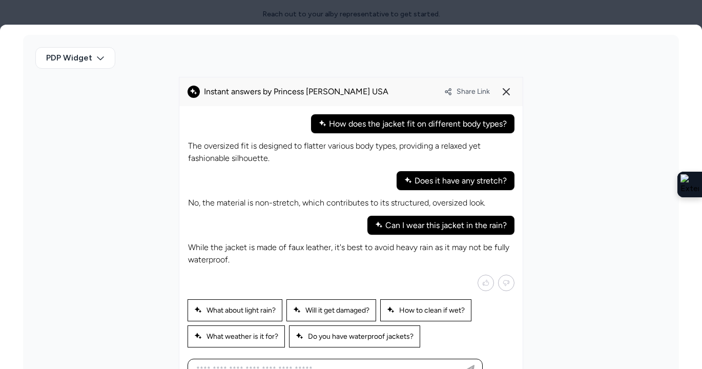
scroll to position [306, 0]
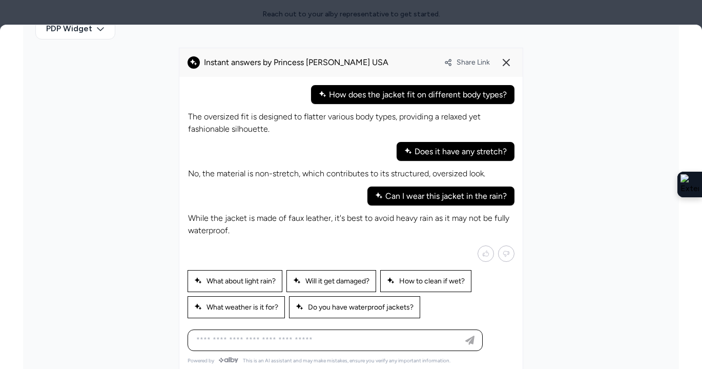
click at [325, 330] on div "Ask any question about this product" at bounding box center [335, 340] width 290 height 21
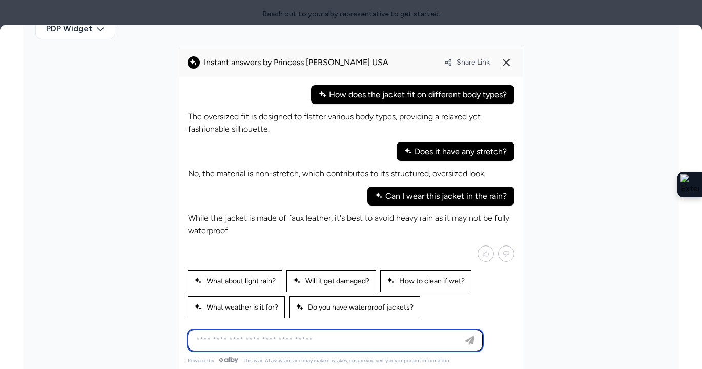
click at [324, 336] on input at bounding box center [325, 340] width 270 height 12
type input "**********"
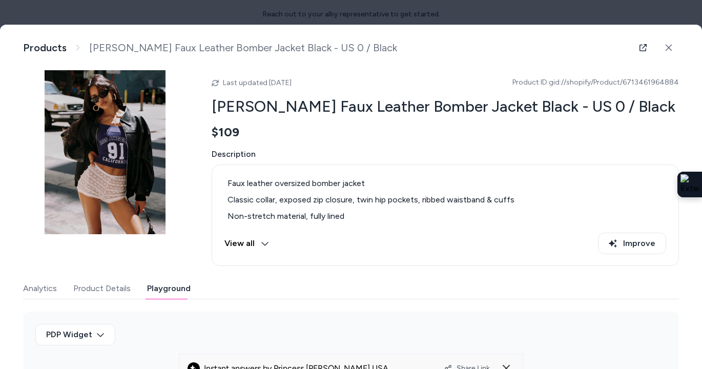
scroll to position [379, 0]
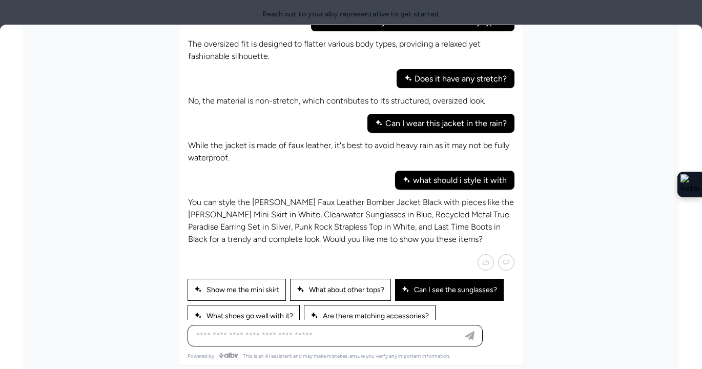
click at [447, 285] on span "Can I see the sunglasses?" at bounding box center [449, 289] width 95 height 9
type input "**********"
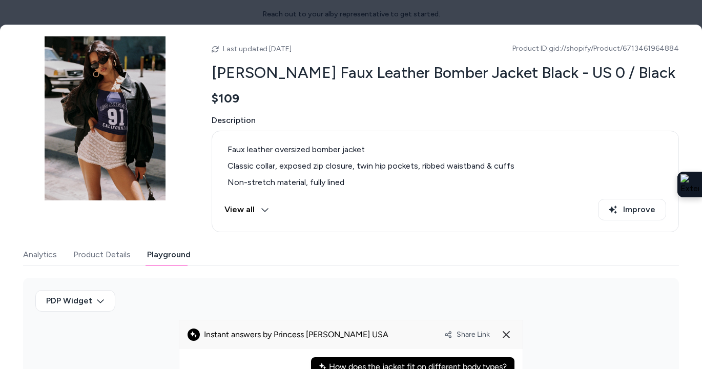
scroll to position [0, 0]
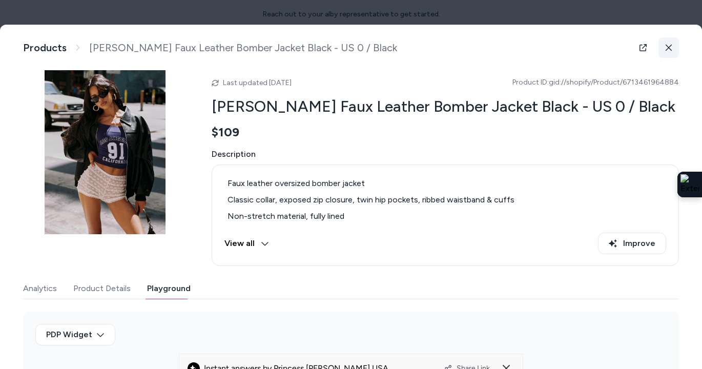
click at [673, 45] on button at bounding box center [669, 47] width 21 height 21
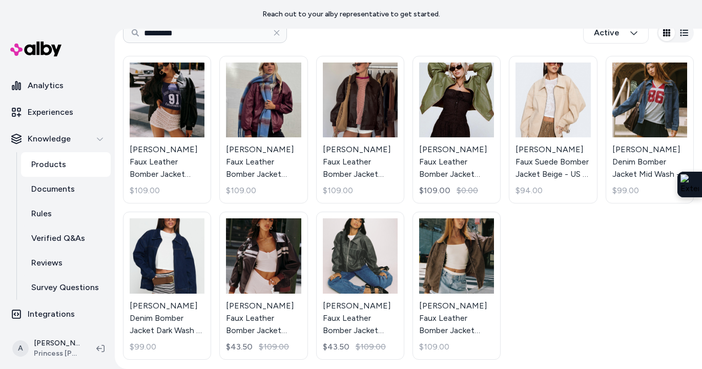
scroll to position [33, 0]
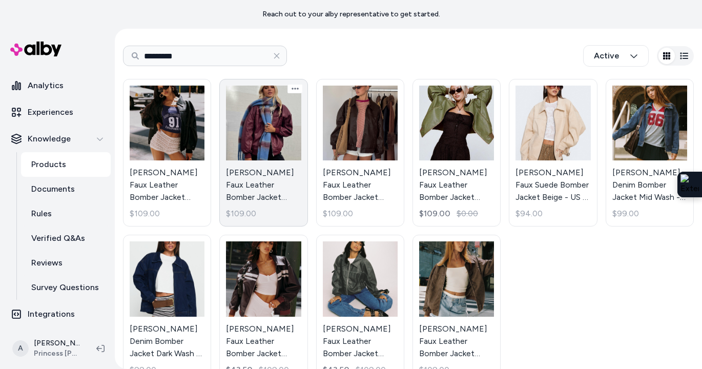
click at [277, 129] on link "Goldsmith Faux Leather Bomber Jacket Burgundy - US 0 / Burgundy $109.00" at bounding box center [263, 153] width 88 height 148
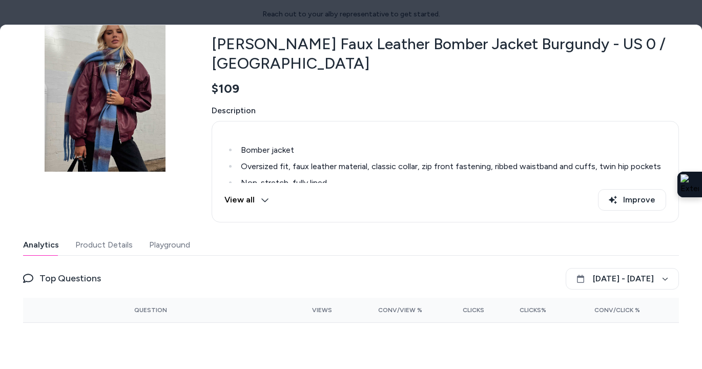
scroll to position [172, 0]
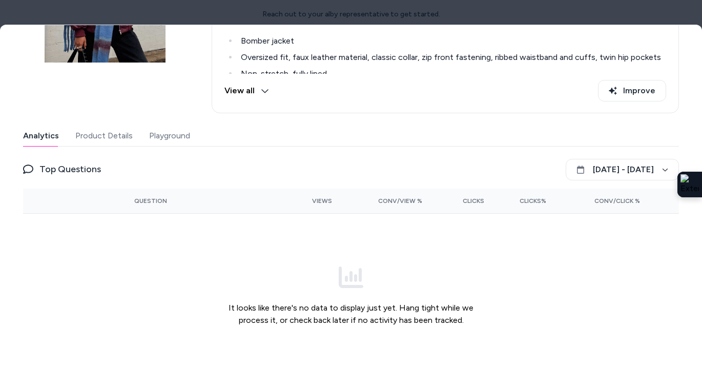
click at [168, 135] on div "Last updated Oct 06, 2025 Product ID: gid://shopify/Product/6808839454804 Golds…" at bounding box center [351, 138] width 656 height 479
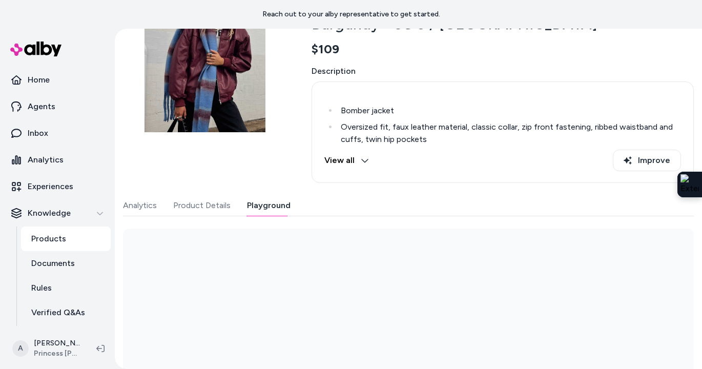
click at [270, 204] on button "Playground" at bounding box center [269, 205] width 44 height 21
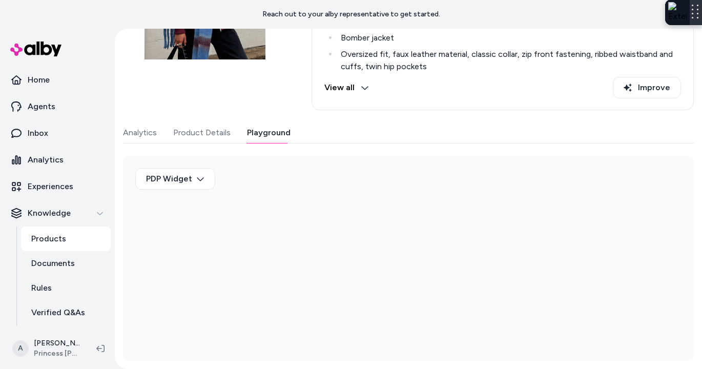
click at [699, 15] on div at bounding box center [696, 12] width 12 height 26
click at [56, 289] on link "Rules" at bounding box center [66, 288] width 90 height 25
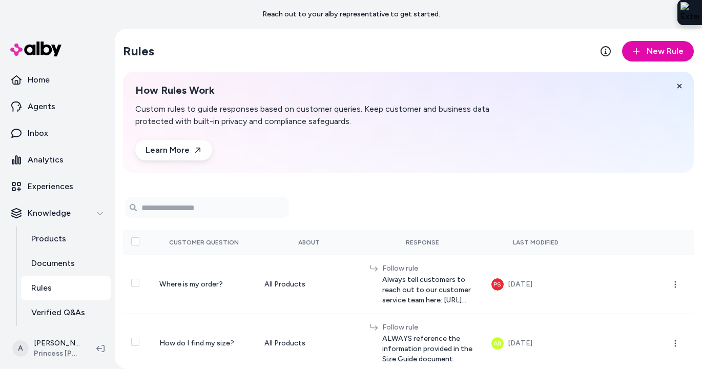
scroll to position [1, 0]
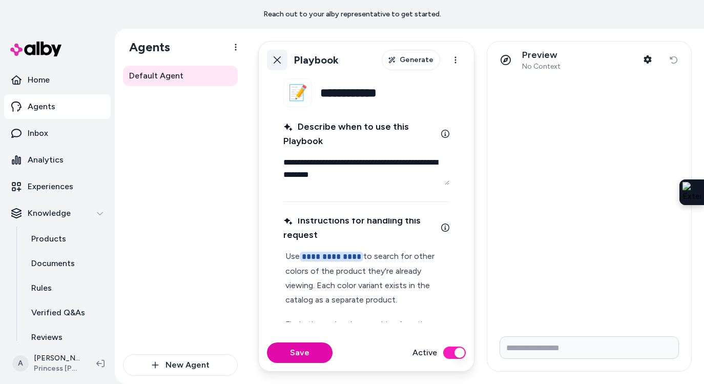
click at [276, 56] on icon at bounding box center [277, 60] width 8 height 8
click at [194, 160] on div "Default Agent" at bounding box center [180, 210] width 115 height 289
click at [70, 134] on link "Inbox" at bounding box center [57, 133] width 107 height 25
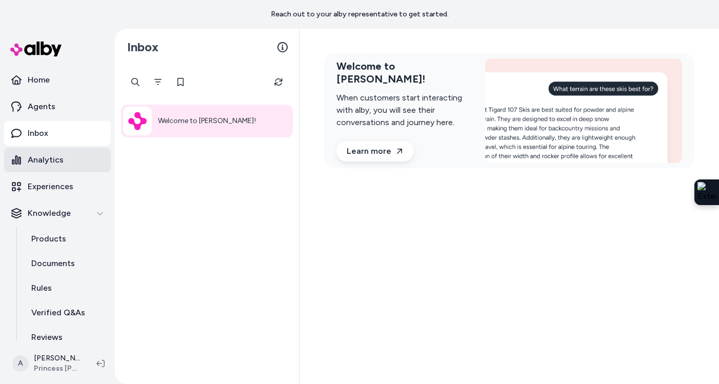
click at [49, 166] on link "Analytics" at bounding box center [57, 160] width 107 height 25
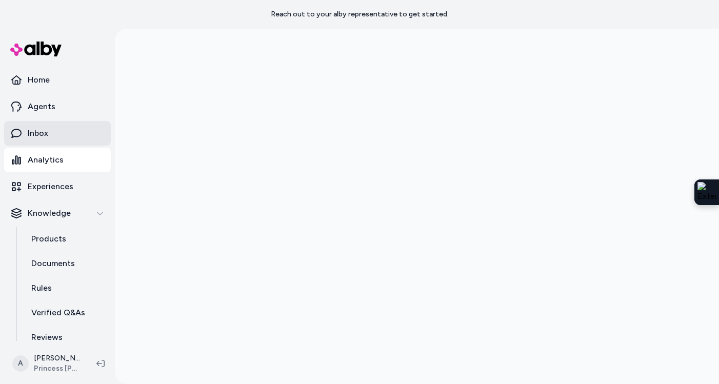
click at [45, 134] on p "Inbox" at bounding box center [38, 133] width 21 height 12
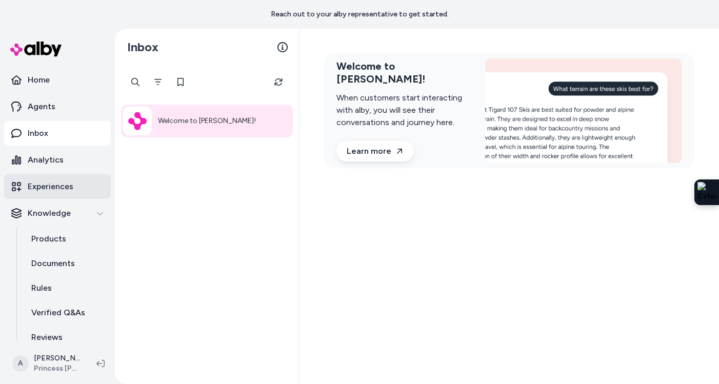
click at [43, 182] on p "Experiences" at bounding box center [51, 186] width 46 height 12
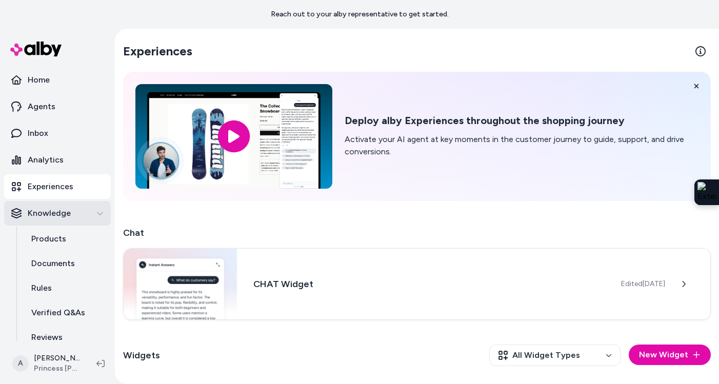
click at [44, 208] on p "Knowledge" at bounding box center [49, 213] width 43 height 12
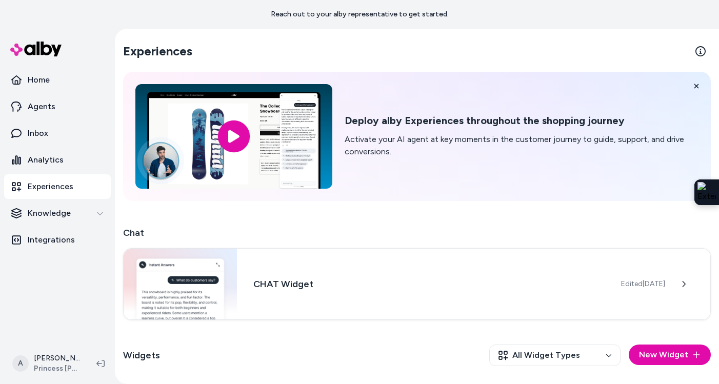
click at [49, 188] on p "Experiences" at bounding box center [51, 186] width 46 height 12
click at [47, 210] on p "Knowledge" at bounding box center [49, 213] width 43 height 12
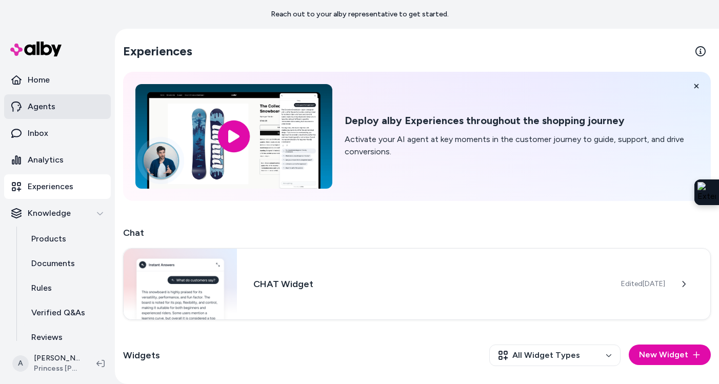
click at [46, 118] on link "Agents" at bounding box center [57, 106] width 107 height 25
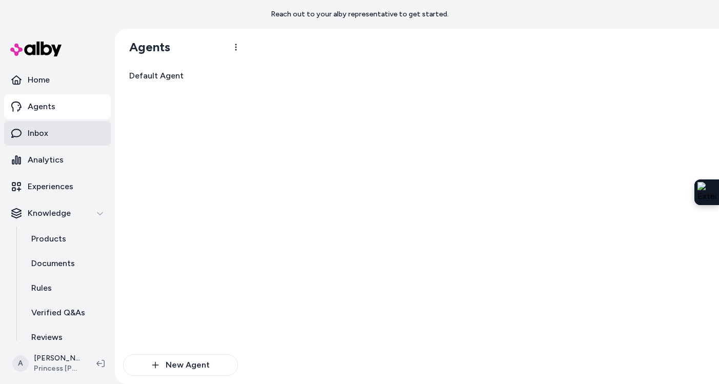
click at [46, 133] on p "Inbox" at bounding box center [38, 133] width 21 height 12
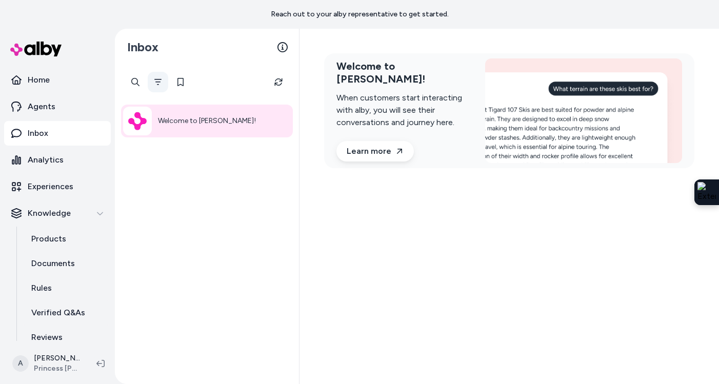
click at [159, 85] on icon "Filter" at bounding box center [158, 82] width 8 height 8
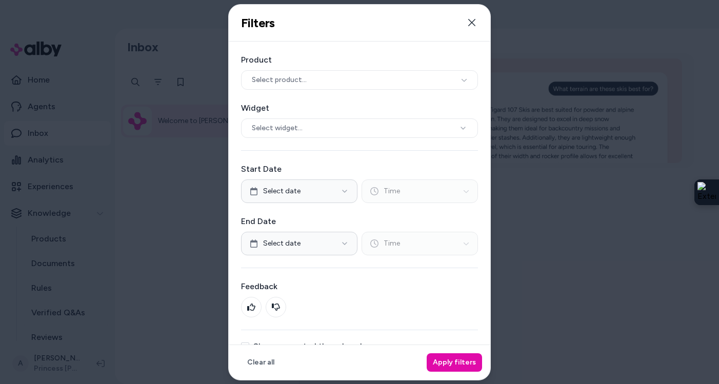
scroll to position [35, 0]
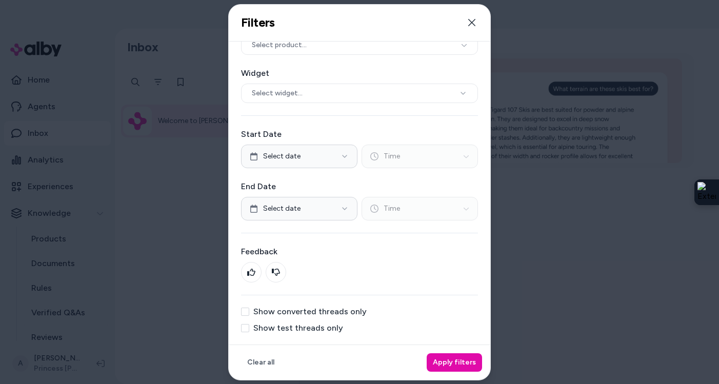
click at [247, 326] on button "Show test threads only" at bounding box center [245, 327] width 8 height 8
click at [460, 361] on button "Apply filters" at bounding box center [453, 362] width 55 height 18
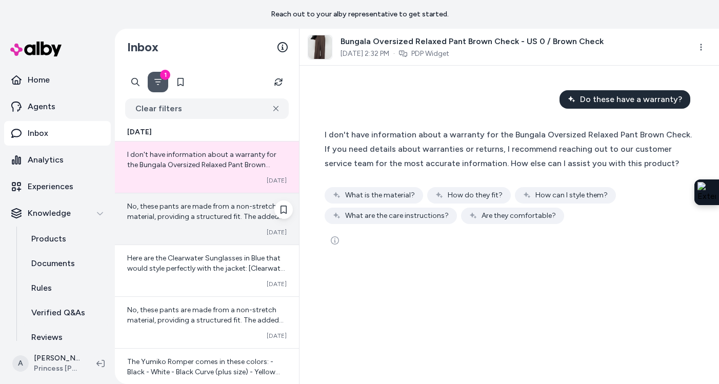
click at [188, 223] on div "No, these pants are made from a non-stretch material, providing a structured fi…" at bounding box center [207, 218] width 184 height 51
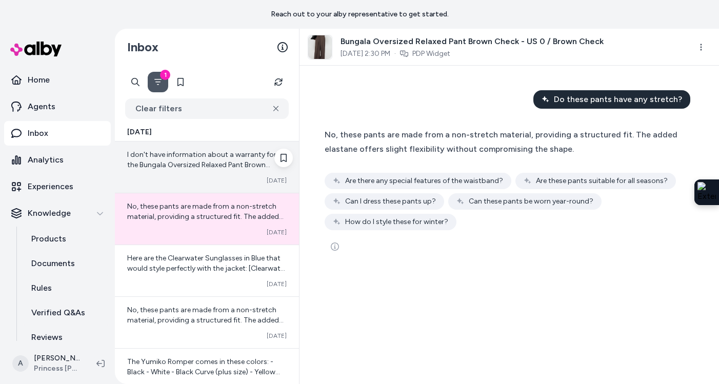
click at [189, 167] on span "I don't have information about a warranty for the Bungala Oversized Relaxed Pan…" at bounding box center [203, 185] width 153 height 70
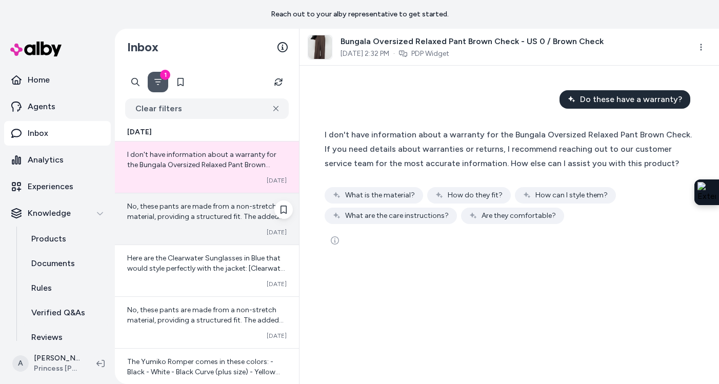
click at [186, 222] on div "No, these pants are made from a non-stretch material, providing a structured fi…" at bounding box center [207, 218] width 184 height 51
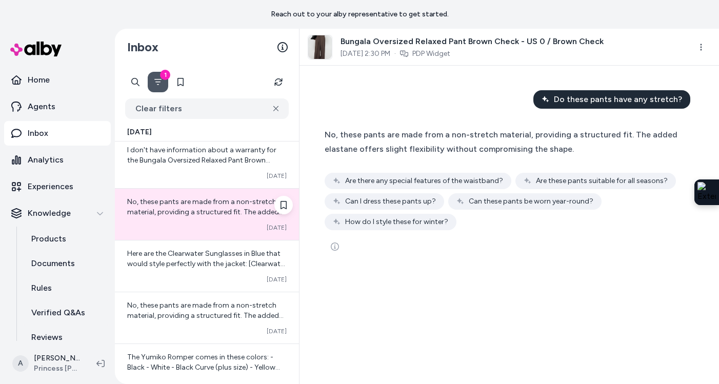
scroll to position [11, 0]
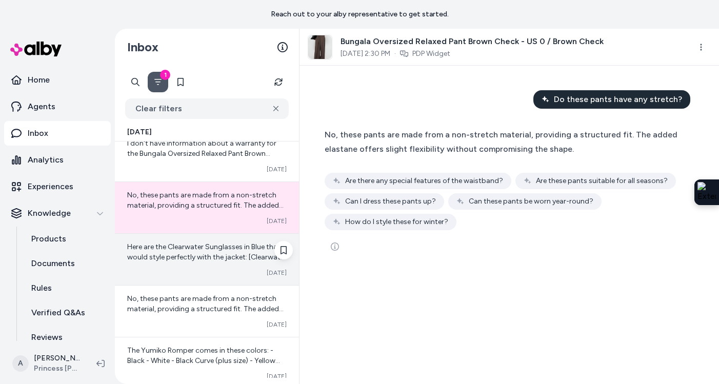
click at [183, 244] on span "Here are the Clearwater Sunglasses in Blue that would style perfectly with the …" at bounding box center [206, 267] width 159 height 50
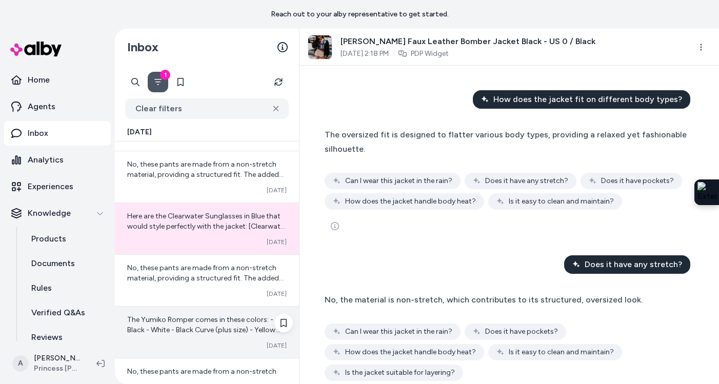
click at [177, 315] on div "The Yumiko Romper comes in these colors: - Black - White - Black Curve (plus si…" at bounding box center [206, 325] width 159 height 21
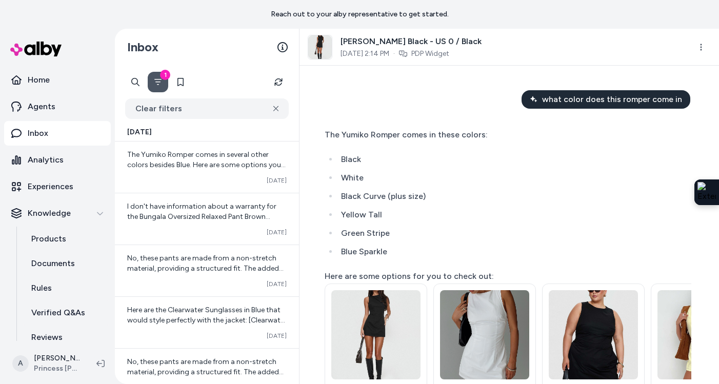
click at [160, 83] on icon "Filter" at bounding box center [158, 82] width 8 height 8
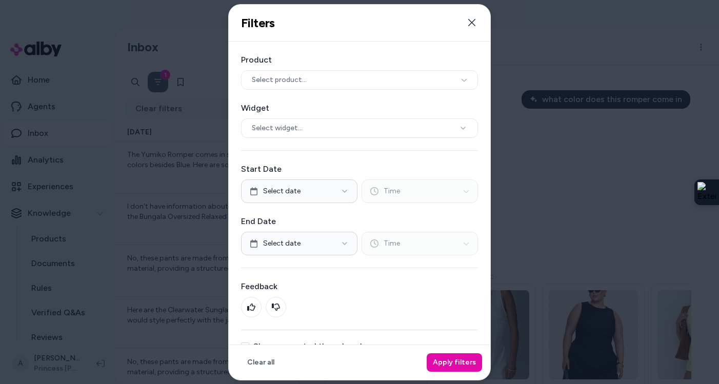
scroll to position [35, 0]
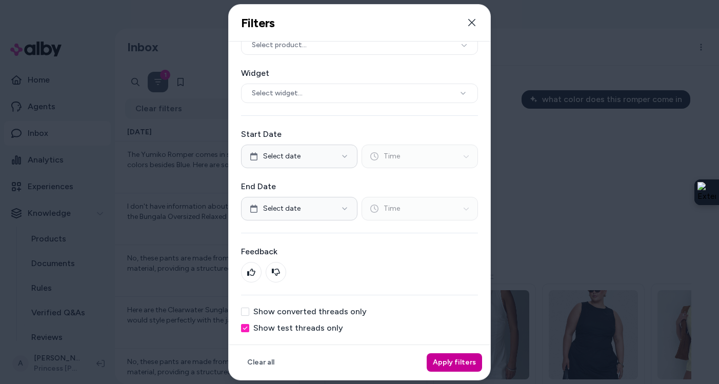
click at [466, 364] on button "Apply filters" at bounding box center [453, 362] width 55 height 18
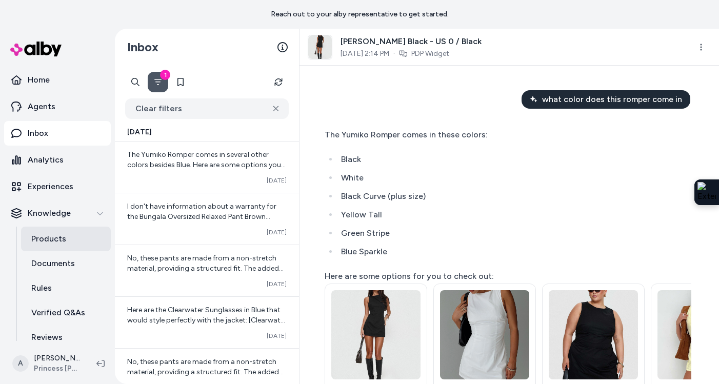
click at [58, 241] on p "Products" at bounding box center [48, 239] width 35 height 12
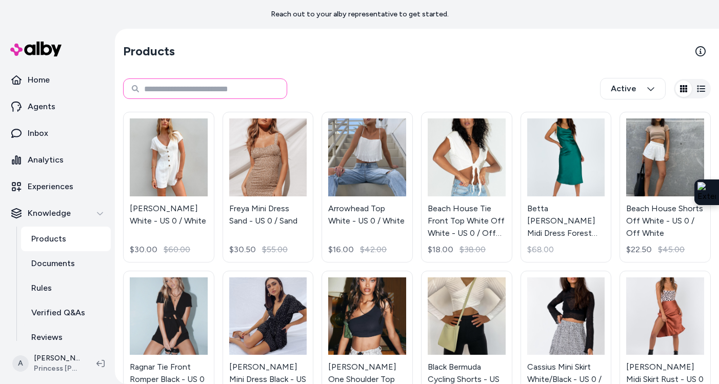
click at [181, 89] on input at bounding box center [205, 88] width 164 height 21
type input "******"
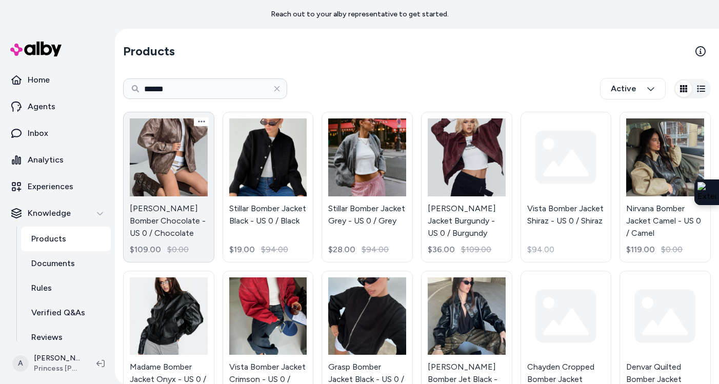
click at [166, 189] on link "[PERSON_NAME] Bomber Chocolate - US 0 / Chocolate $109.00 $0.00" at bounding box center [168, 187] width 91 height 151
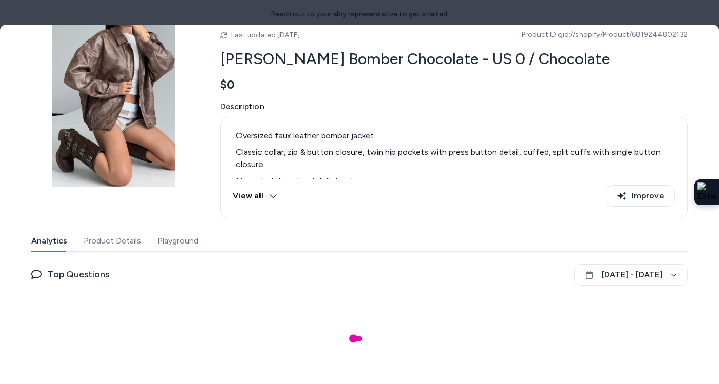
scroll to position [51, 0]
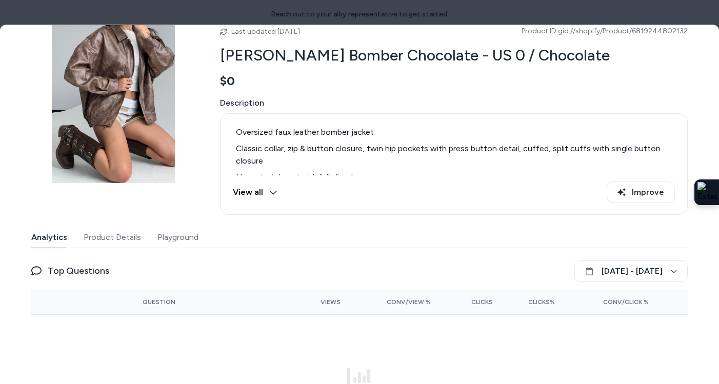
click at [170, 233] on button "Playground" at bounding box center [177, 237] width 41 height 21
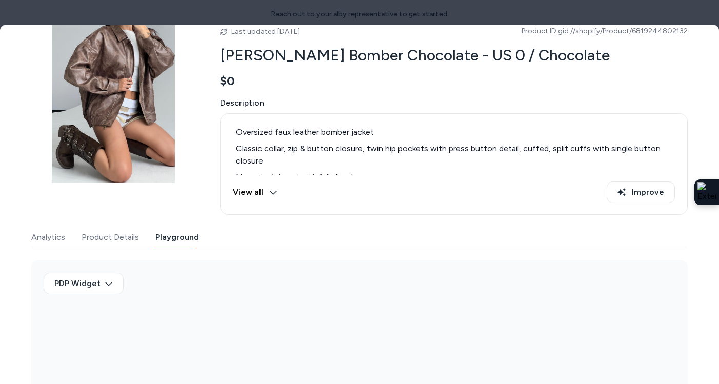
scroll to position [124, 0]
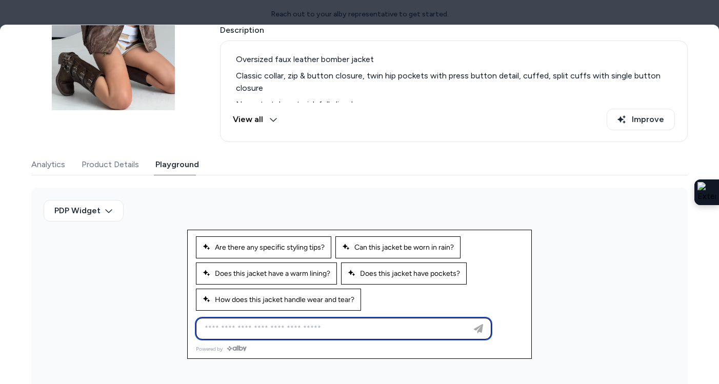
click at [265, 328] on input at bounding box center [333, 328] width 270 height 12
type input "*"
type input "**********"
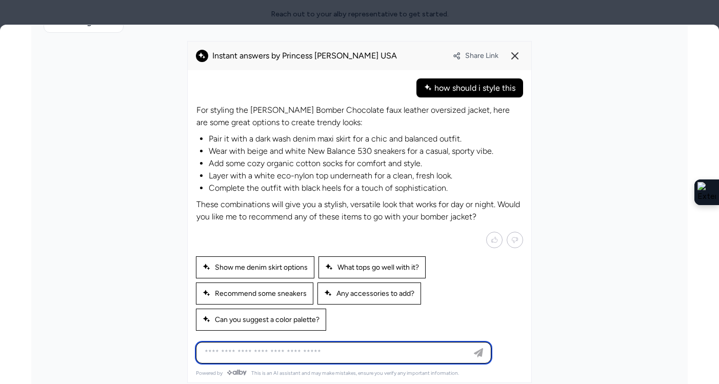
scroll to position [313, 0]
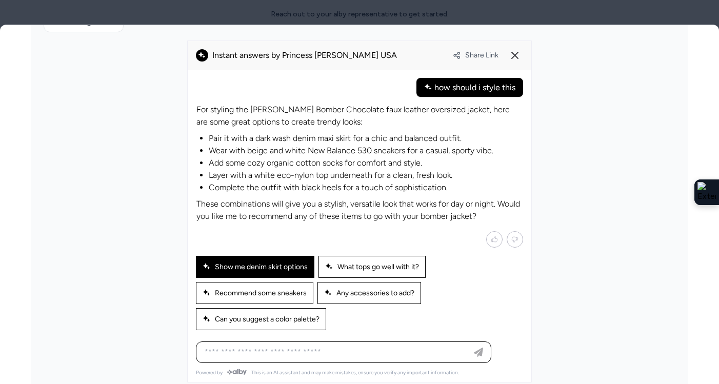
click at [269, 266] on span "Show me denim skirt options" at bounding box center [254, 266] width 105 height 9
type input "**********"
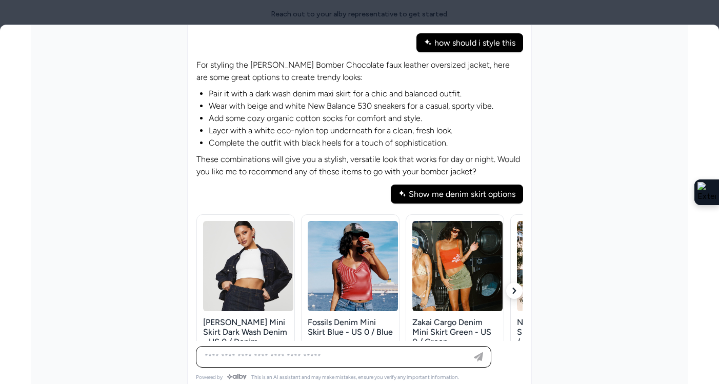
scroll to position [364, 0]
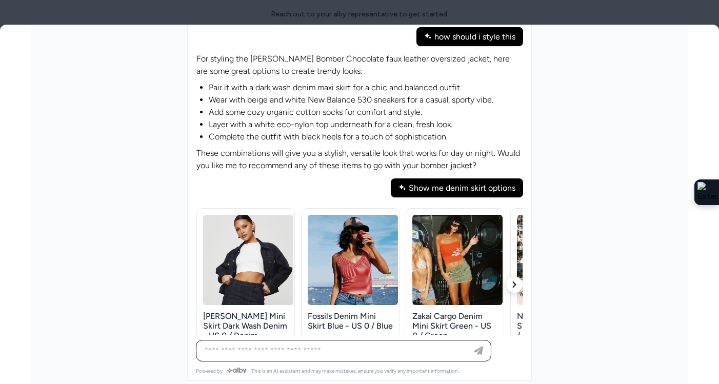
click at [513, 277] on button "button" at bounding box center [514, 284] width 16 height 16
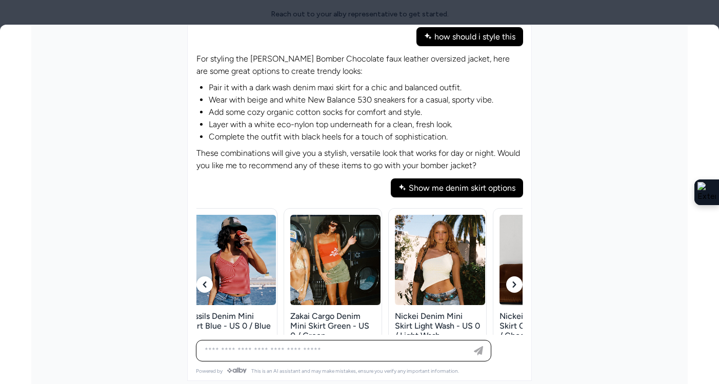
click at [513, 277] on button "button" at bounding box center [514, 284] width 16 height 16
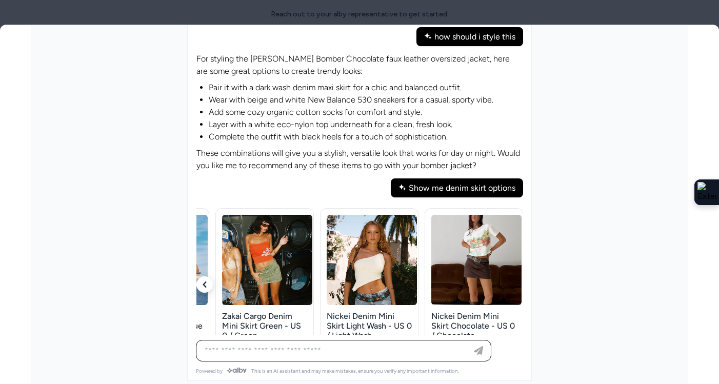
scroll to position [0, 191]
click at [513, 277] on img at bounding box center [476, 276] width 90 height 122
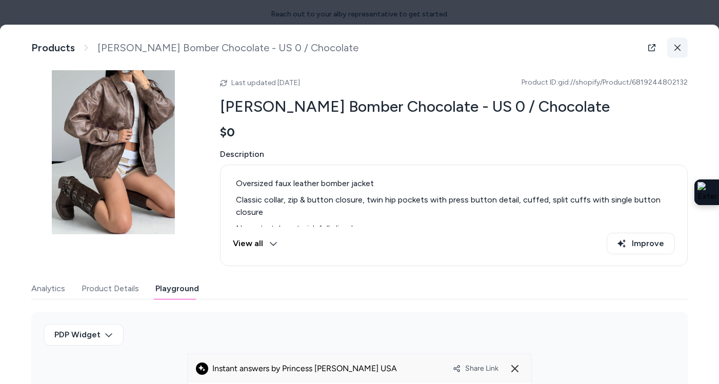
click at [671, 51] on button at bounding box center [677, 47] width 21 height 21
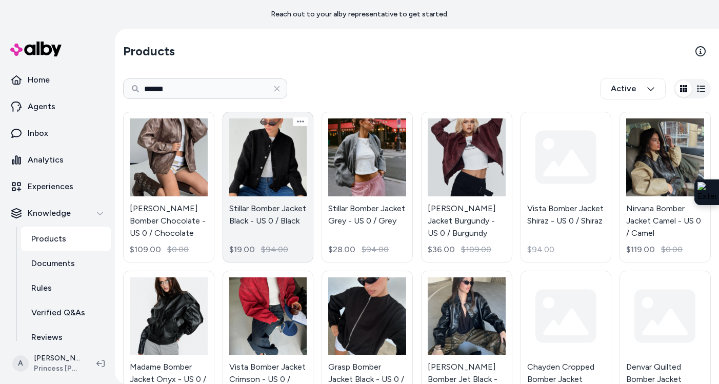
click at [279, 163] on link "Stillar Bomber Jacket Black - US 0 / Black $19.00 $94.00" at bounding box center [267, 187] width 91 height 151
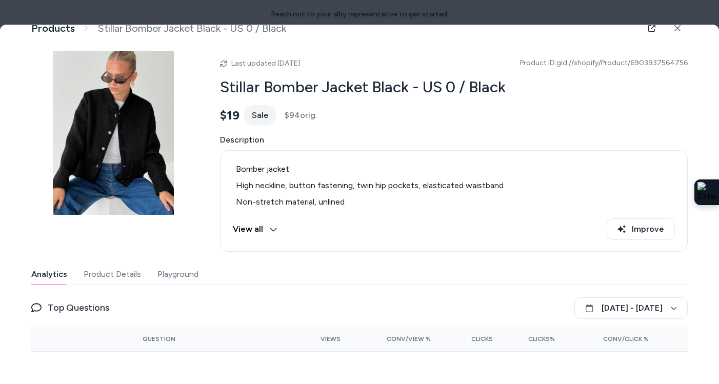
click at [194, 271] on button "Playground" at bounding box center [177, 274] width 41 height 21
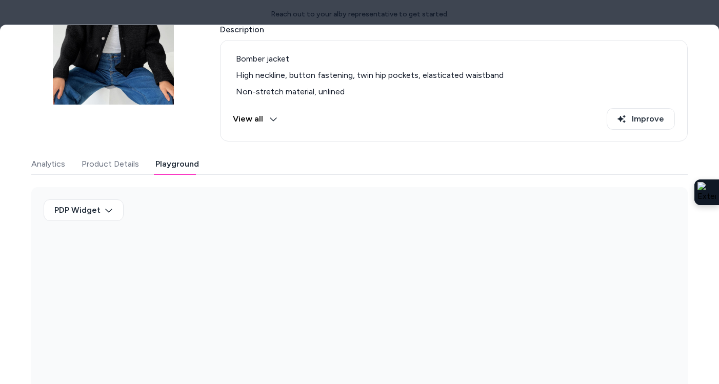
scroll to position [129, 0]
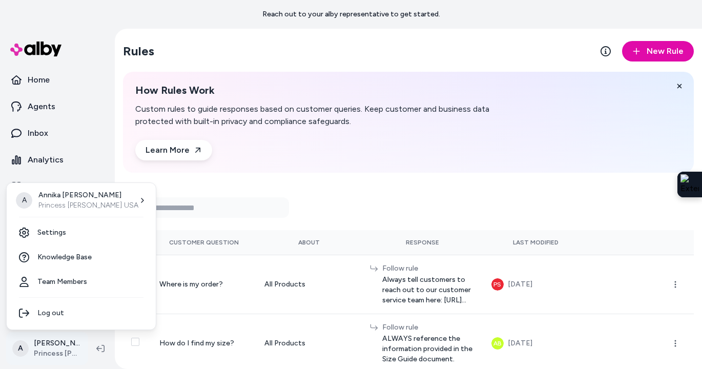
click at [58, 347] on html "Reach out to your alby representative to get started. Home Agents Inbox Analyti…" at bounding box center [351, 184] width 702 height 369
click at [84, 230] on link "Settings" at bounding box center [81, 232] width 141 height 25
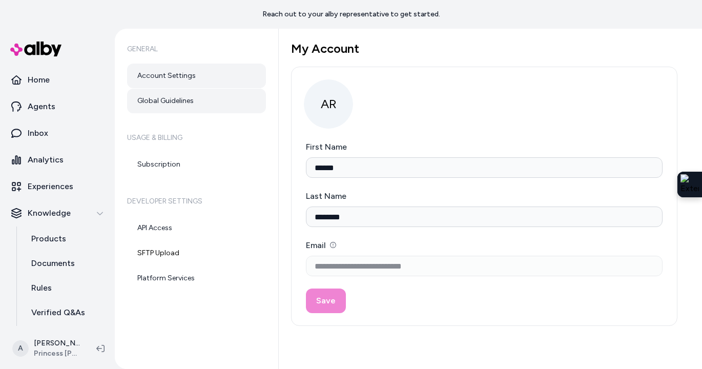
click at [214, 100] on link "Global Guidelines" at bounding box center [196, 101] width 139 height 25
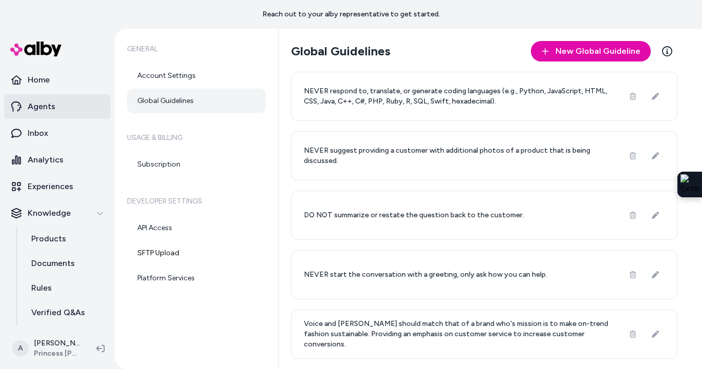
click at [62, 113] on link "Agents" at bounding box center [57, 106] width 107 height 25
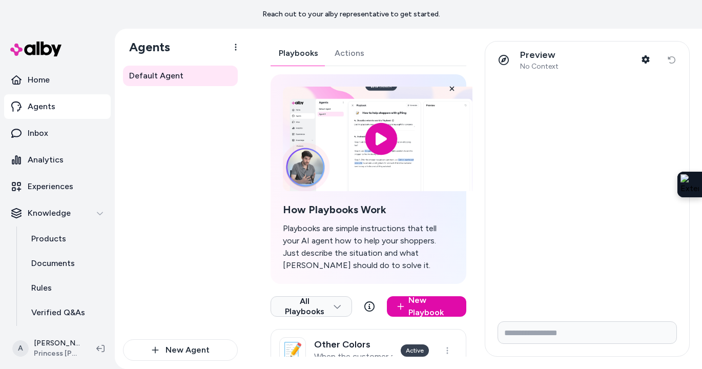
scroll to position [28, 0]
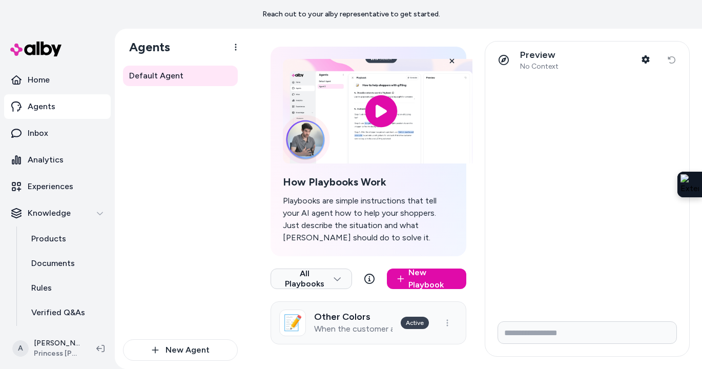
click at [338, 321] on h3 "Other Colors" at bounding box center [353, 317] width 78 height 10
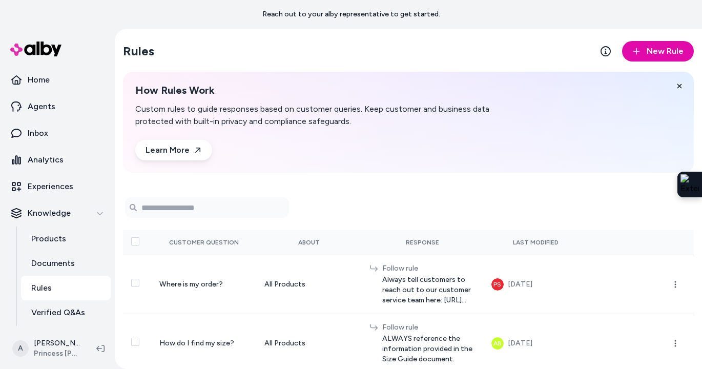
scroll to position [1, 0]
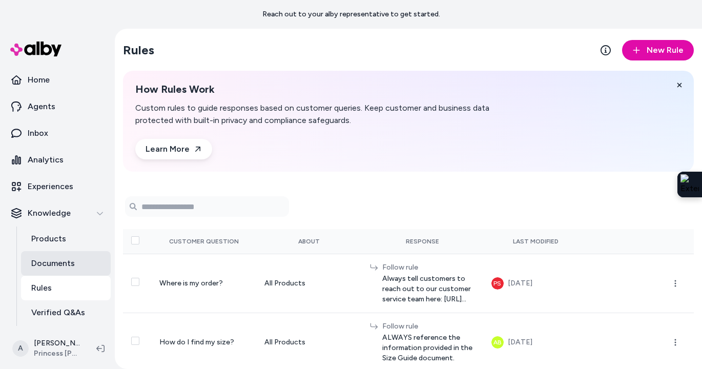
scroll to position [75, 0]
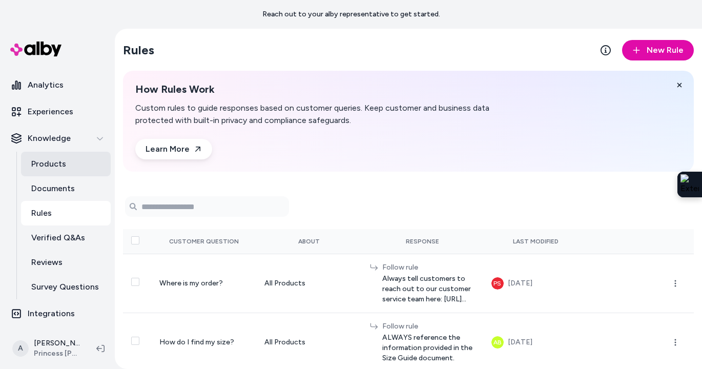
click at [56, 158] on p "Products" at bounding box center [48, 164] width 35 height 12
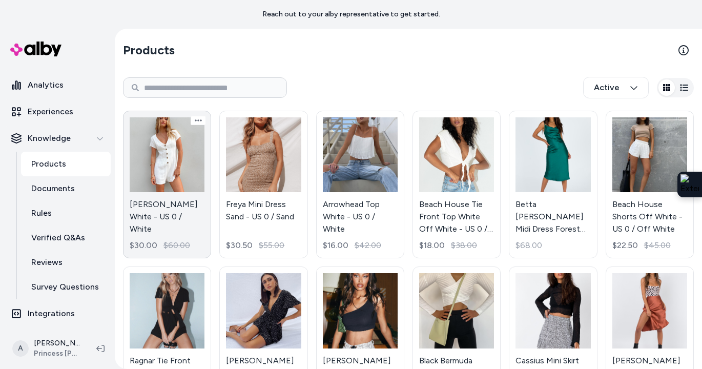
click at [180, 181] on link "[PERSON_NAME] White - US 0 / White $30.00 $60.00" at bounding box center [167, 185] width 88 height 148
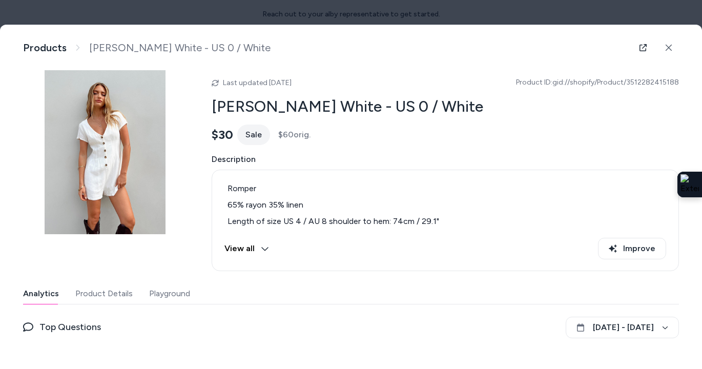
scroll to position [71, 0]
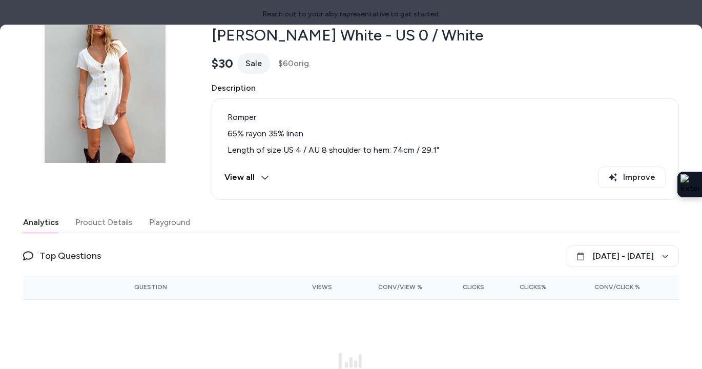
click at [174, 219] on button "Playground" at bounding box center [169, 222] width 41 height 21
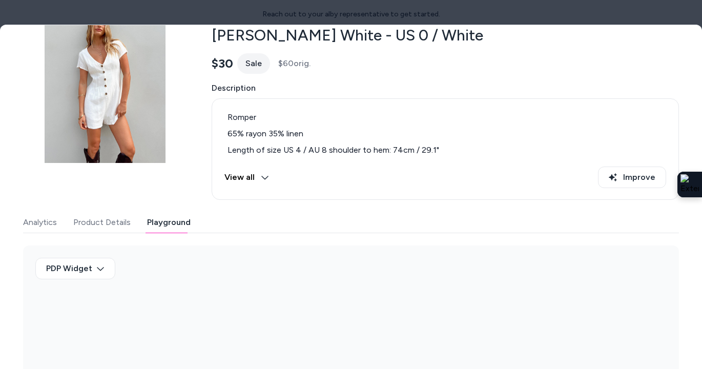
scroll to position [144, 0]
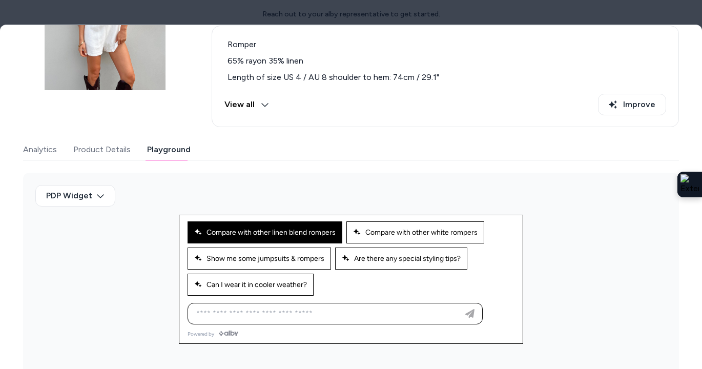
click at [264, 230] on span "Compare with other linen blend rompers" at bounding box center [264, 232] width 141 height 9
type input "**********"
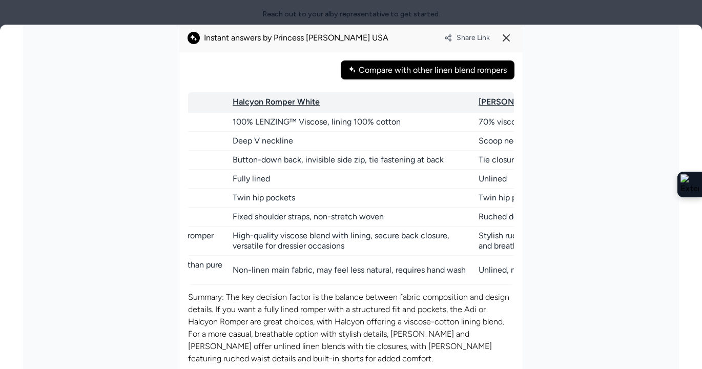
scroll to position [0, 280]
click at [282, 243] on div "High-quality viscose blend with lining, secure back closure, versatile for dres…" at bounding box center [357, 241] width 246 height 21
click at [260, 287] on div "Feature Adi Romper White Halcyon Romper White [PERSON_NAME] Romper Blue Kipling…" at bounding box center [351, 225] width 326 height 279
drag, startPoint x: 260, startPoint y: 244, endPoint x: 225, endPoint y: 244, distance: 35.4
click at [225, 244] on tr "Pros Great for structured fit with lining and pockets, classic romper style Hig…" at bounding box center [422, 241] width 1028 height 29
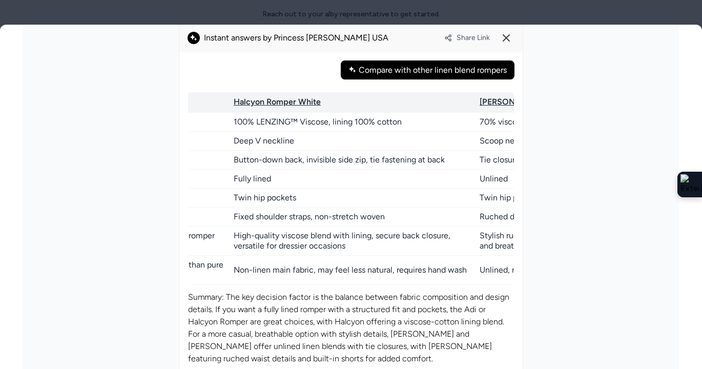
click at [230, 286] on div "Feature Adi Romper White Halcyon Romper White [PERSON_NAME] Romper Blue Kipling…" at bounding box center [351, 225] width 326 height 279
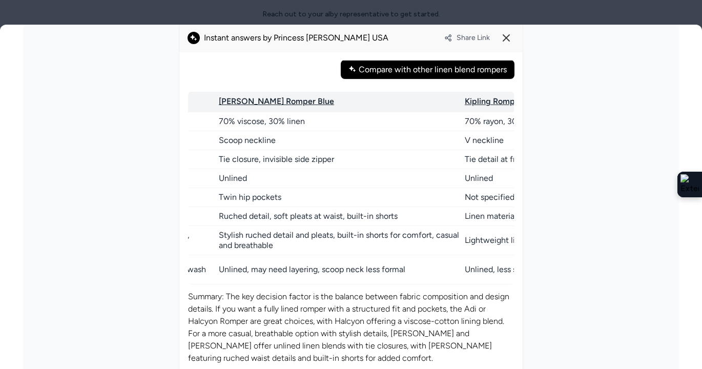
scroll to position [0, 541]
click at [259, 98] on link "[PERSON_NAME] Romper Blue" at bounding box center [276, 101] width 115 height 10
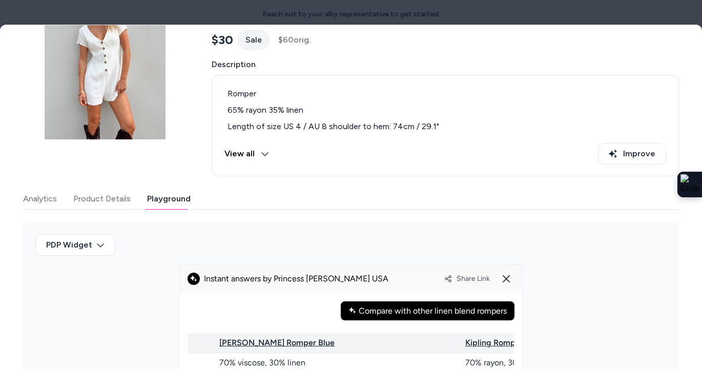
scroll to position [88, 0]
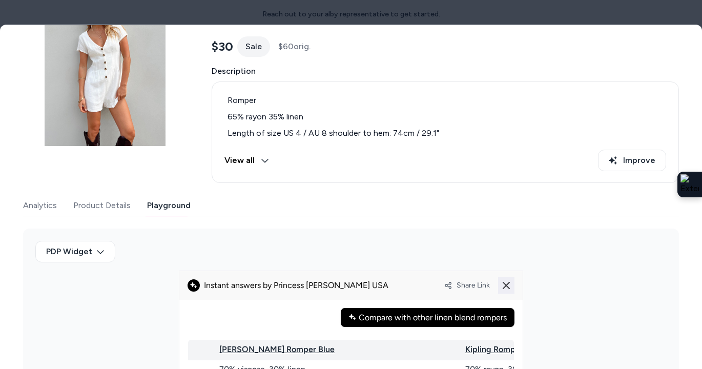
click at [509, 290] on icon at bounding box center [506, 285] width 12 height 12
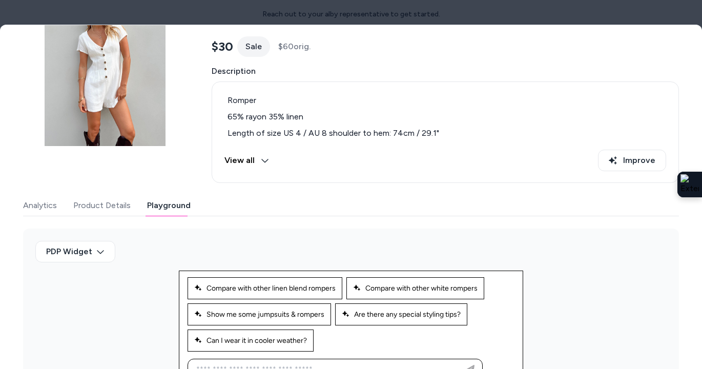
scroll to position [144, 0]
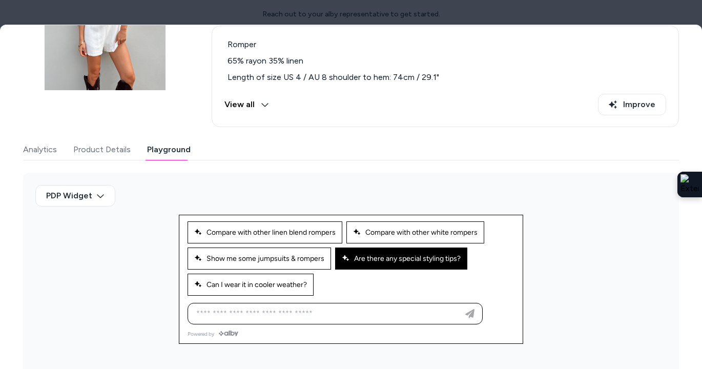
click at [372, 258] on span "Are there any special styling tips?" at bounding box center [401, 258] width 119 height 9
type input "**********"
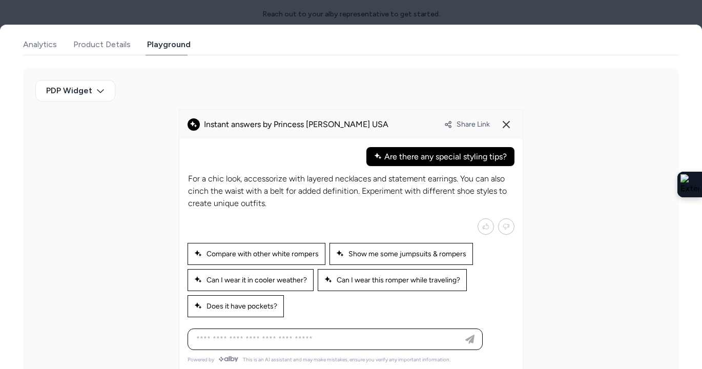
scroll to position [251, 0]
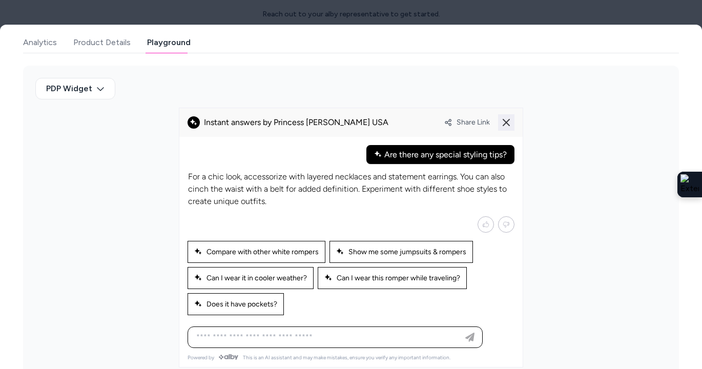
click at [503, 124] on icon at bounding box center [506, 122] width 12 height 12
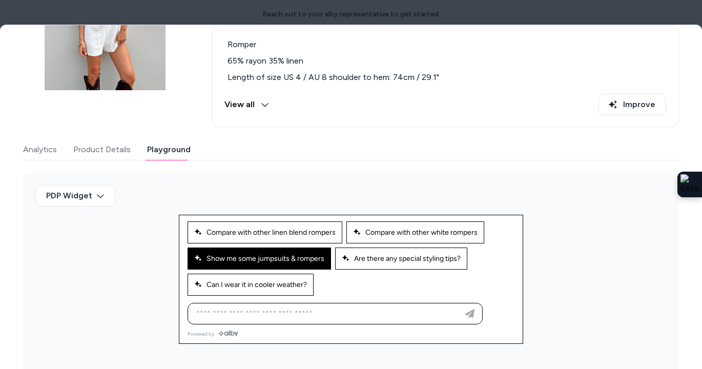
click at [277, 255] on span "Show me some jumpsuits & rompers" at bounding box center [259, 258] width 130 height 9
type input "**********"
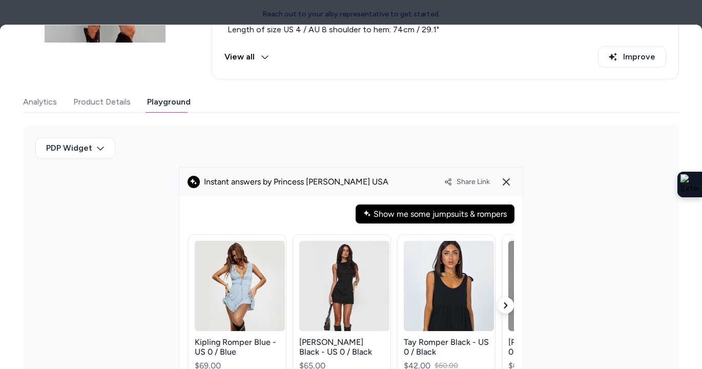
scroll to position [276, 0]
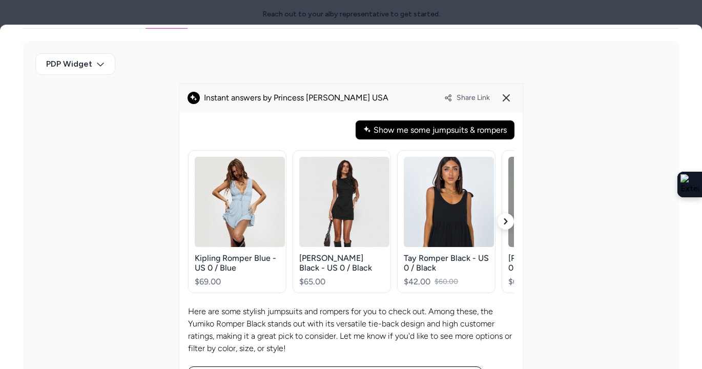
click at [503, 218] on icon "button" at bounding box center [506, 221] width 6 height 6
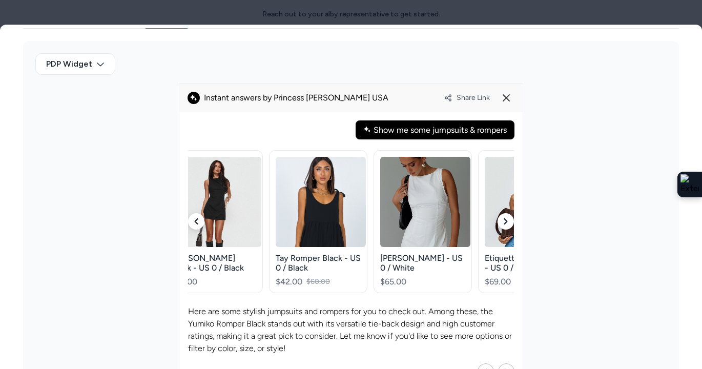
click at [503, 218] on icon "button" at bounding box center [506, 221] width 6 height 6
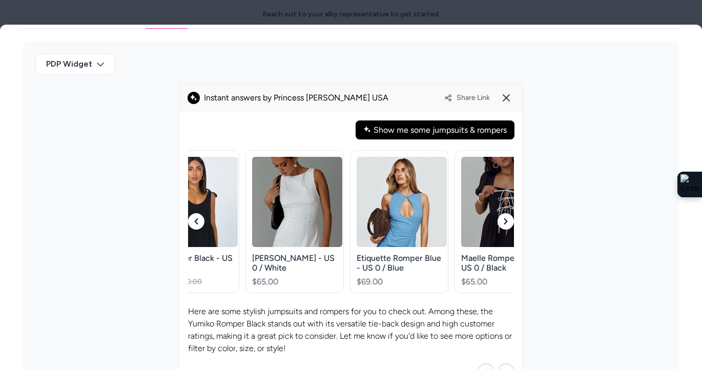
click at [503, 218] on icon "button" at bounding box center [506, 221] width 6 height 6
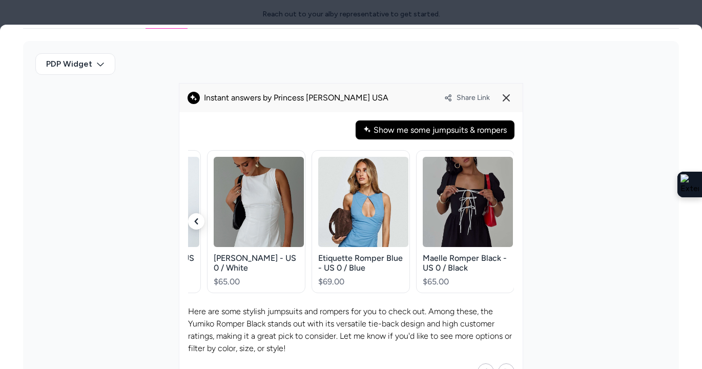
scroll to position [0, 295]
click at [503, 218] on img at bounding box center [467, 218] width 90 height 122
